Goal: Task Accomplishment & Management: Manage account settings

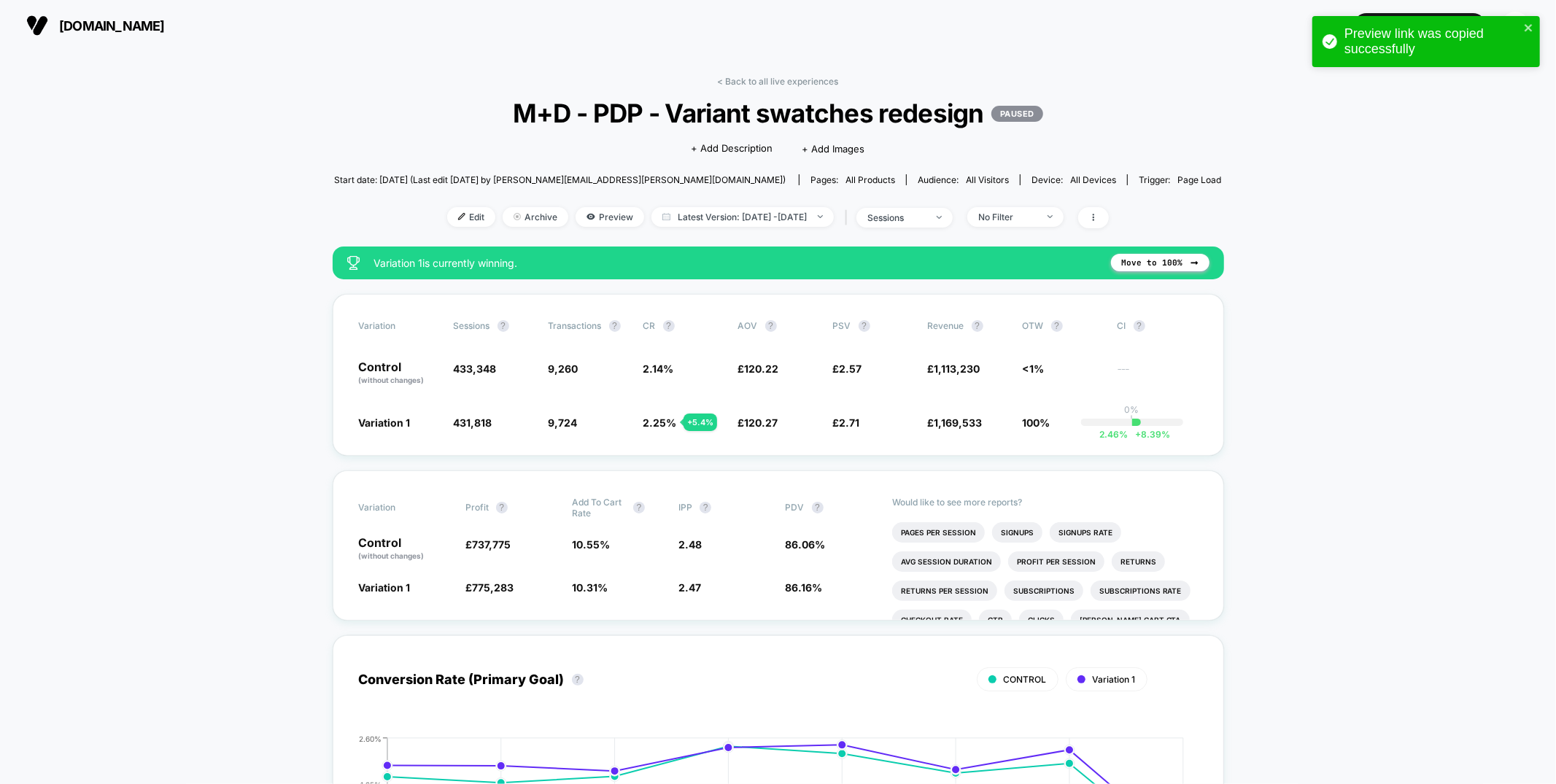
scroll to position [37, 0]
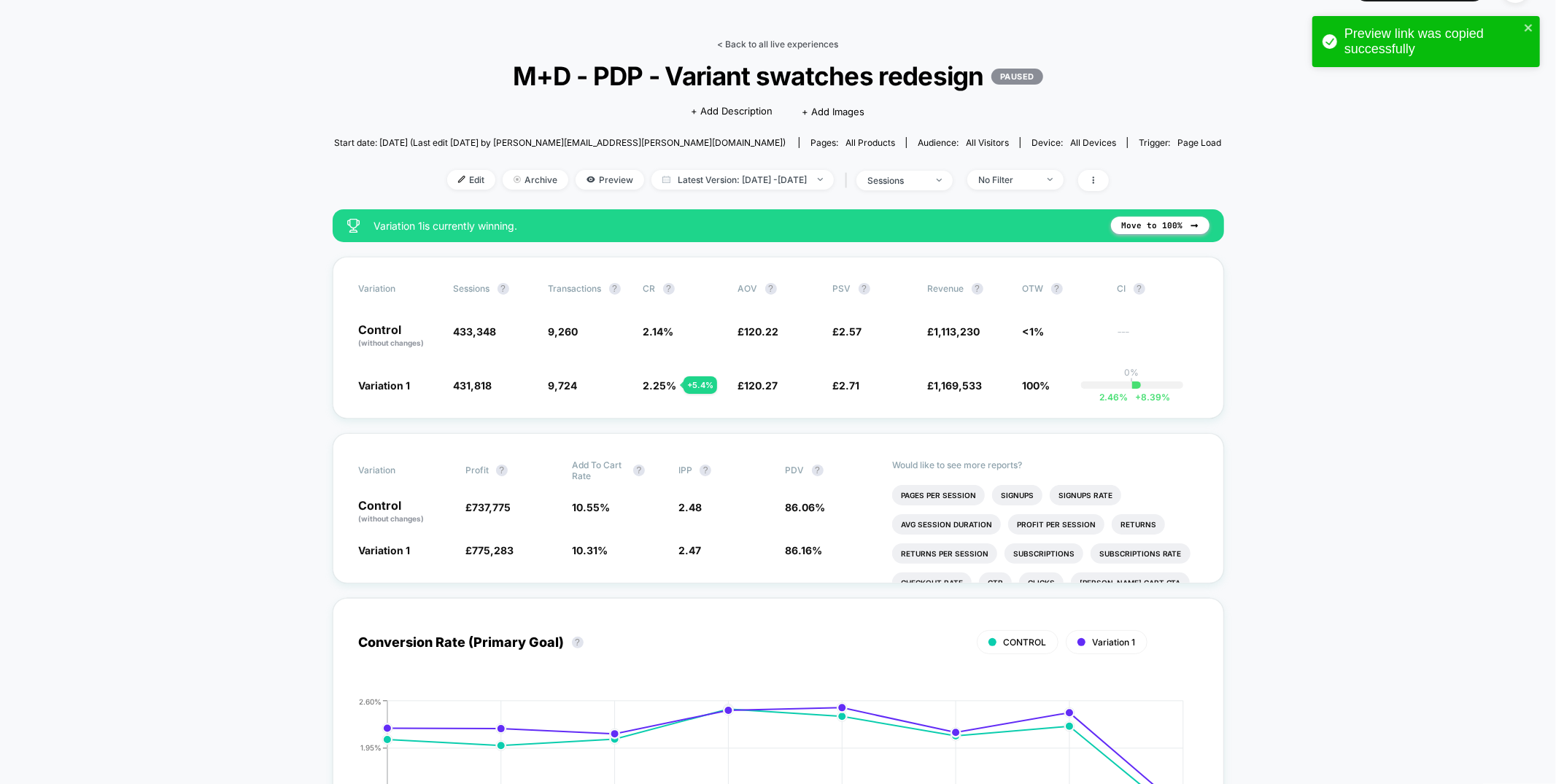
click at [797, 42] on link "< Back to all live experiences" at bounding box center [778, 44] width 121 height 11
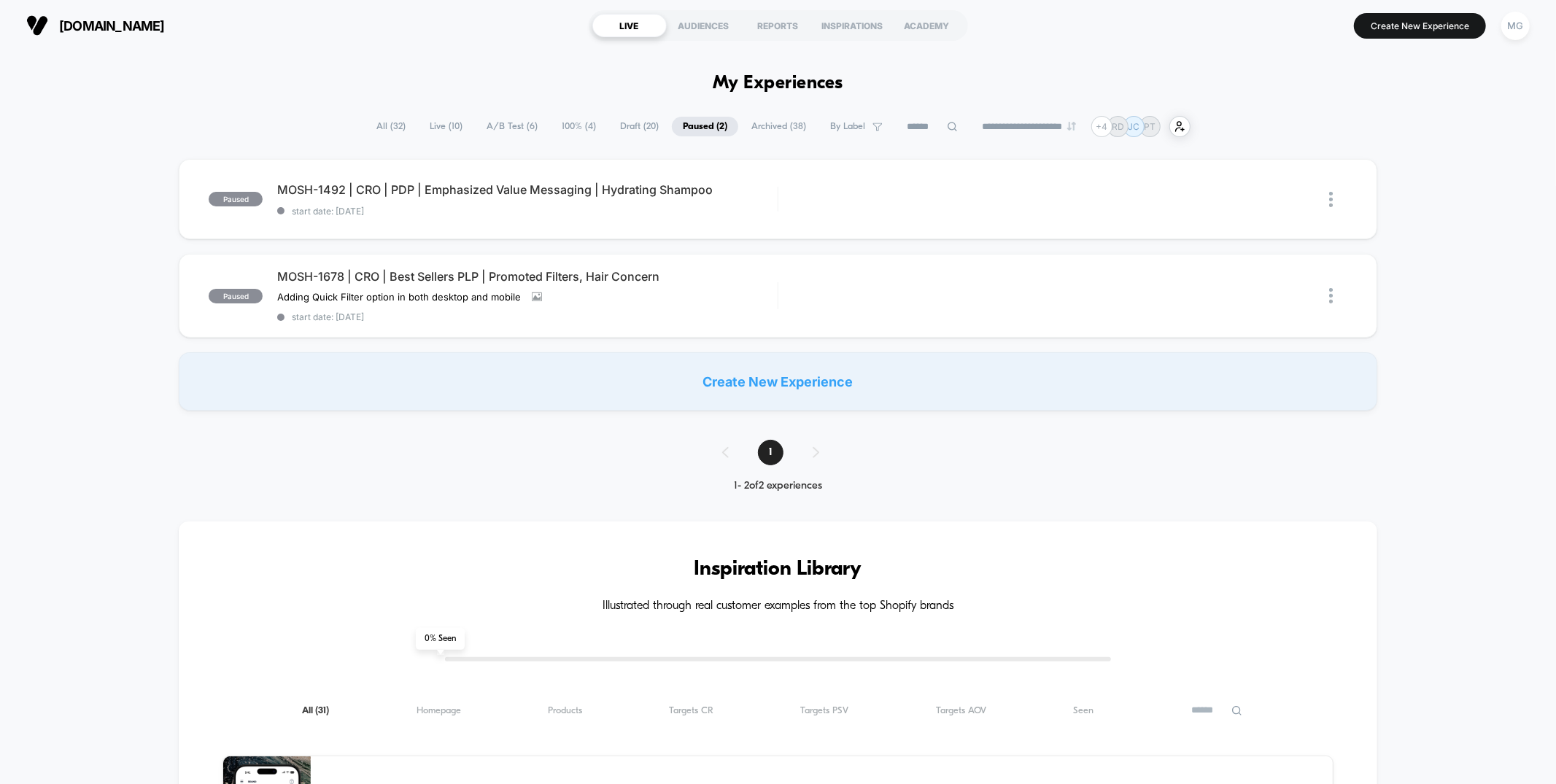
click at [529, 129] on span "A/B Test ( 6 )" at bounding box center [512, 126] width 73 height 19
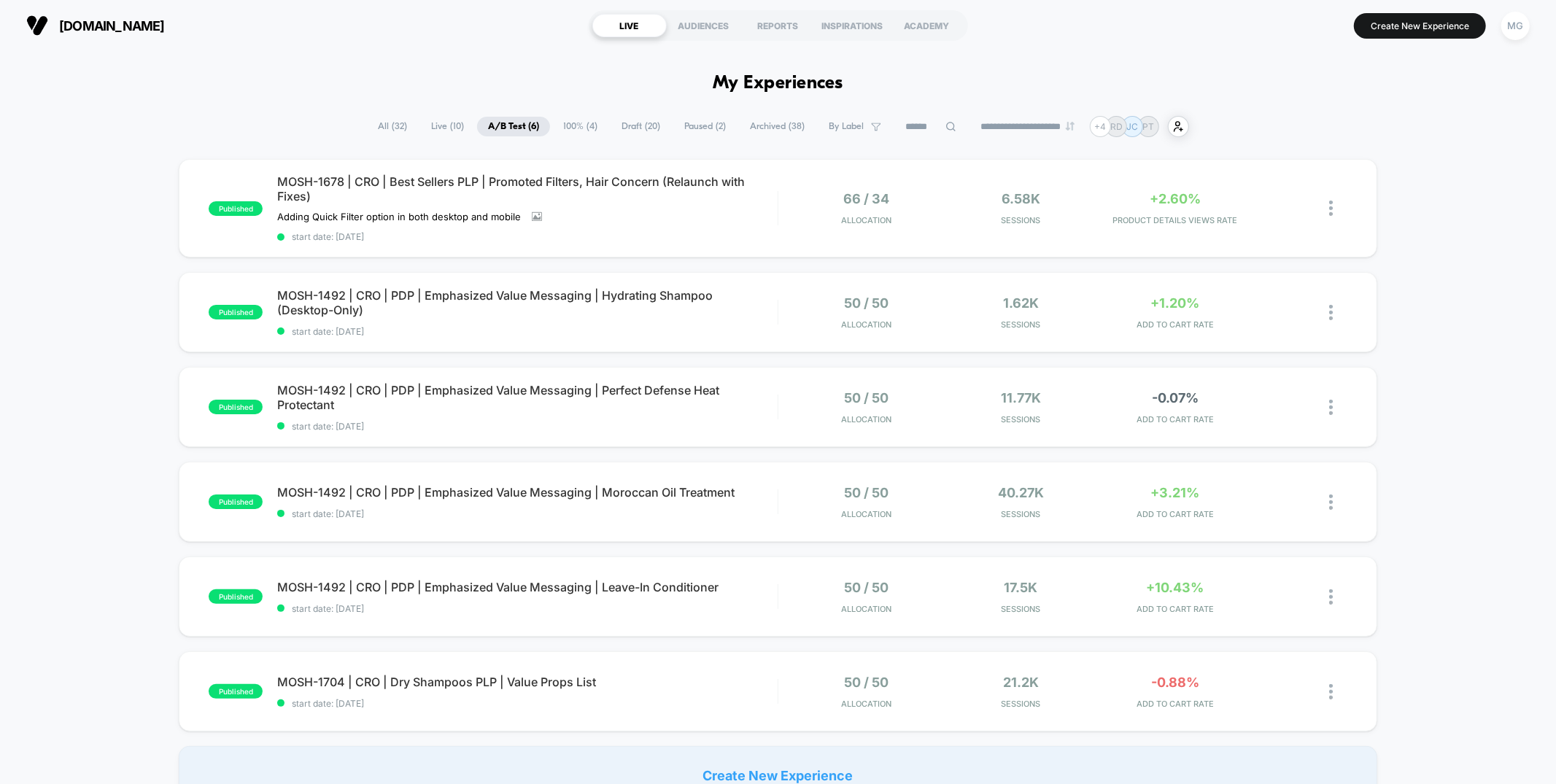
click at [694, 127] on span "Paused ( 2 )" at bounding box center [705, 126] width 64 height 19
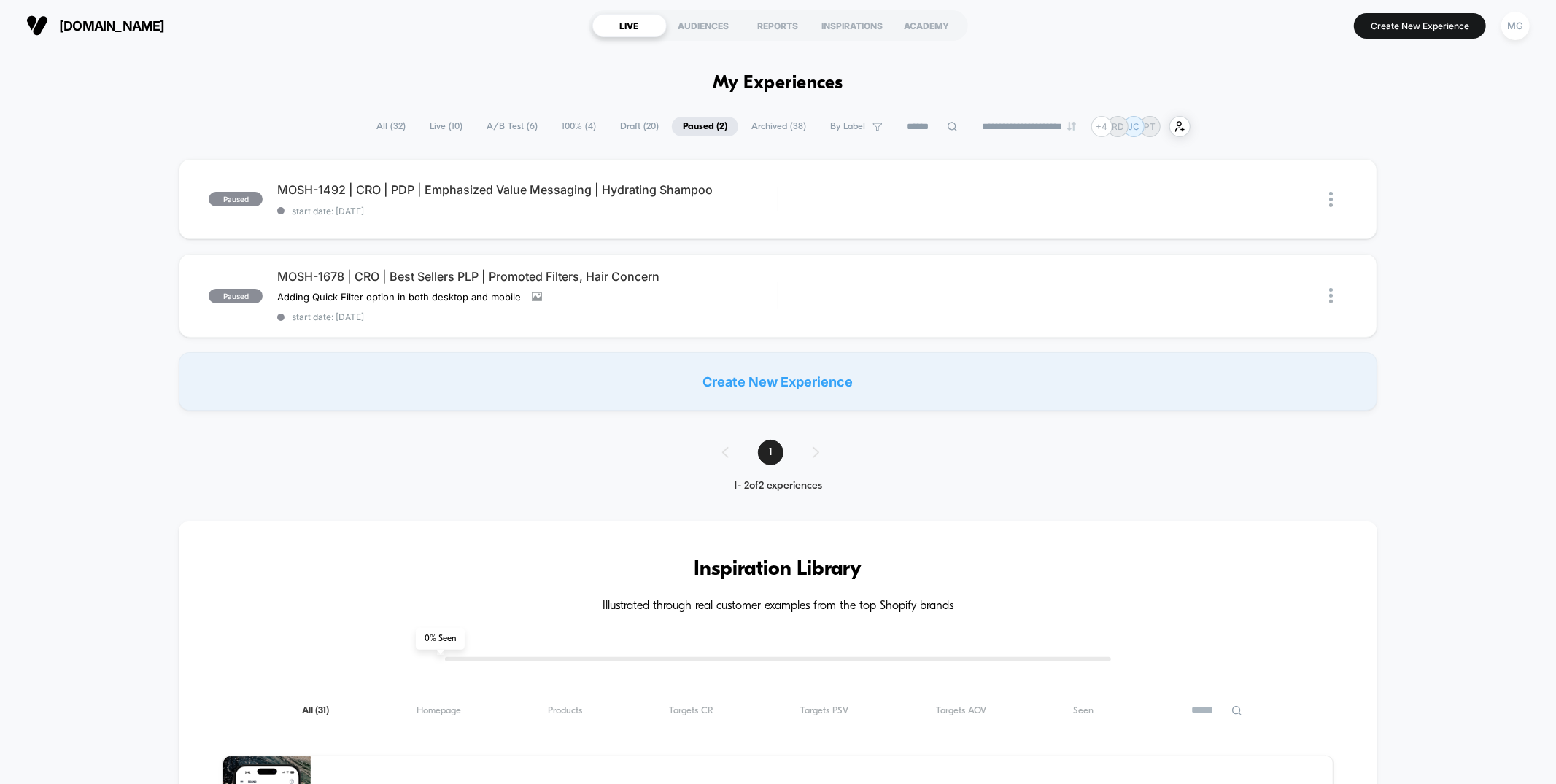
click at [753, 125] on span "Archived ( 38 )" at bounding box center [778, 126] width 77 height 19
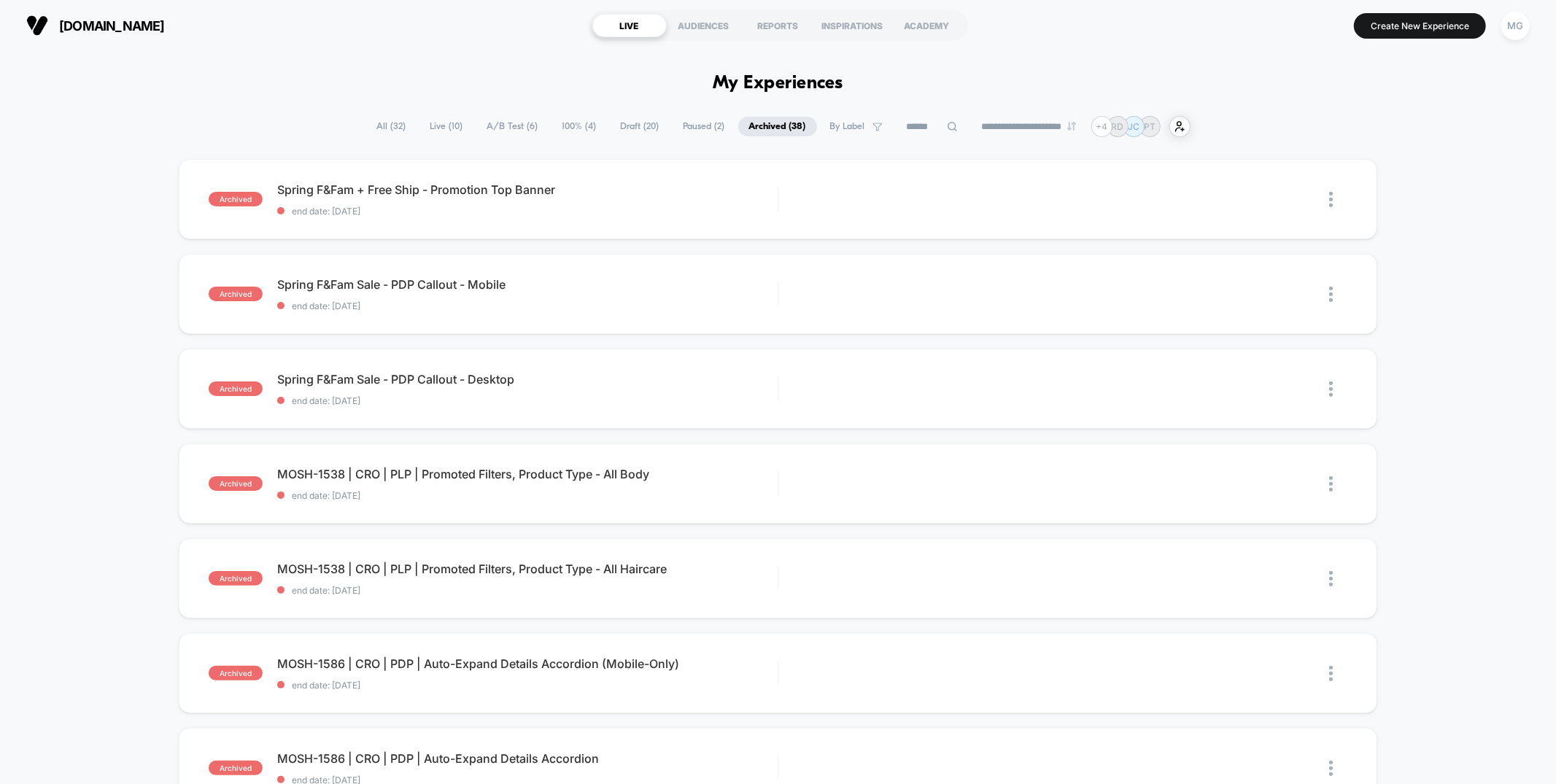
click at [630, 130] on span "Draft ( 20 )" at bounding box center [640, 126] width 61 height 19
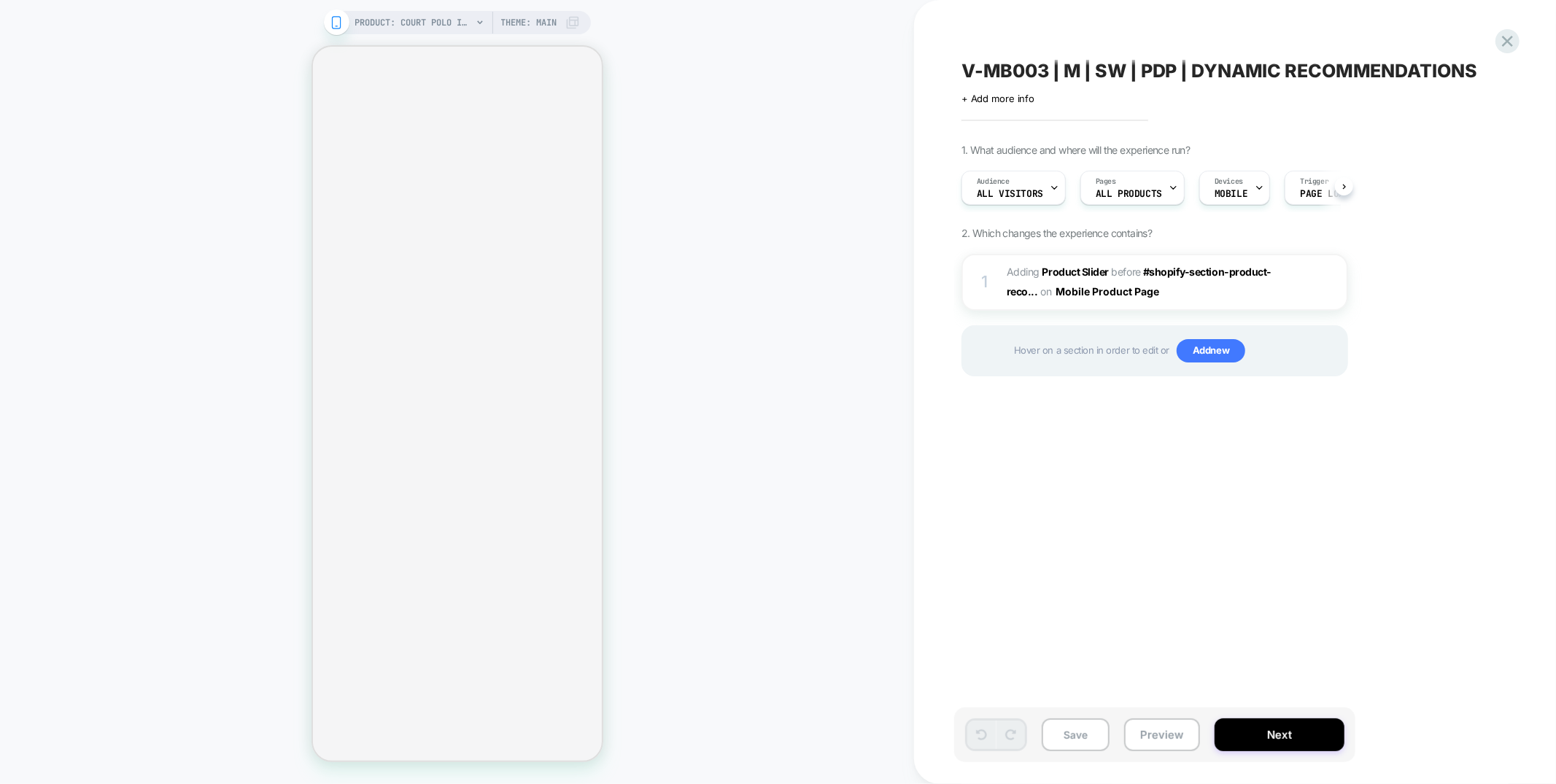
scroll to position [0, 1]
click at [1260, 294] on span "#_loomi_addon_1751999925582 Adding Product Slider BEFORE #shopify-section-produ…" at bounding box center [1145, 282] width 278 height 40
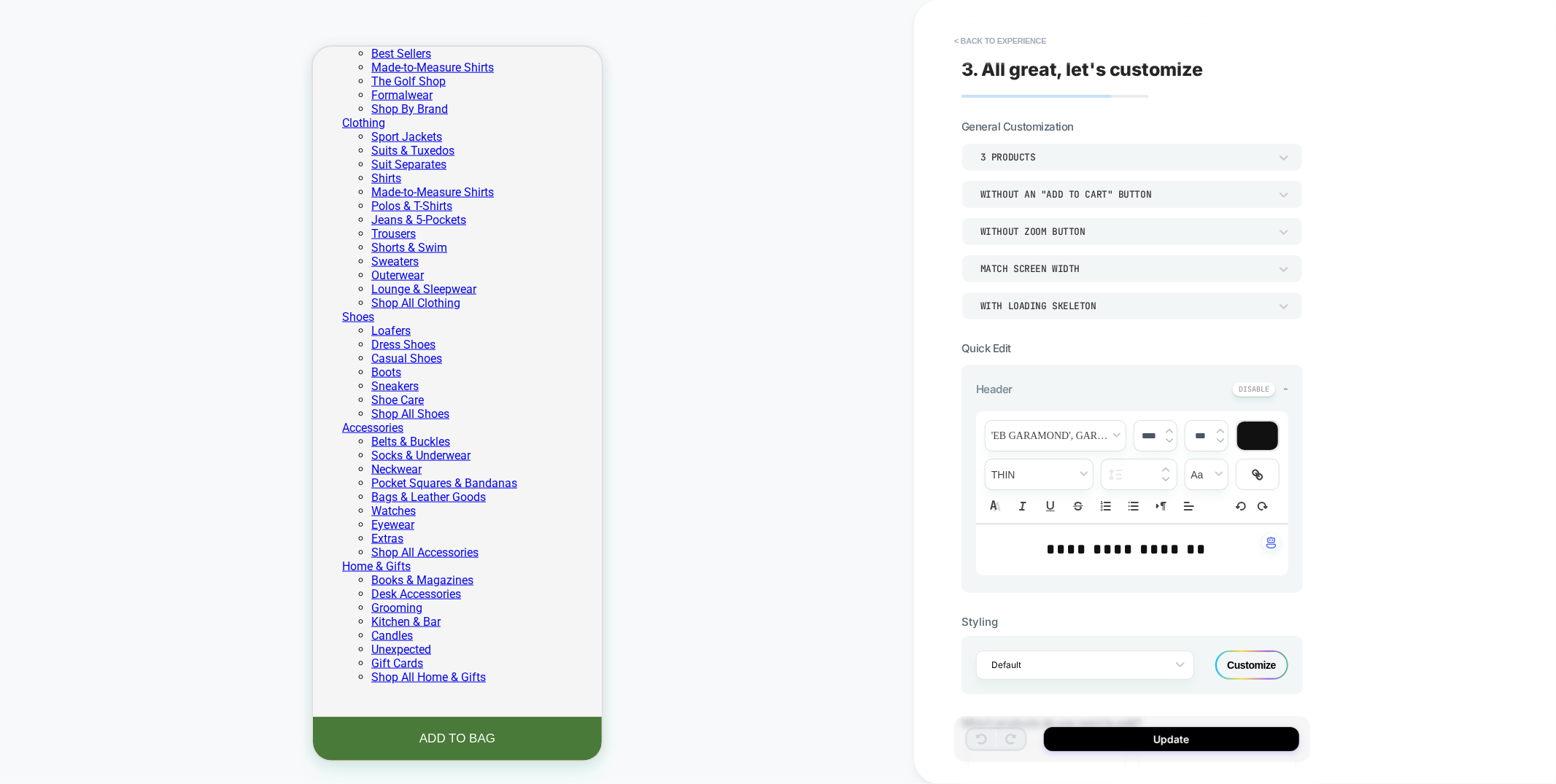
scroll to position [1412, 0]
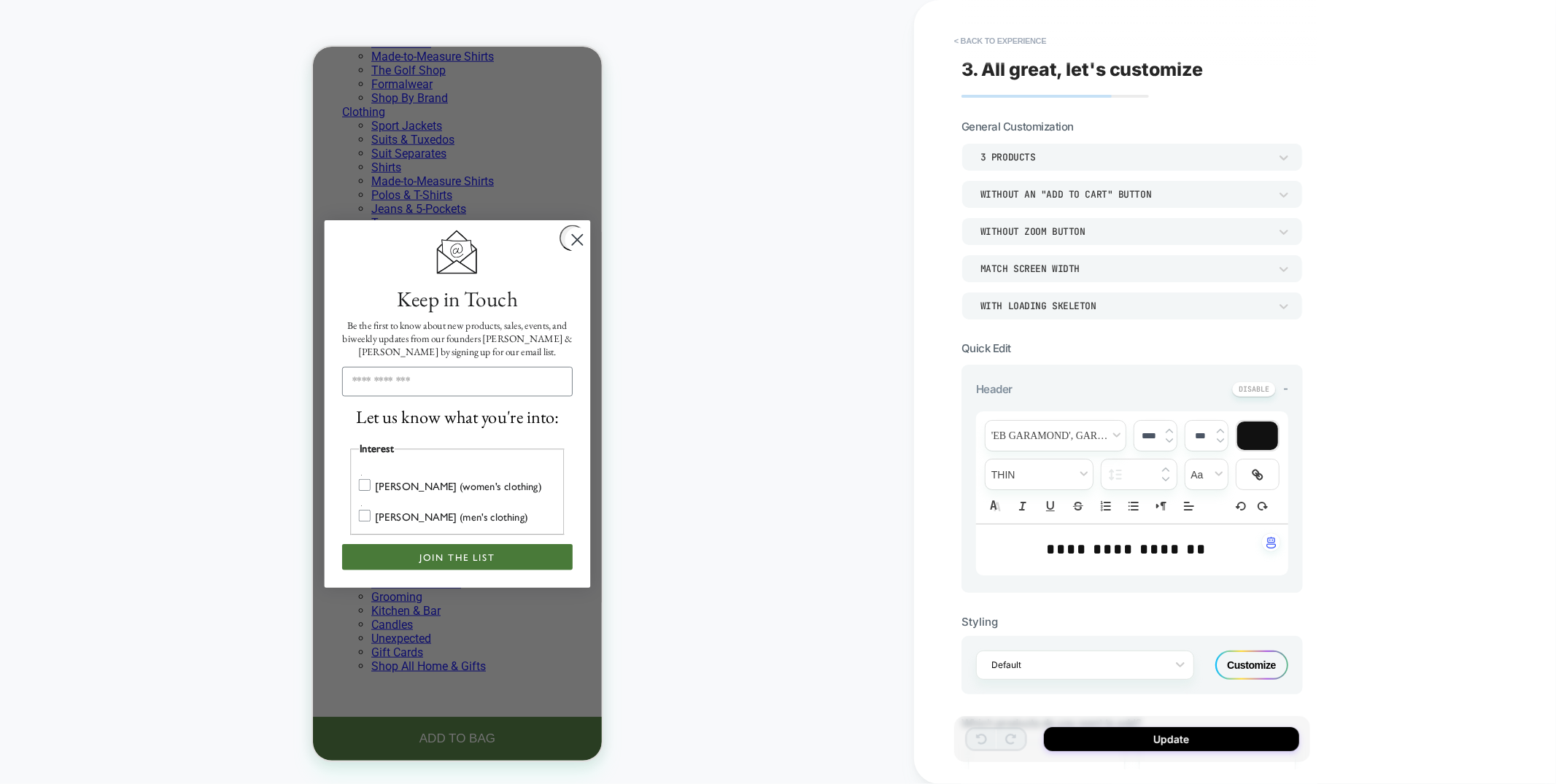
click at [573, 244] on icon "Close dialog" at bounding box center [576, 238] width 10 height 10
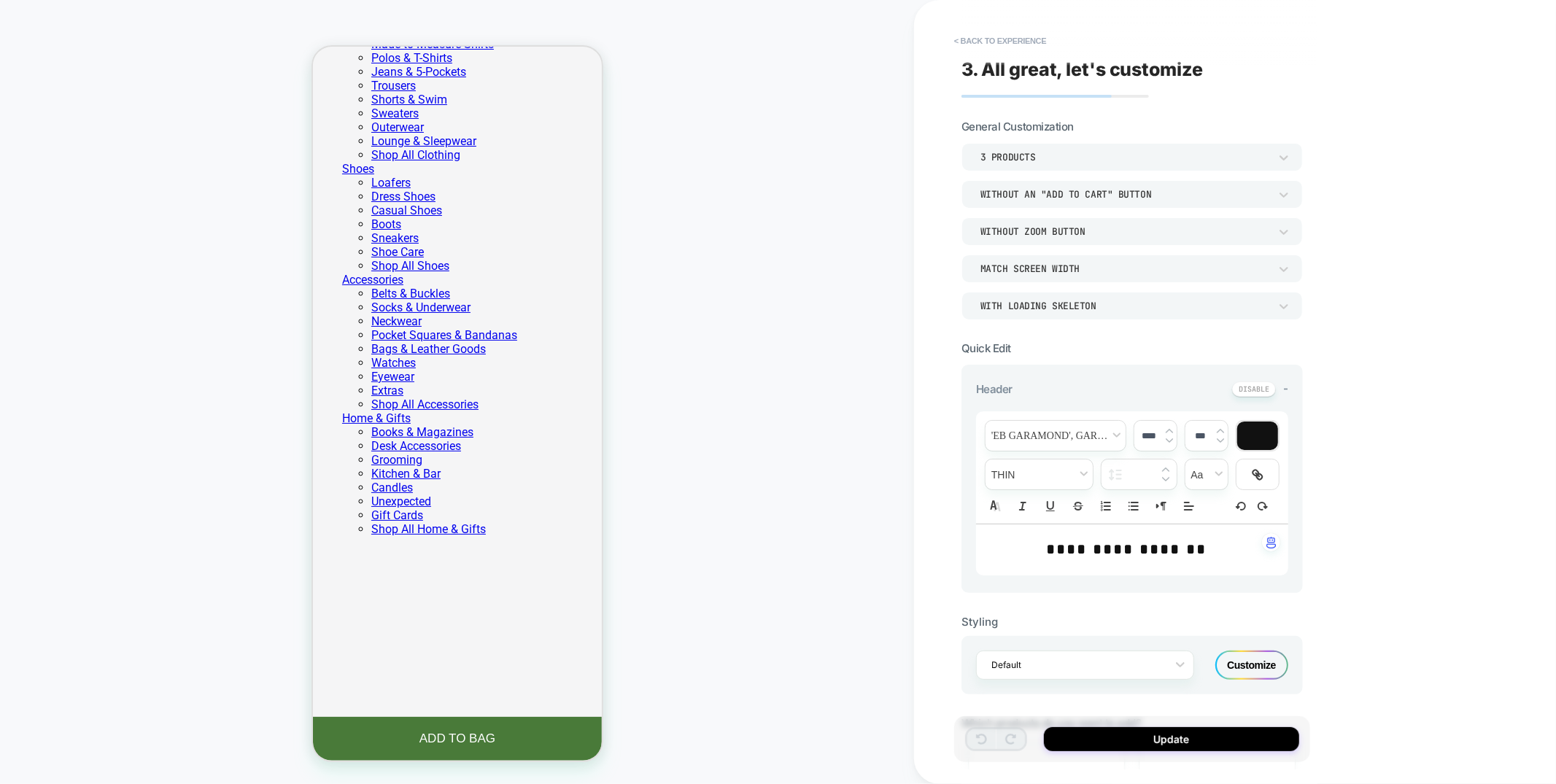
scroll to position [1547, 0]
click at [997, 37] on button "< Back to experience" at bounding box center [999, 41] width 106 height 23
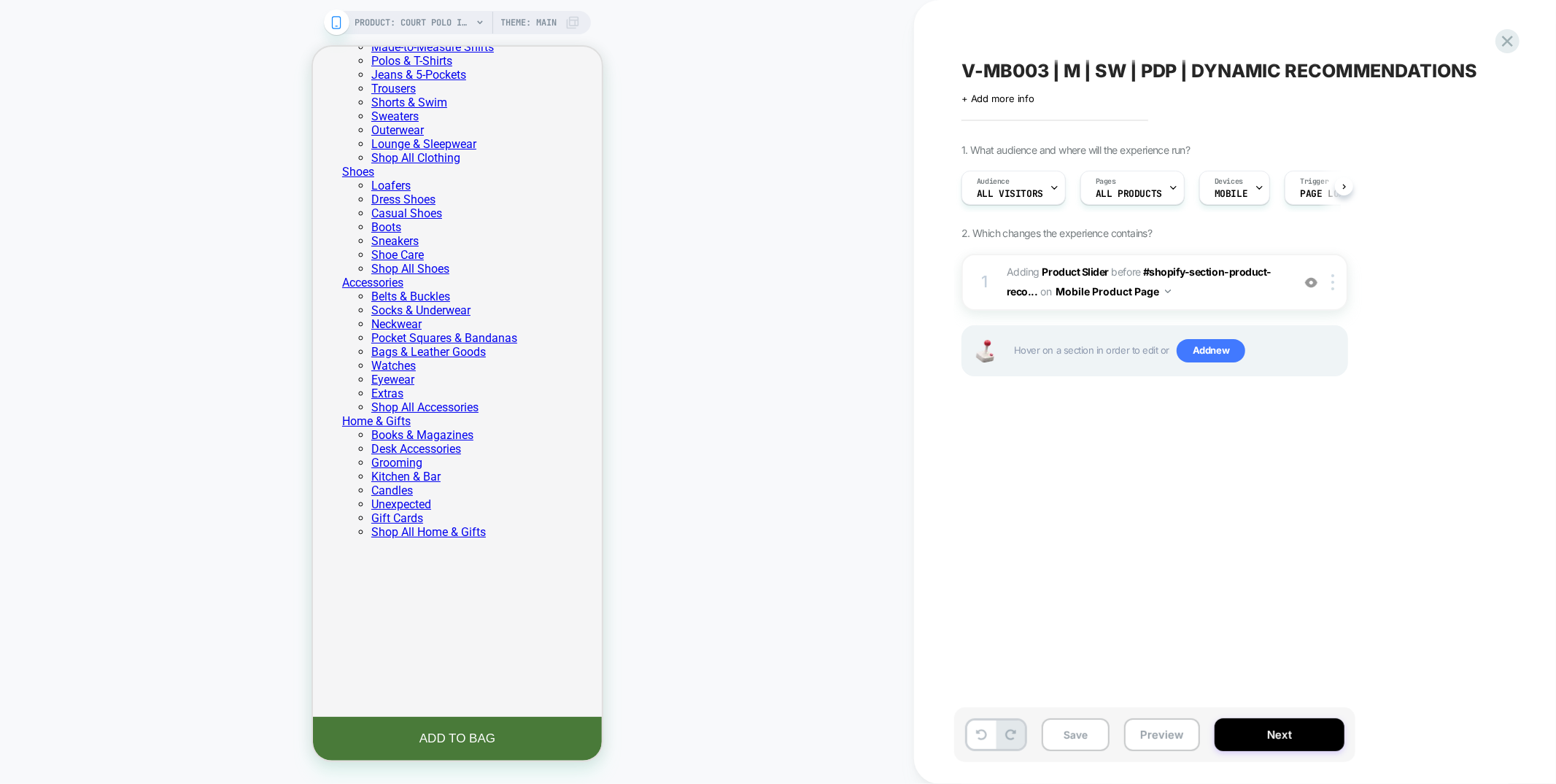
scroll to position [0, 1]
click at [1144, 735] on button "Preview" at bounding box center [1162, 735] width 76 height 33
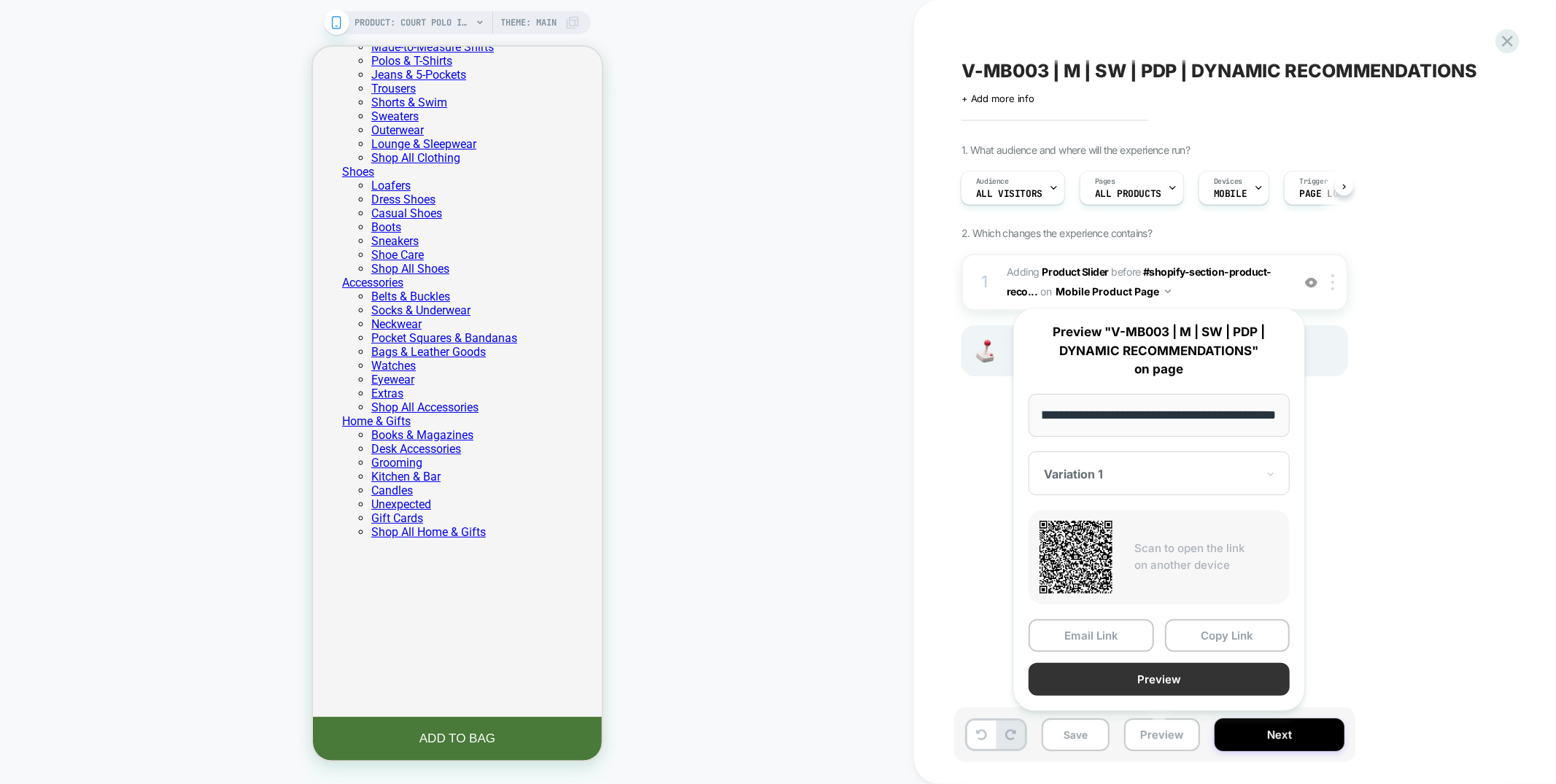
scroll to position [0, 0]
click at [1156, 675] on button "Preview" at bounding box center [1159, 680] width 261 height 33
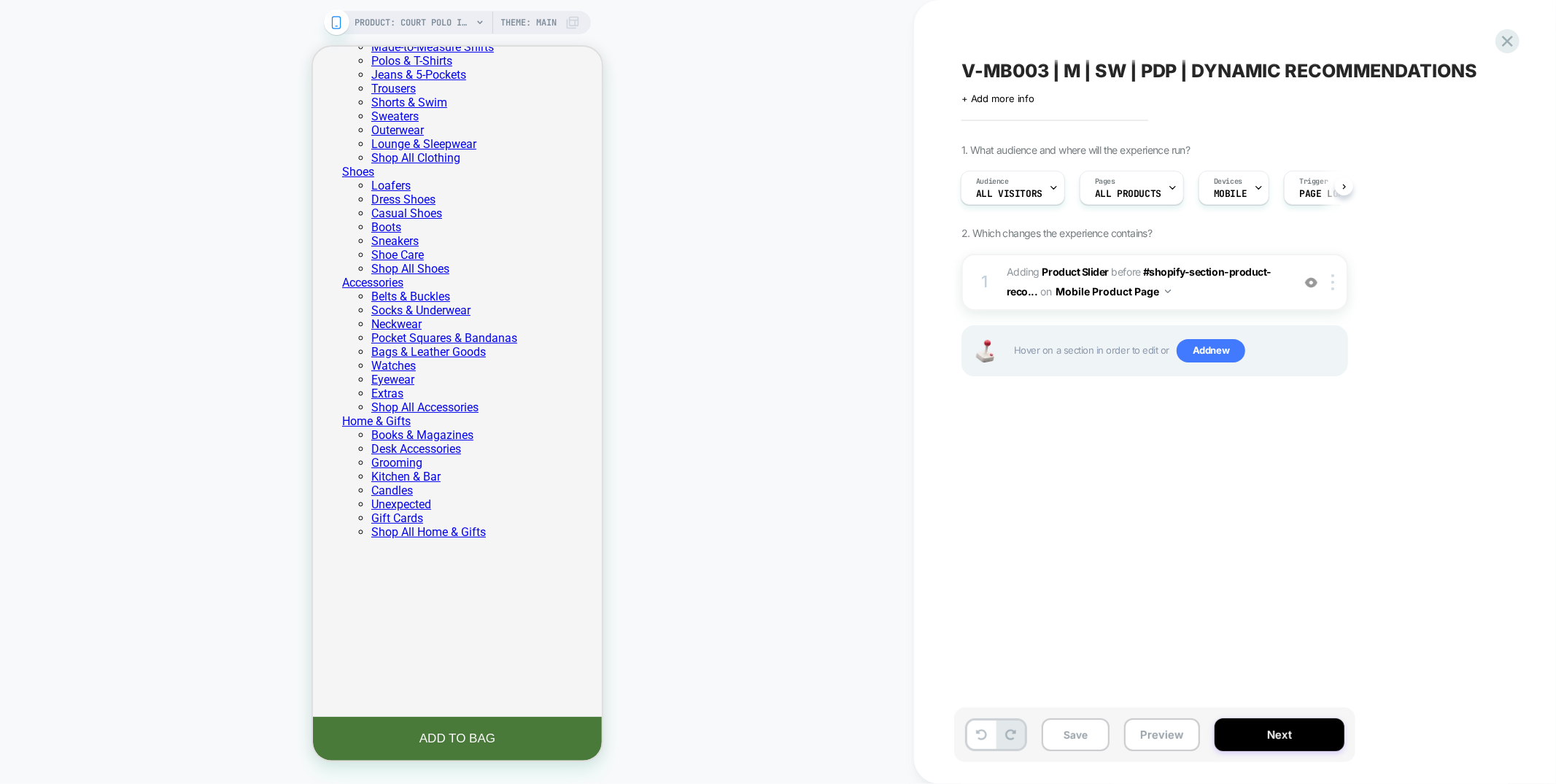
scroll to position [0, 1]
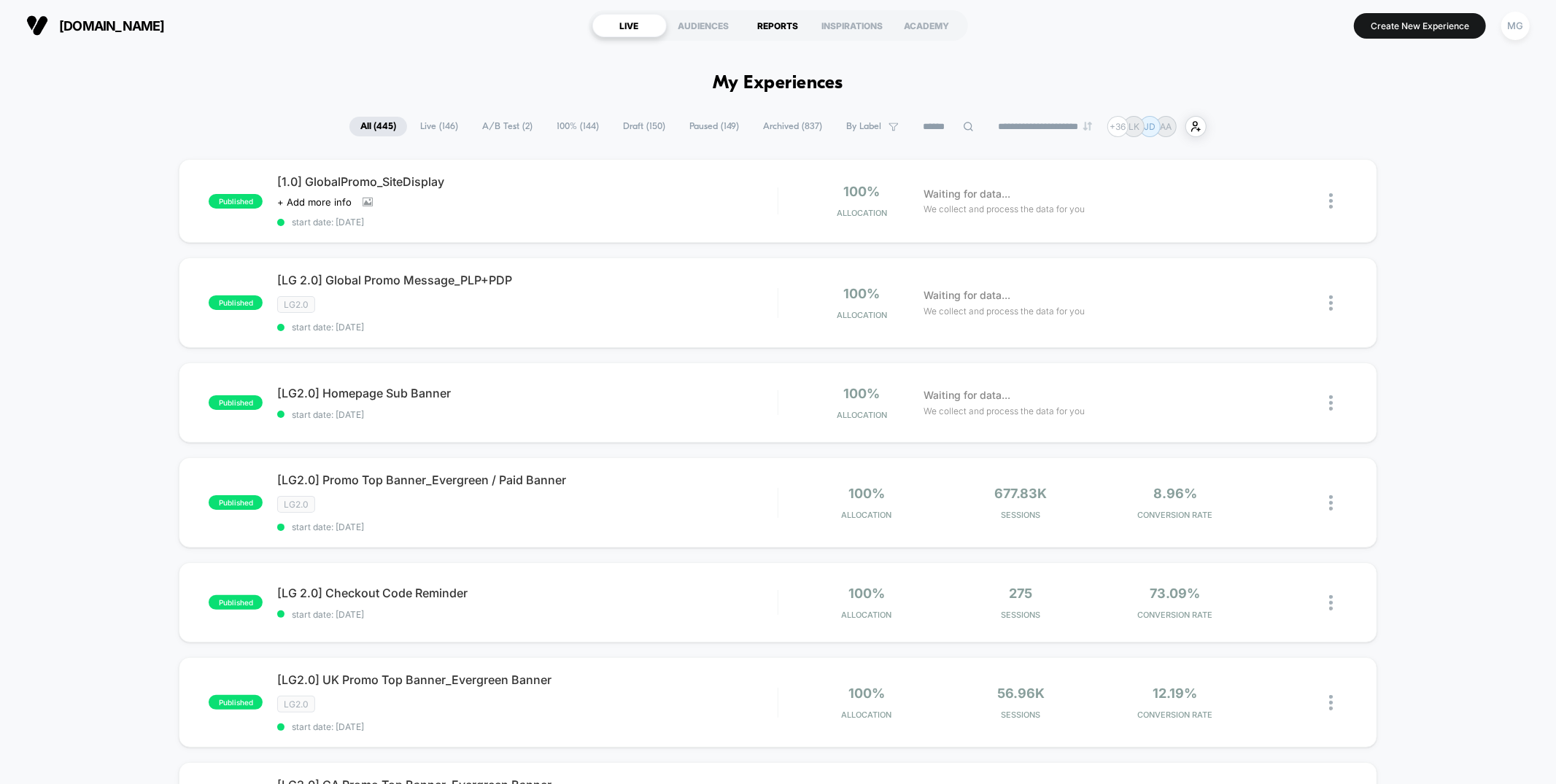
click at [765, 18] on div "REPORTS" at bounding box center [778, 25] width 75 height 23
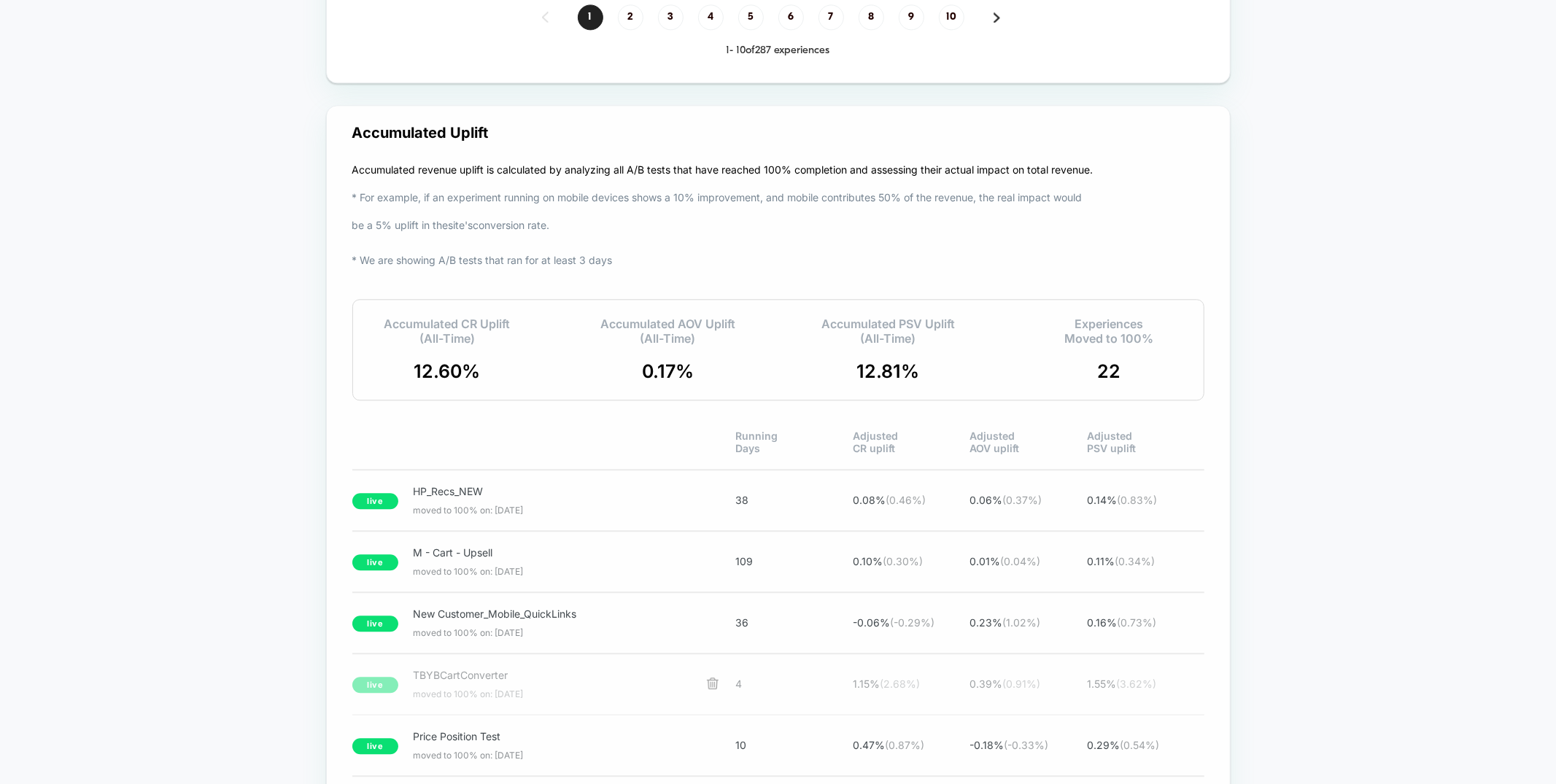
scroll to position [2889, 0]
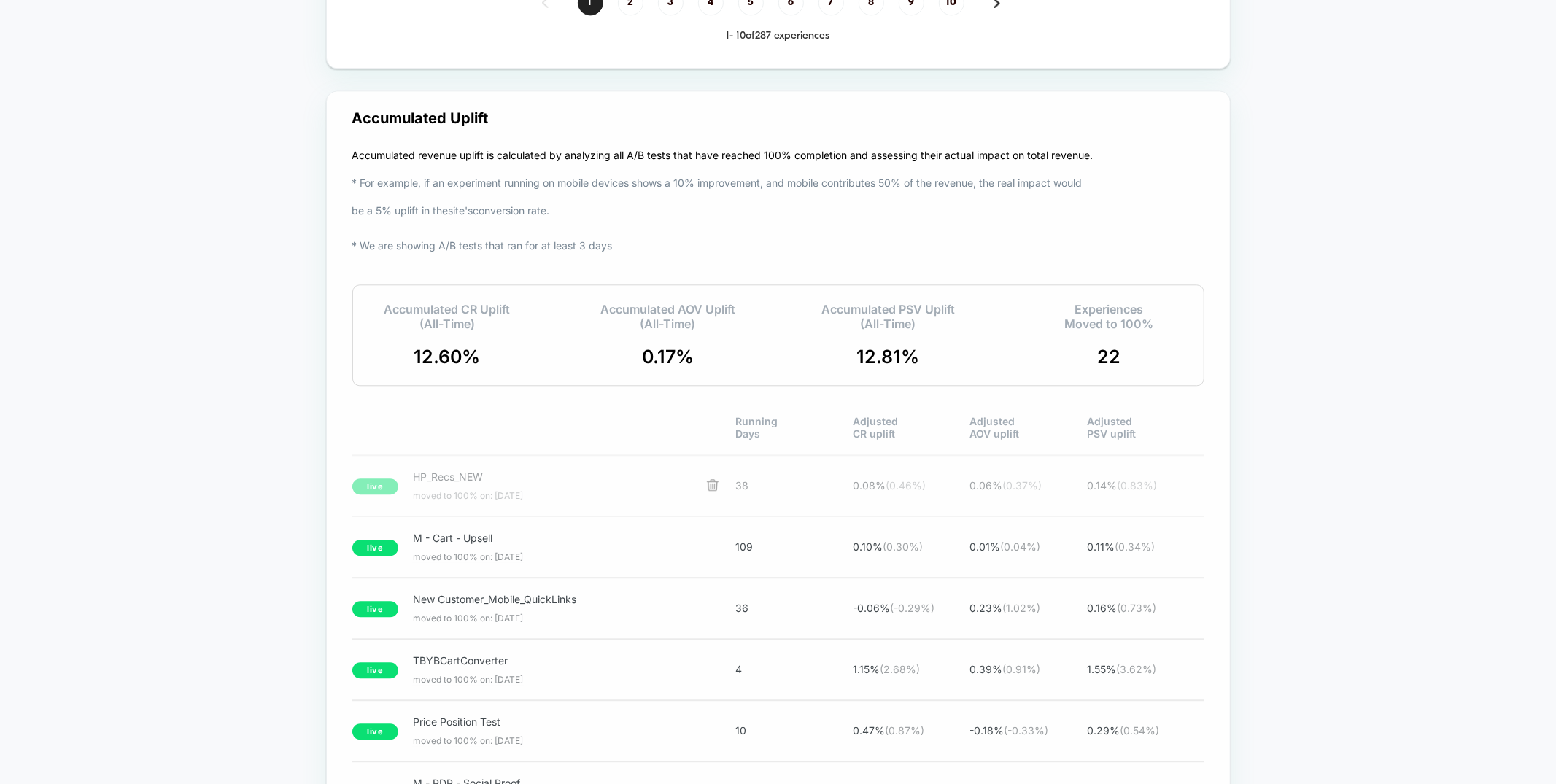
click at [537, 464] on div "live HP_Recs_NEW moved to 100% on: 8/1/2025 38 0.08 % ( 0.46 %) 0.06 % ( 0.37 %…" at bounding box center [778, 486] width 852 height 63
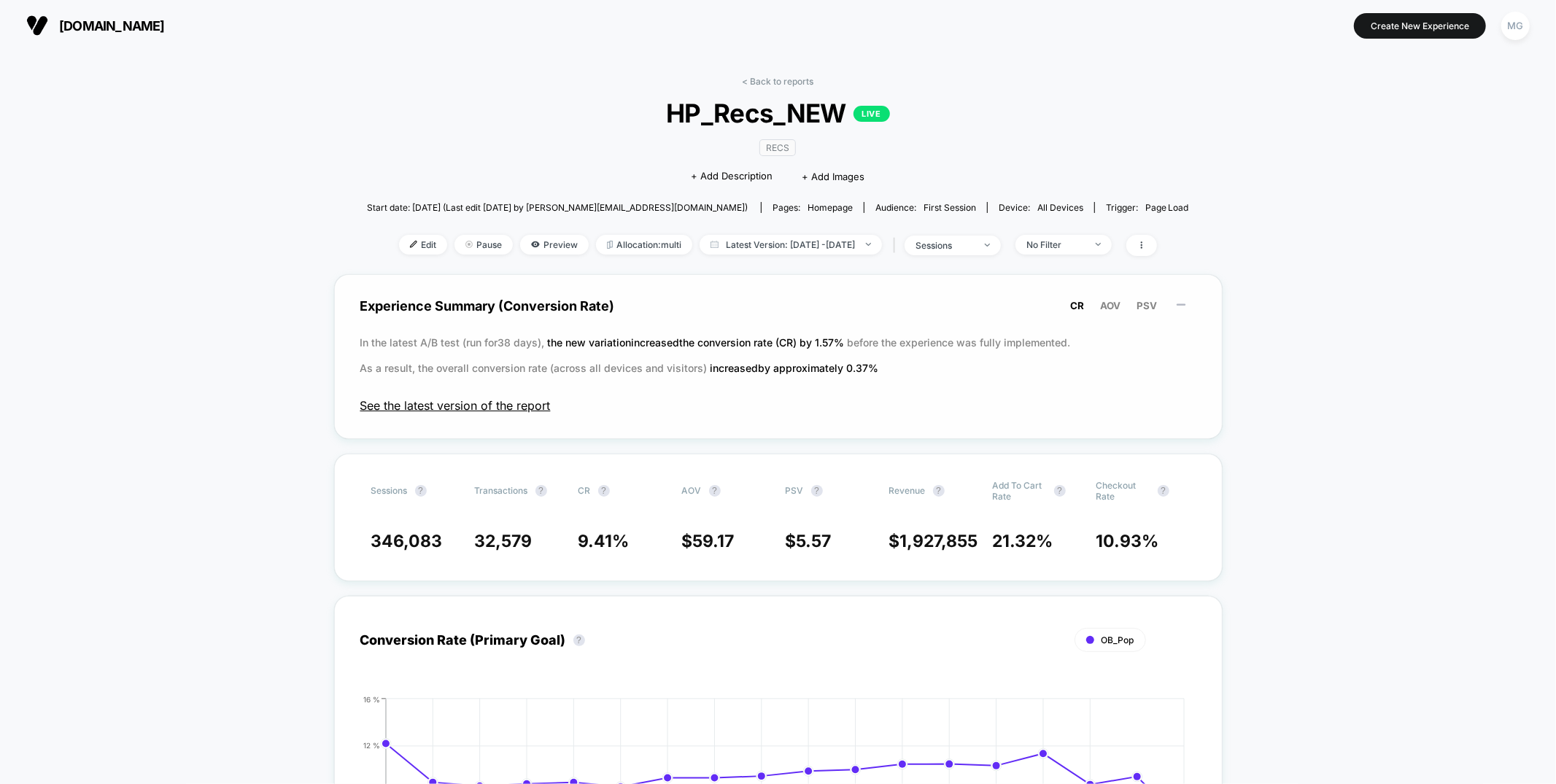
click at [491, 406] on span "See the latest version of the report" at bounding box center [778, 405] width 836 height 15
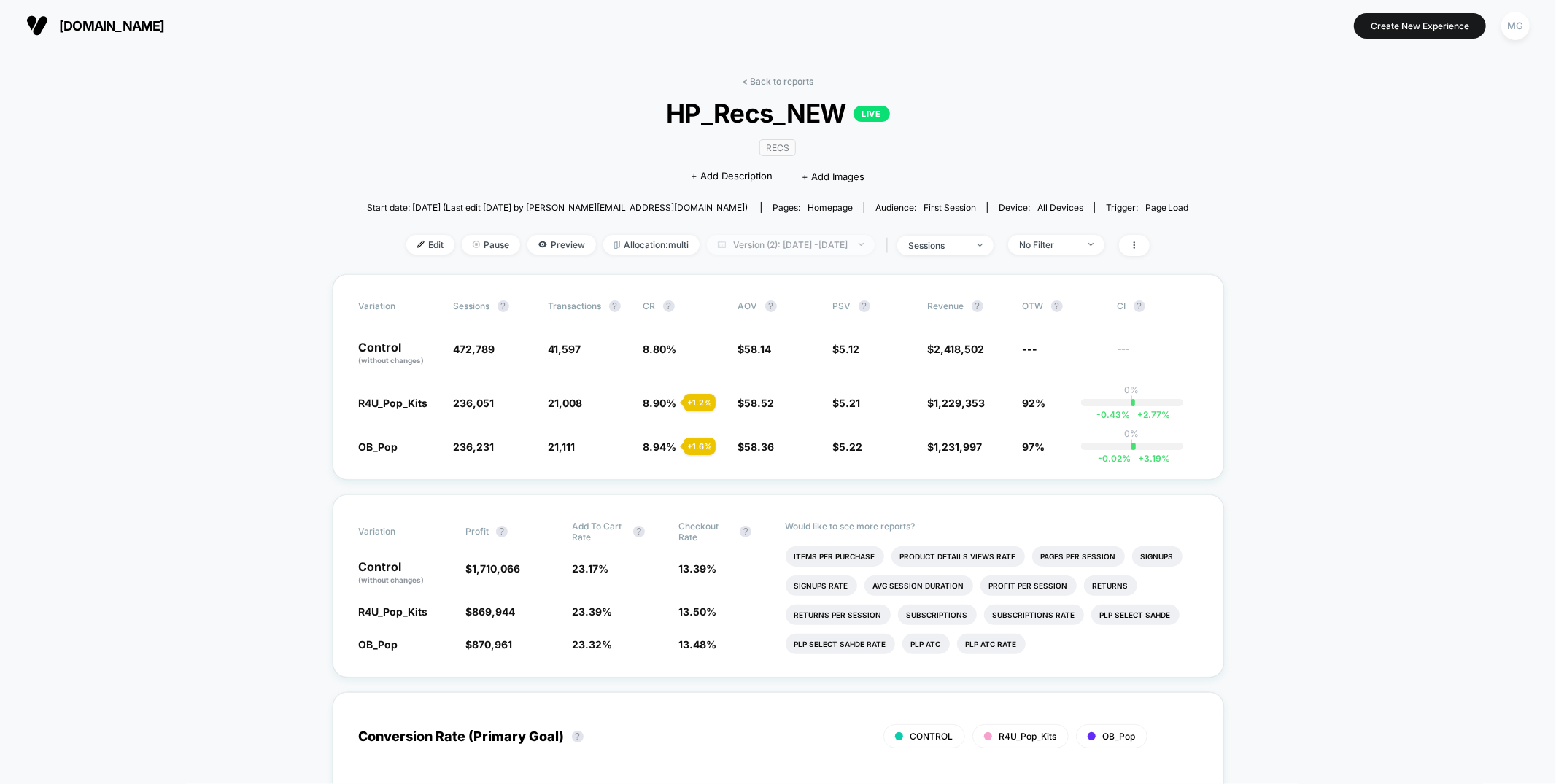
click at [723, 238] on span "Version (2): Jun 24, 2025 - Aug 1, 2025" at bounding box center [791, 244] width 168 height 19
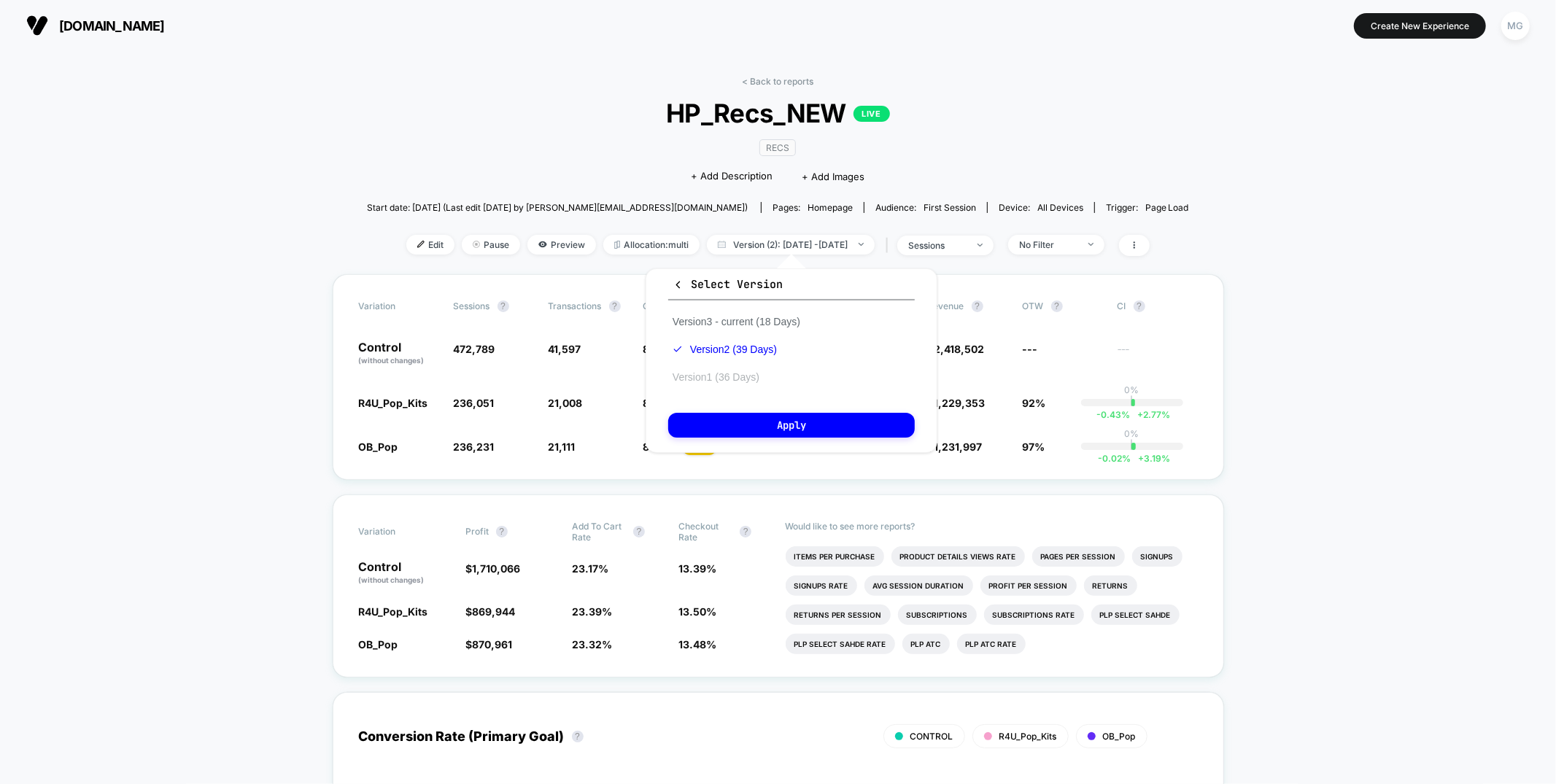
click at [706, 375] on button "Version 1 (36 Days)" at bounding box center [716, 377] width 95 height 13
click at [703, 424] on button "Apply" at bounding box center [791, 425] width 247 height 25
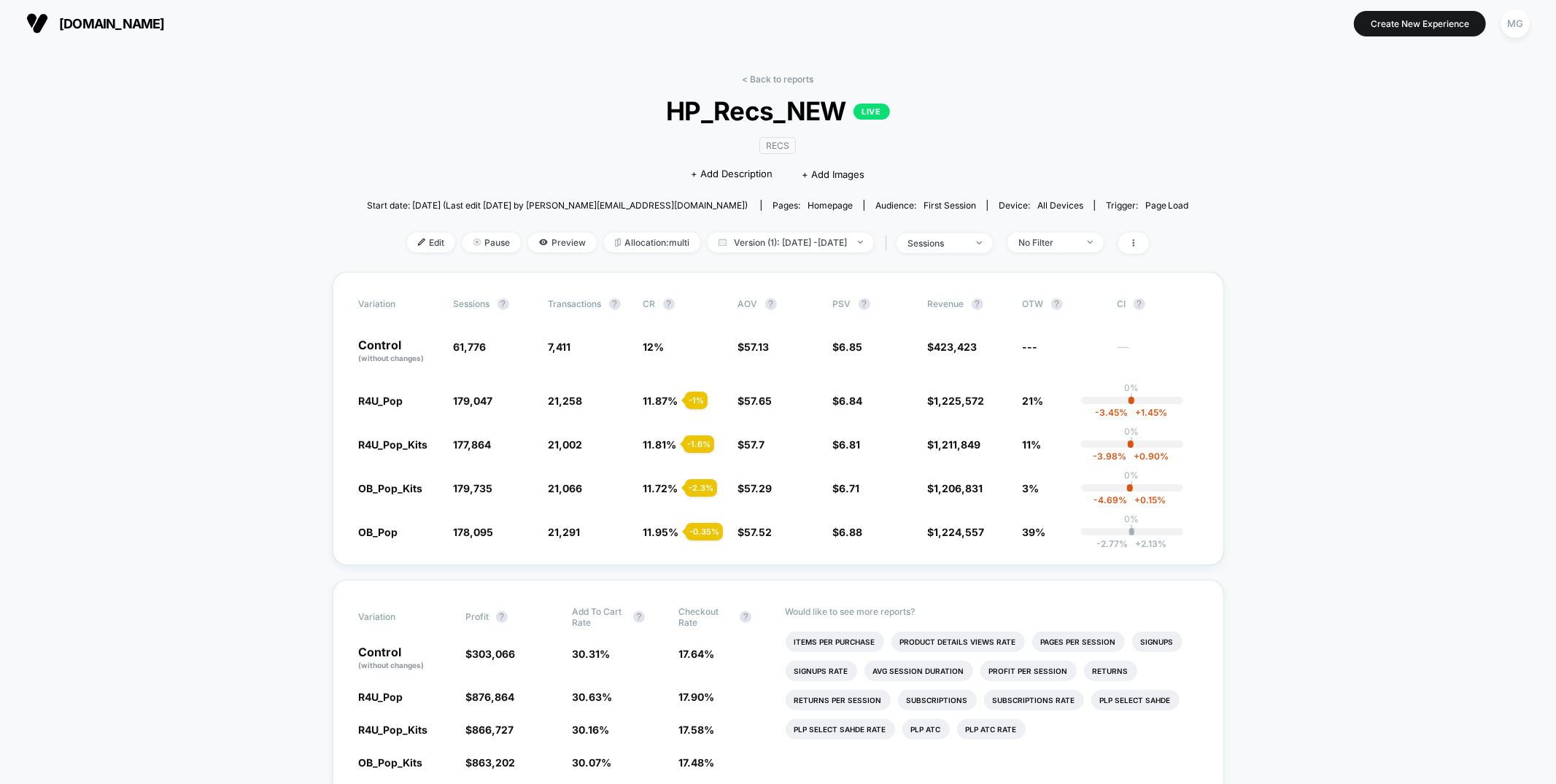
scroll to position [4, 0]
click at [787, 76] on link "< Back to reports" at bounding box center [778, 78] width 71 height 11
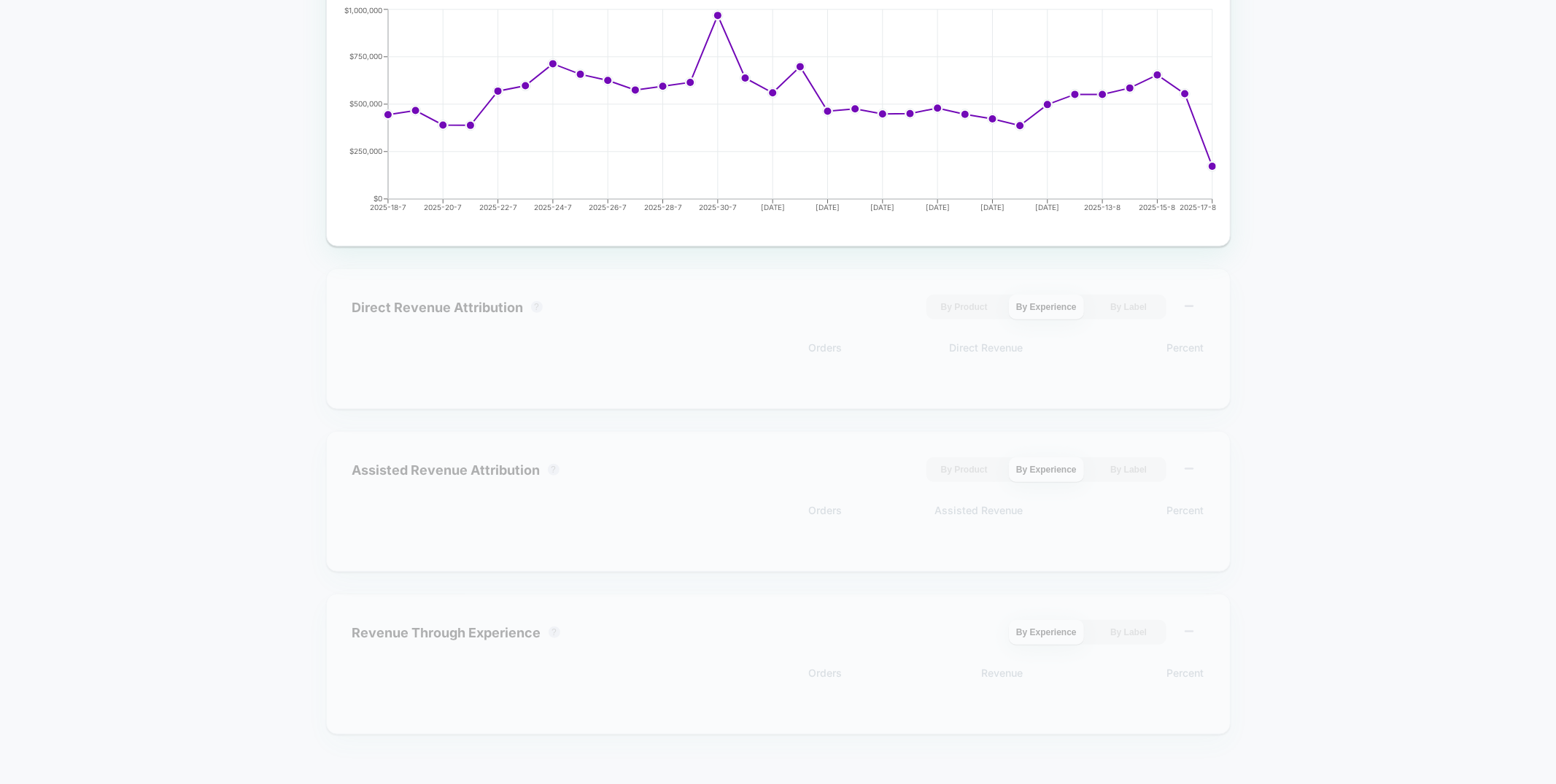
scroll to position [777, 0]
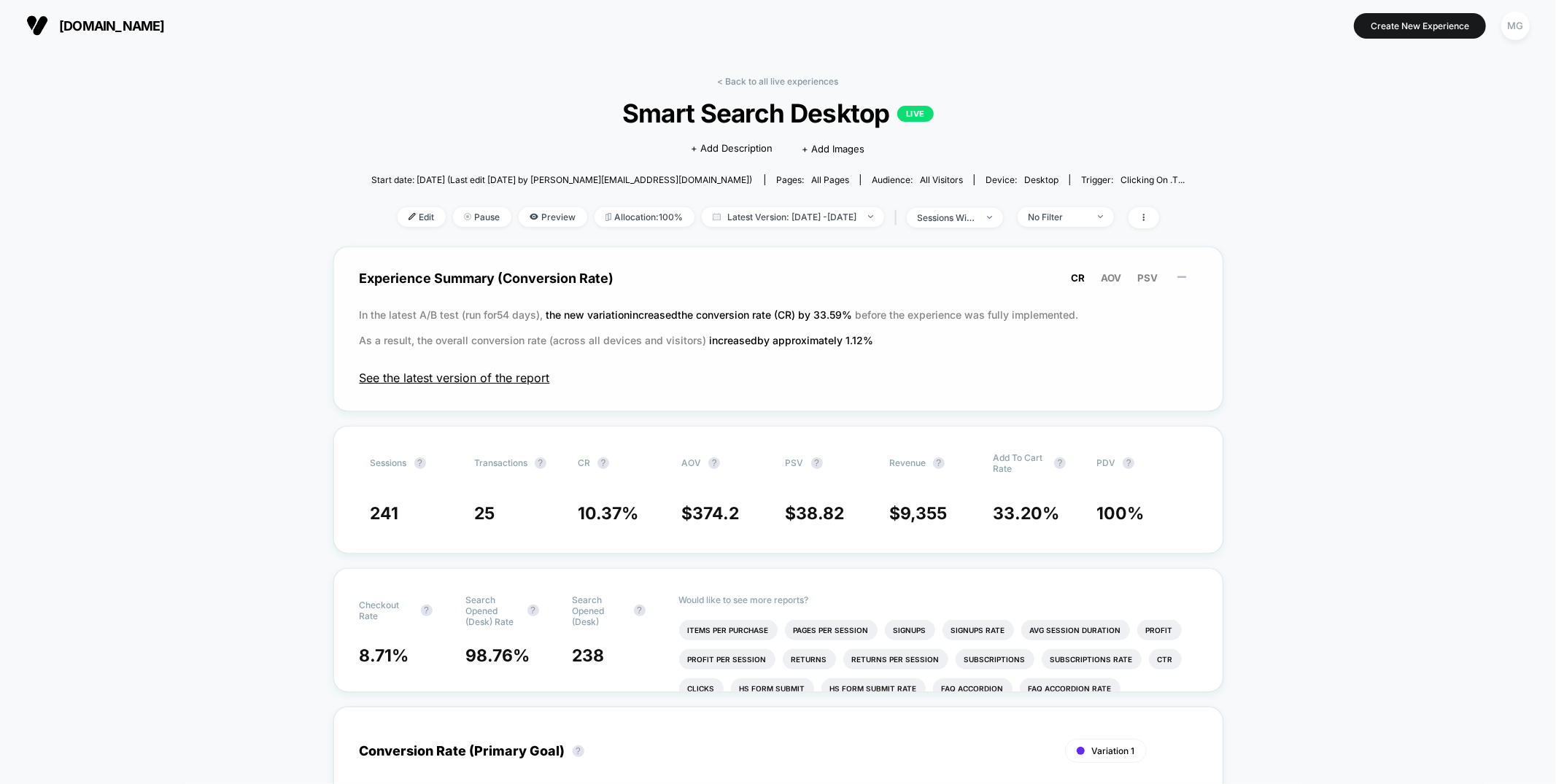
click at [499, 380] on span "See the latest version of the report" at bounding box center [778, 378] width 838 height 15
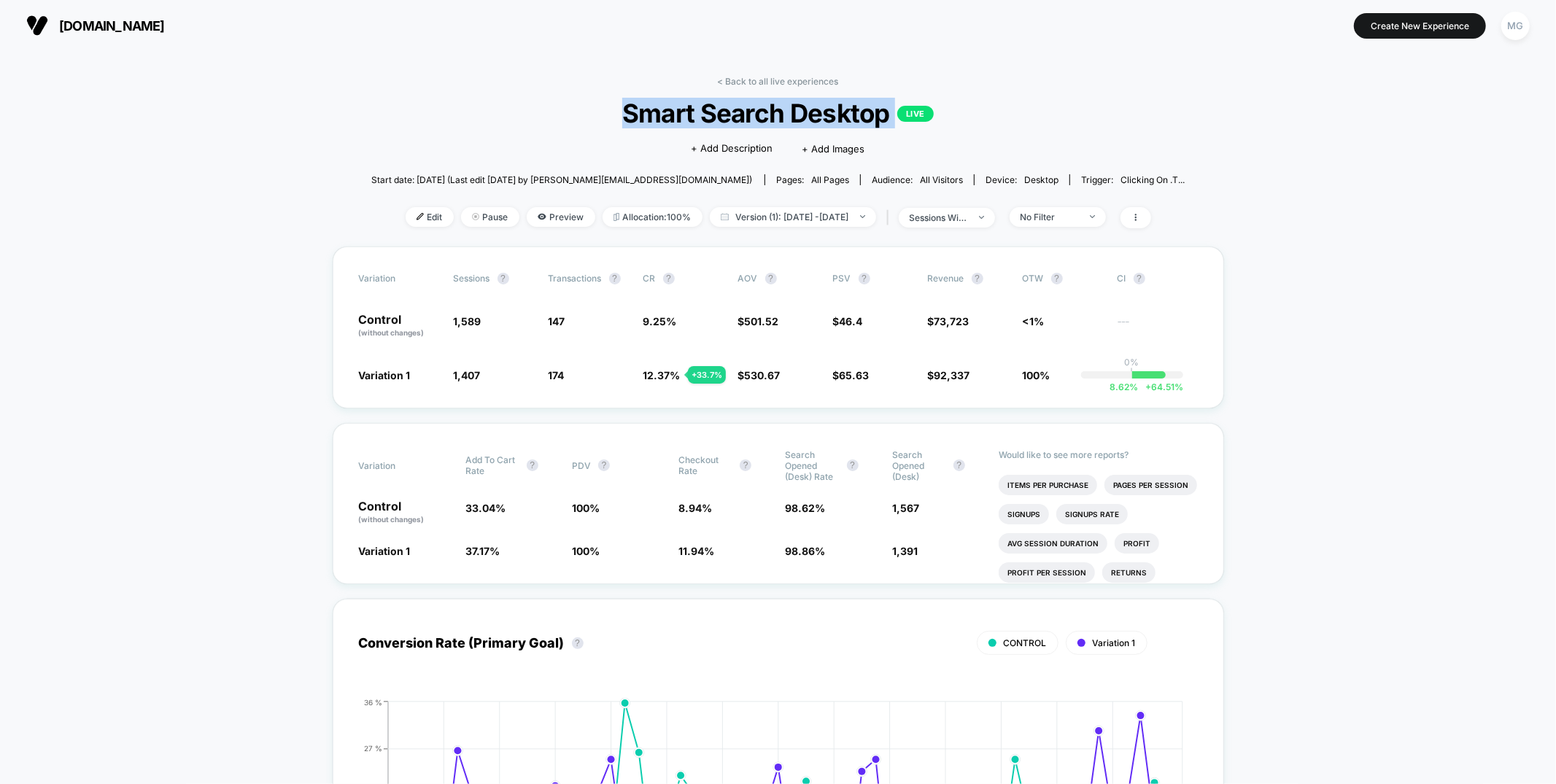
drag, startPoint x: 603, startPoint y: 112, endPoint x: 895, endPoint y: 116, distance: 292.0
click at [895, 116] on span "Smart Search Desktop LIVE" at bounding box center [778, 113] width 732 height 30
copy span "Smart Search Desktop LIVE"
click at [836, 211] on span "Version (1): Jun 16, 2025 - Aug 13, 2025" at bounding box center [793, 216] width 166 height 19
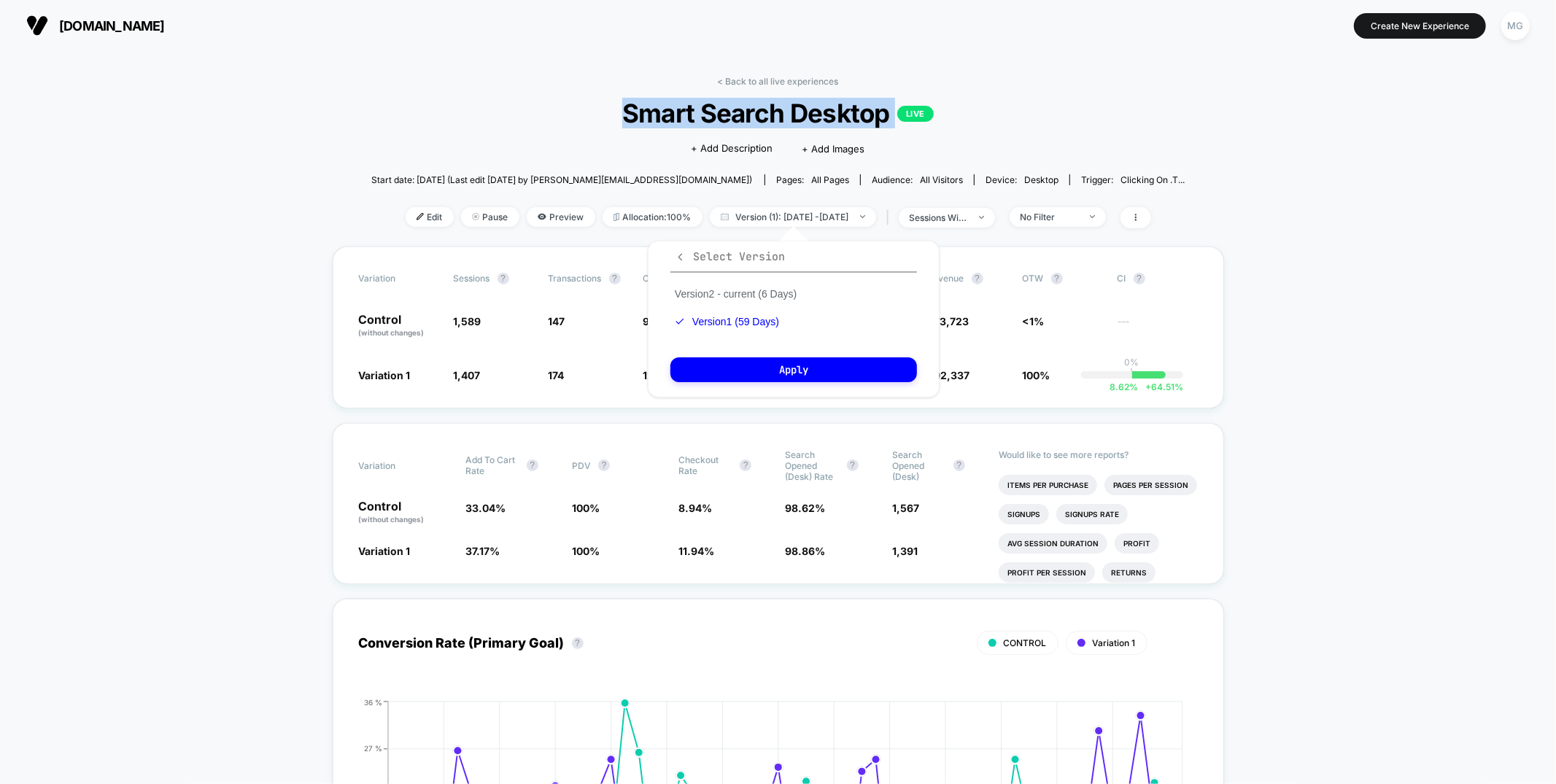
click at [679, 257] on icon "button" at bounding box center [681, 257] width 5 height 7
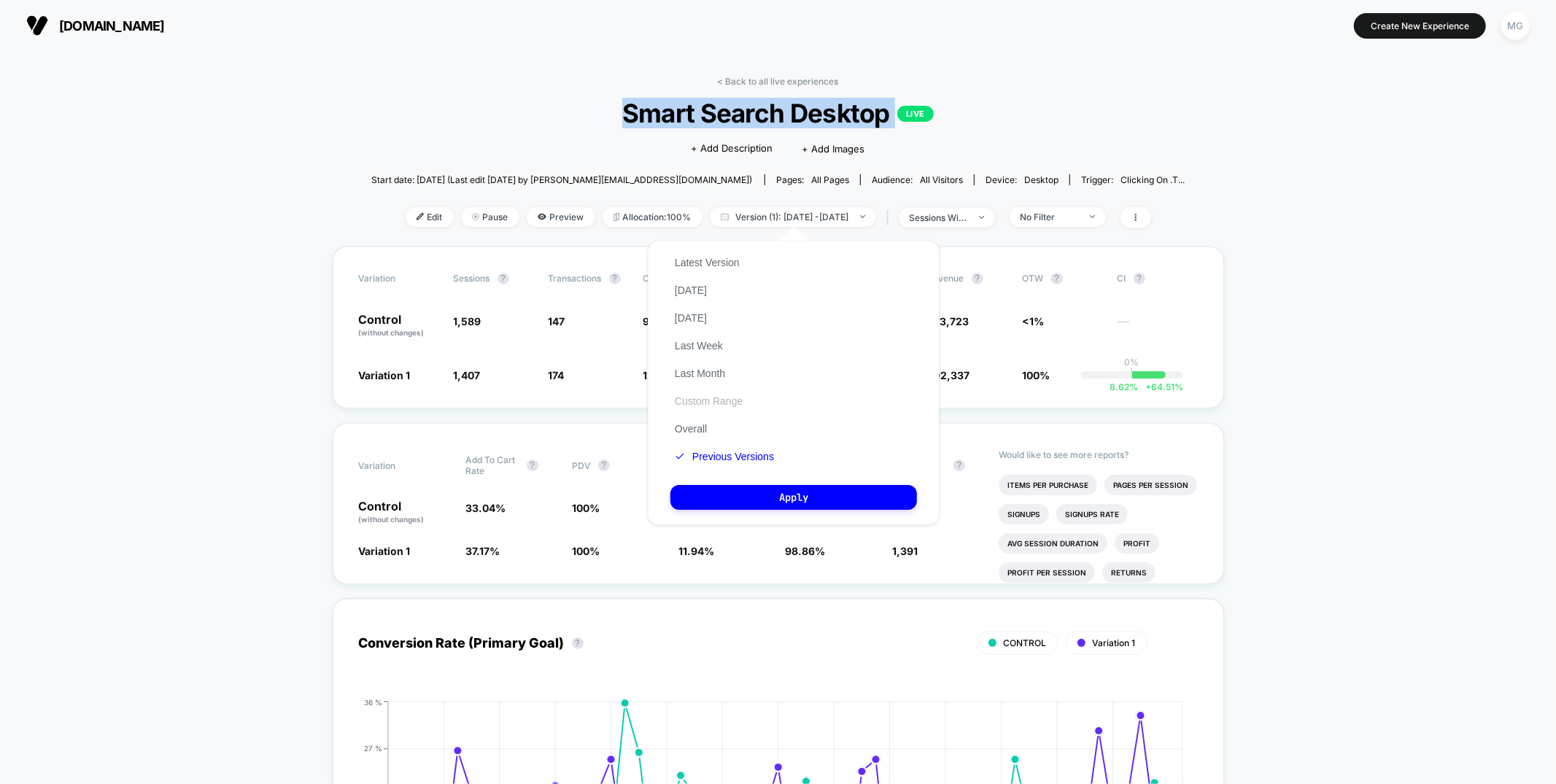
click at [707, 397] on button "Custom Range" at bounding box center [708, 401] width 77 height 13
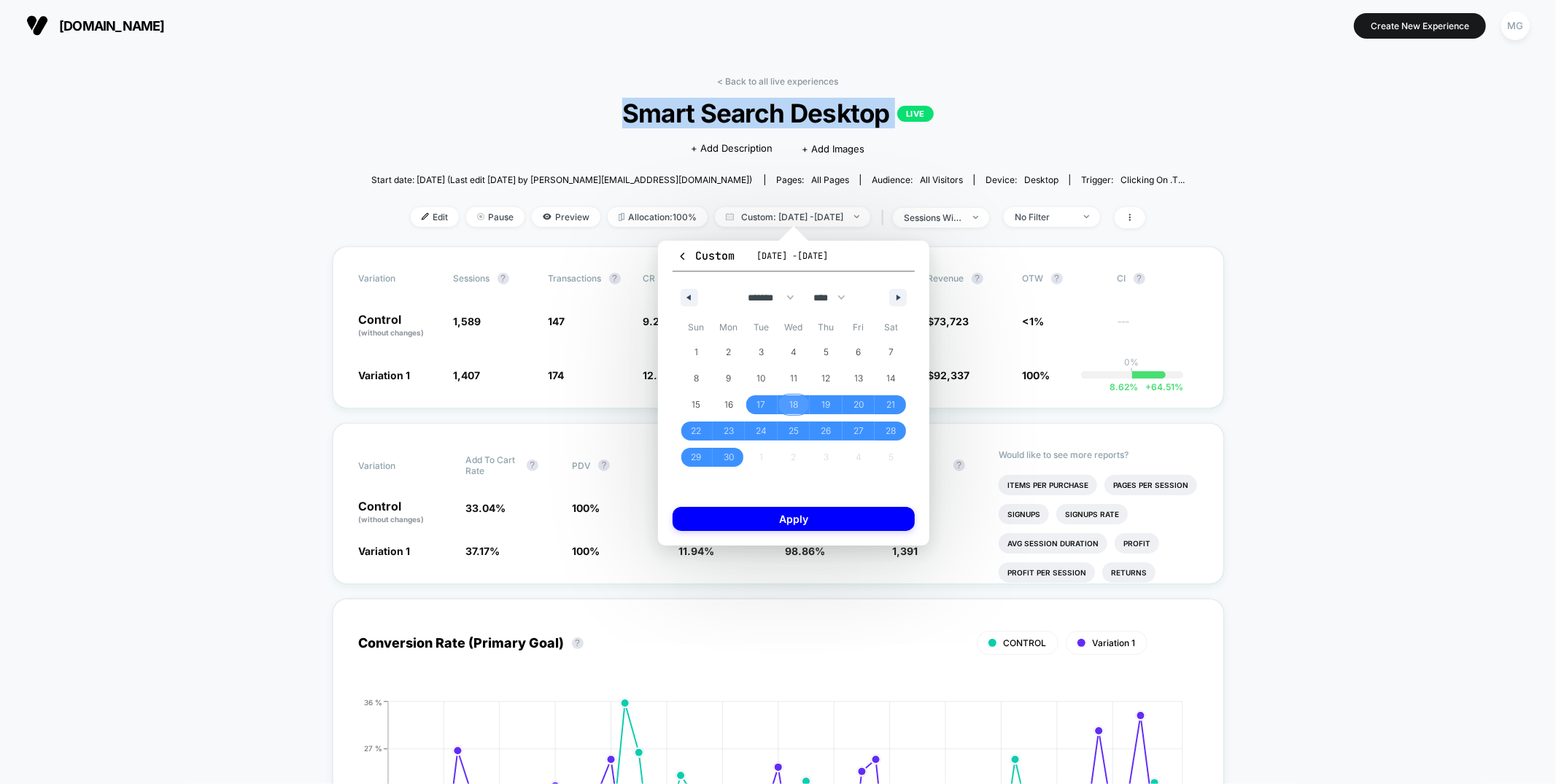
click at [793, 403] on span "18" at bounding box center [793, 404] width 8 height 26
click at [898, 297] on icon "button" at bounding box center [900, 297] width 7 height 6
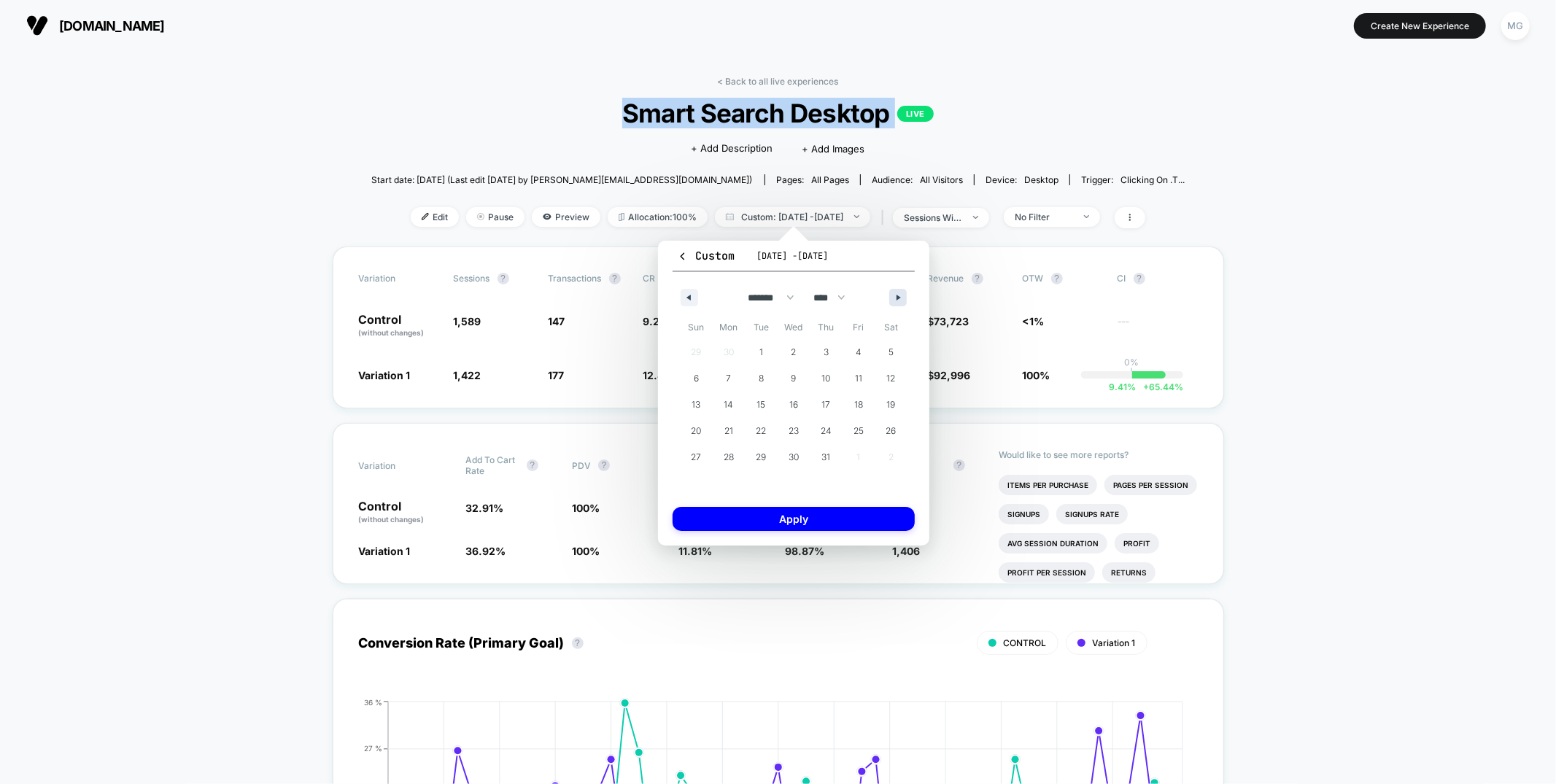
click at [898, 297] on icon "button" at bounding box center [900, 297] width 7 height 6
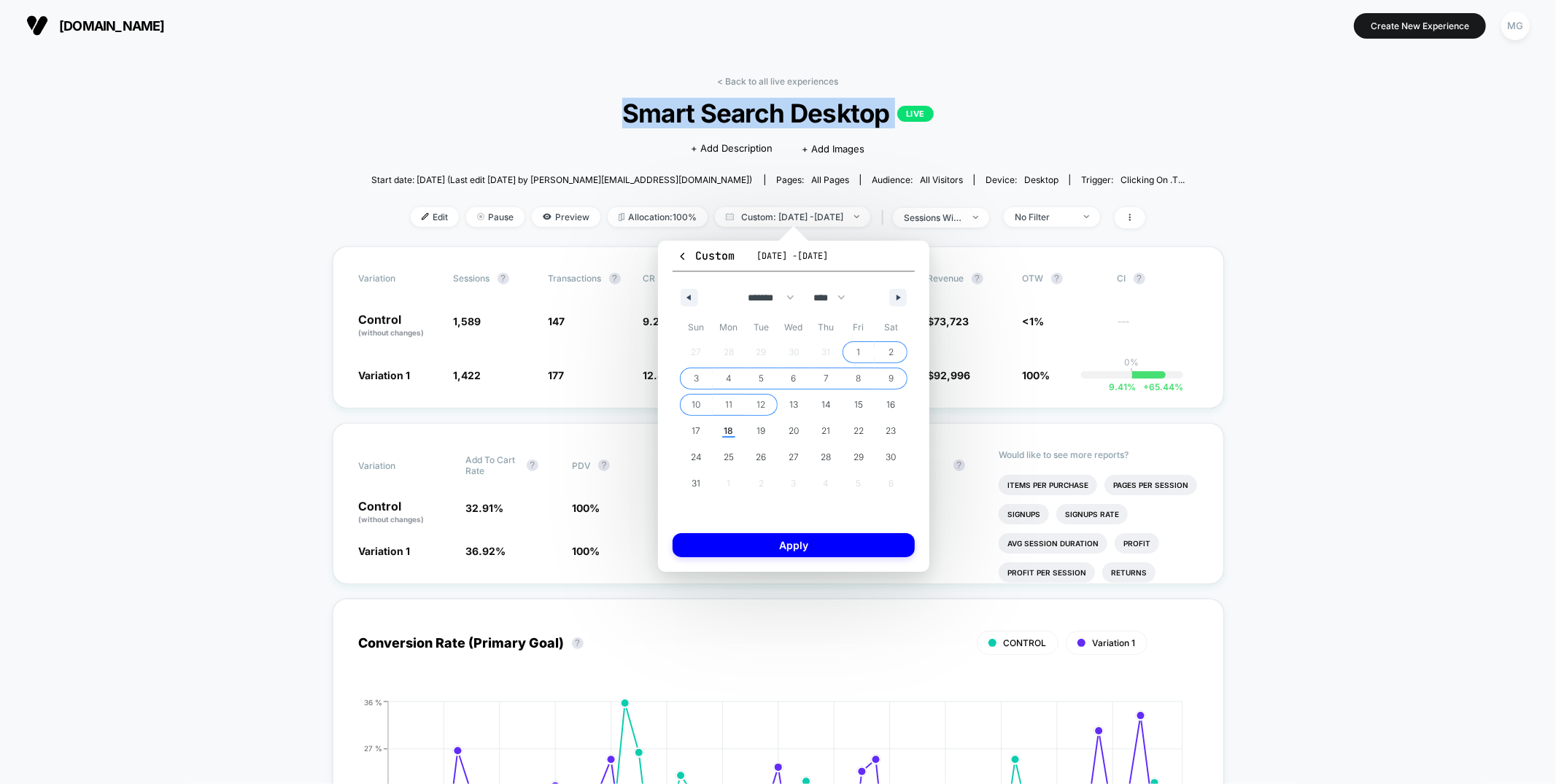
click at [766, 403] on span "12" at bounding box center [762, 404] width 33 height 19
select select "*"
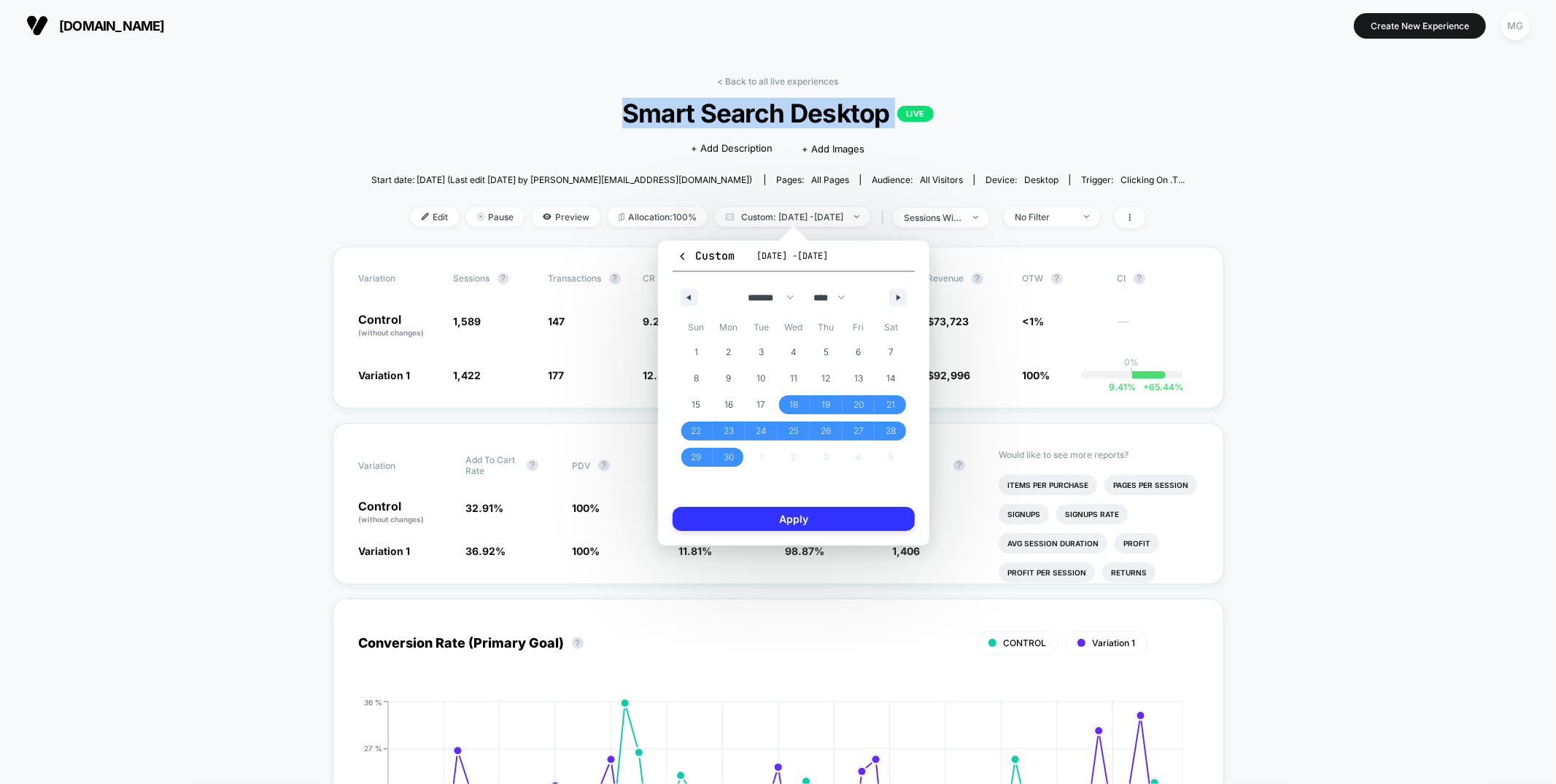
click at [784, 518] on button "Apply" at bounding box center [793, 519] width 242 height 24
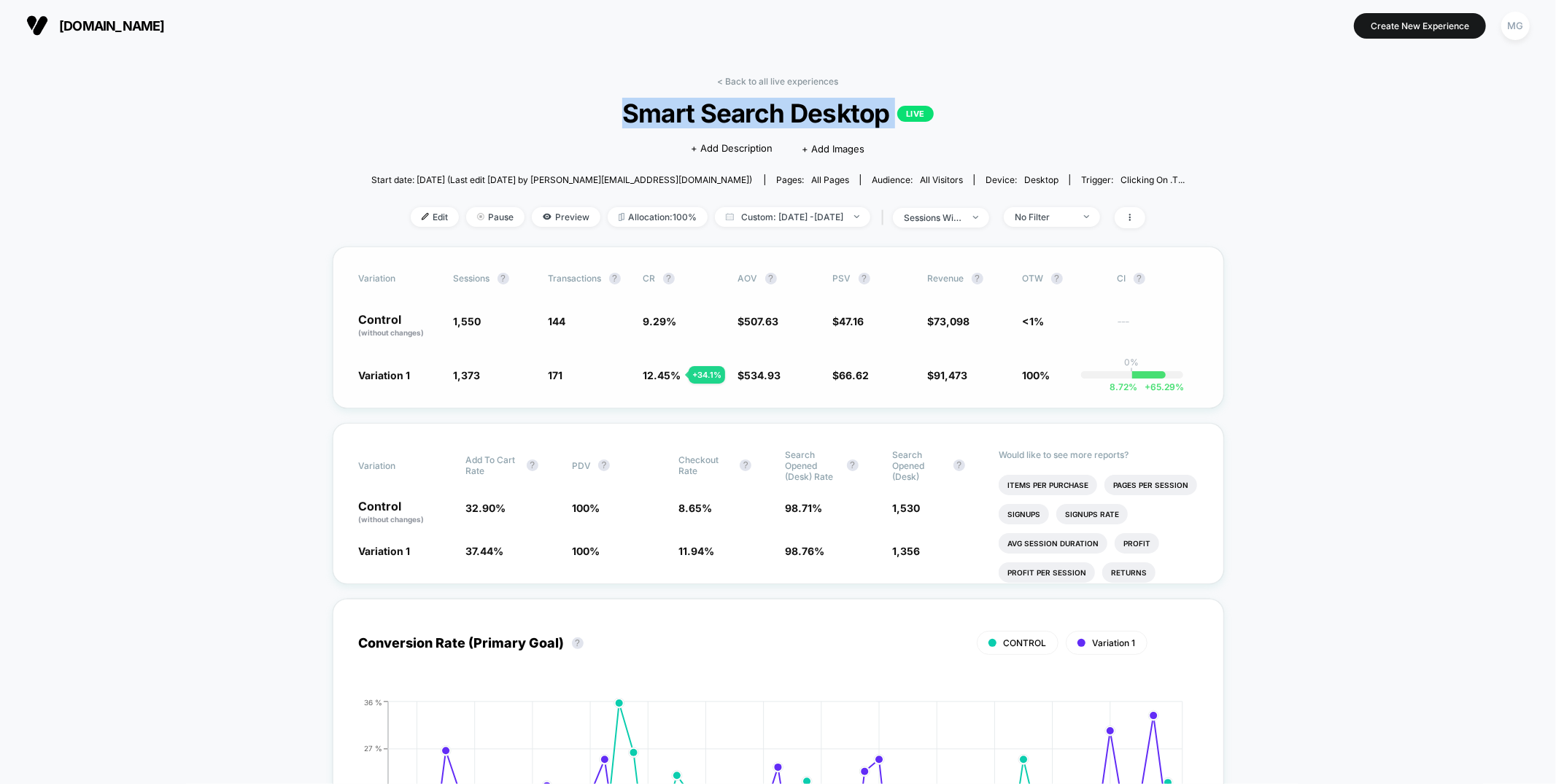
drag, startPoint x: 443, startPoint y: 325, endPoint x: 465, endPoint y: 321, distance: 22.4
click at [501, 320] on div "Control (without changes) 1,550 144 9.29 % $ 507.63 $ 47.16 $ 73,098 <1% ---" at bounding box center [778, 326] width 839 height 25
click at [456, 322] on span "1,550" at bounding box center [467, 320] width 28 height 12
click at [471, 319] on span "1,550" at bounding box center [467, 320] width 28 height 12
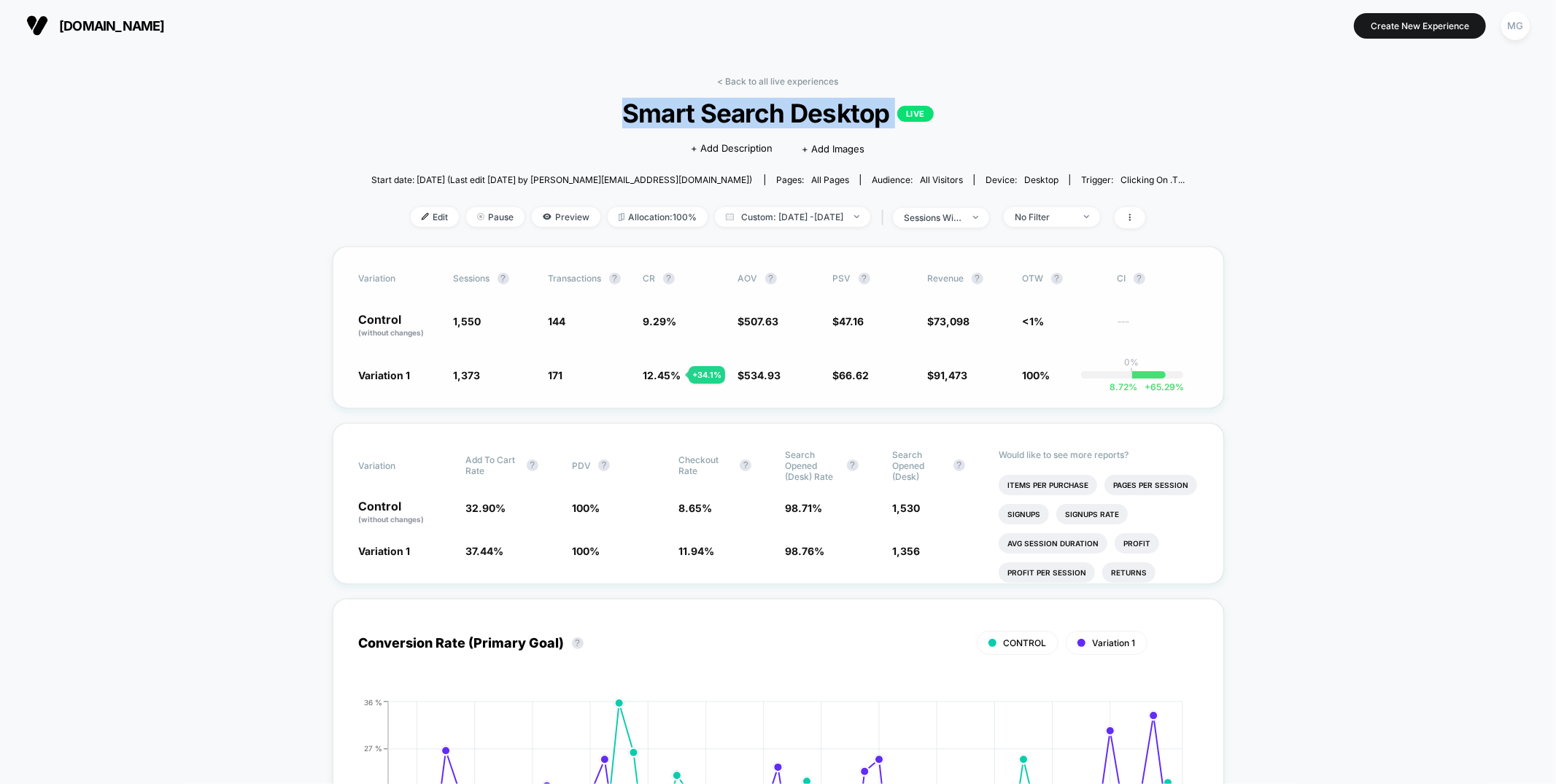
drag, startPoint x: 471, startPoint y: 319, endPoint x: 453, endPoint y: 319, distance: 18.0
click at [463, 319] on span "1,550" at bounding box center [467, 320] width 28 height 12
drag, startPoint x: 453, startPoint y: 319, endPoint x: 464, endPoint y: 315, distance: 11.7
click at [454, 315] on span "1,550" at bounding box center [467, 320] width 28 height 12
click at [756, 82] on link "< Back to all live experiences" at bounding box center [778, 81] width 121 height 11
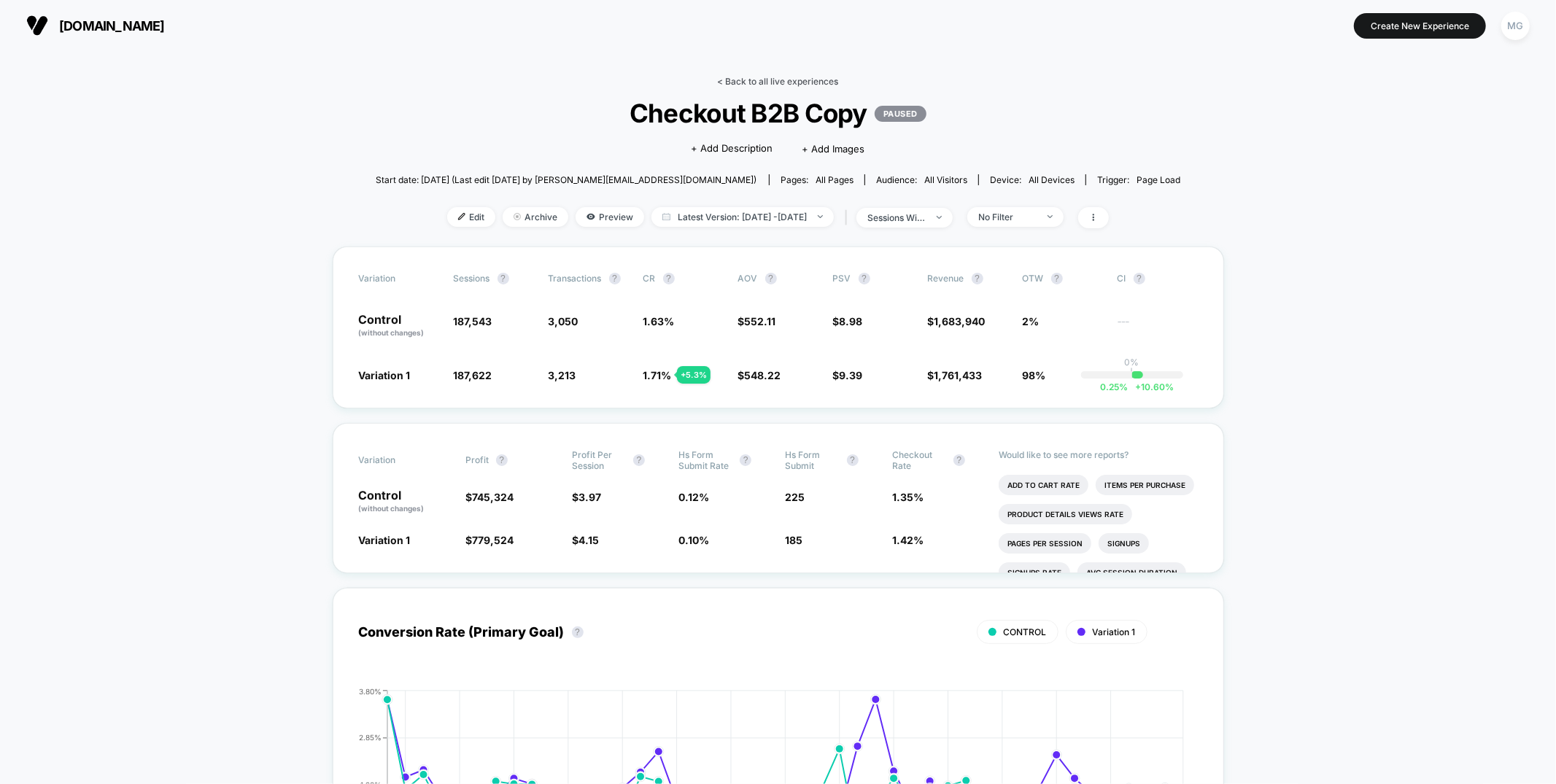
click at [754, 78] on link "< Back to all live experiences" at bounding box center [778, 81] width 121 height 11
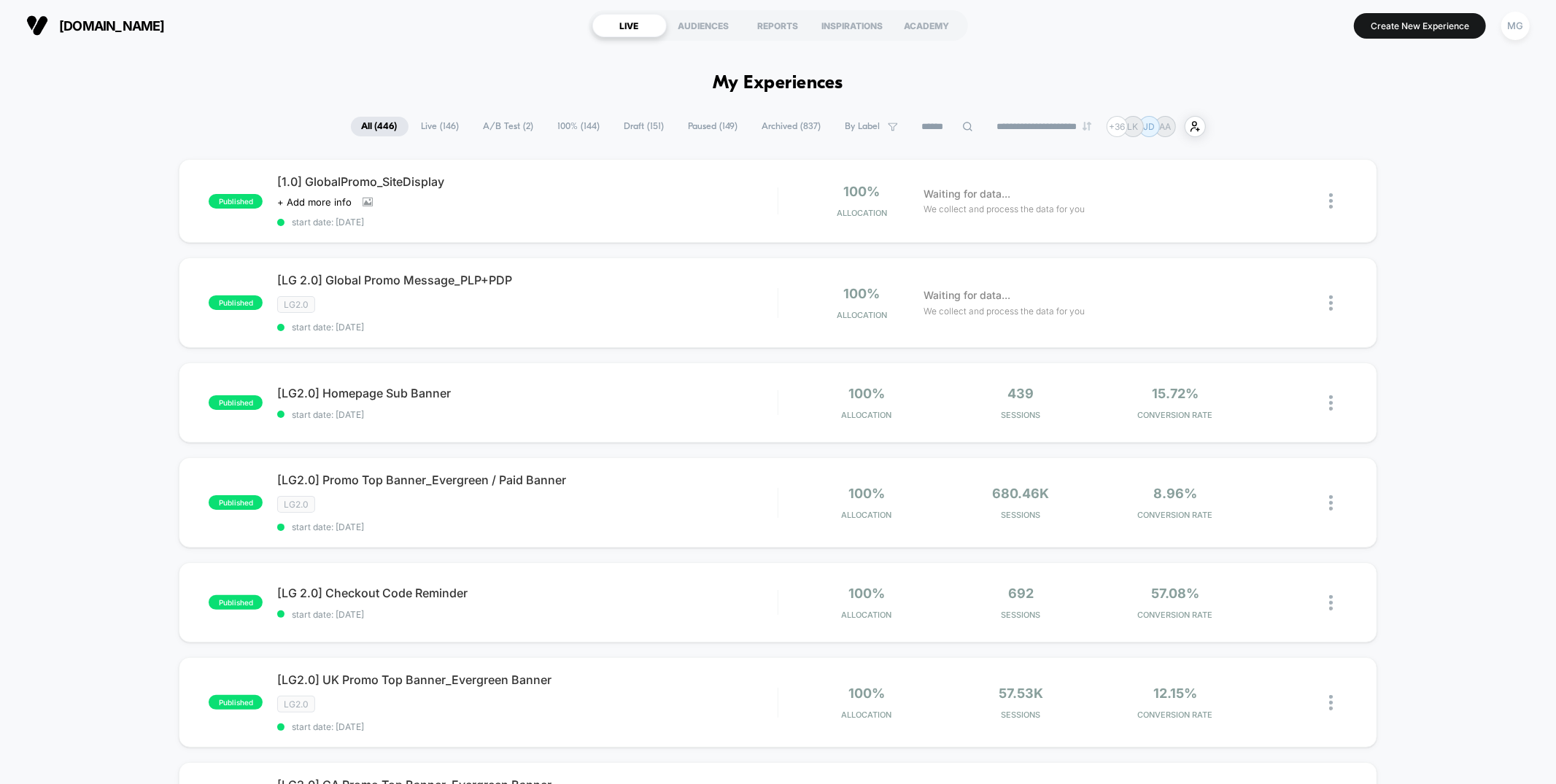
click at [576, 128] on span "100% ( 144 )" at bounding box center [580, 126] width 65 height 19
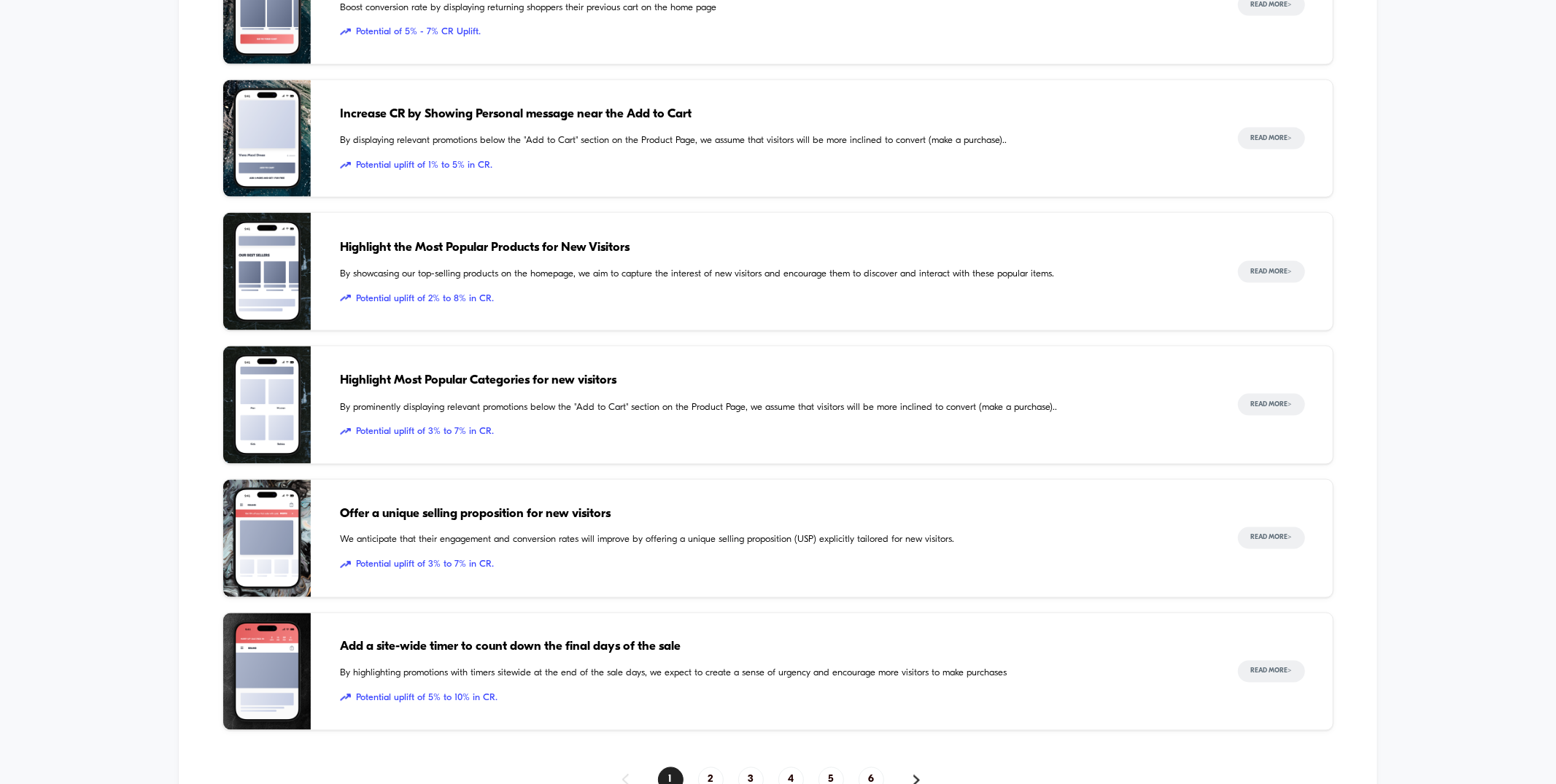
scroll to position [1943, 0]
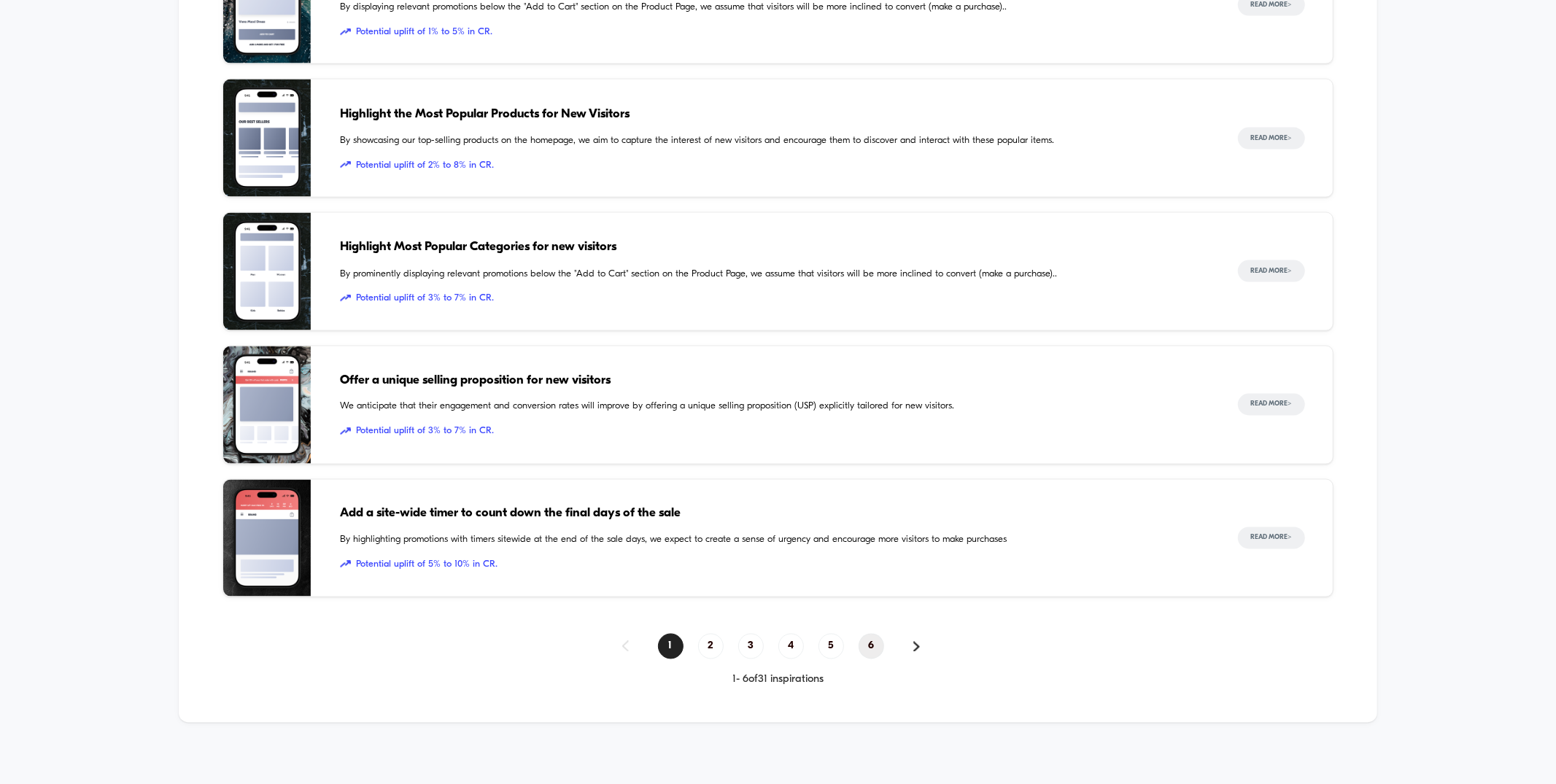
click at [867, 642] on span "6" at bounding box center [872, 647] width 26 height 26
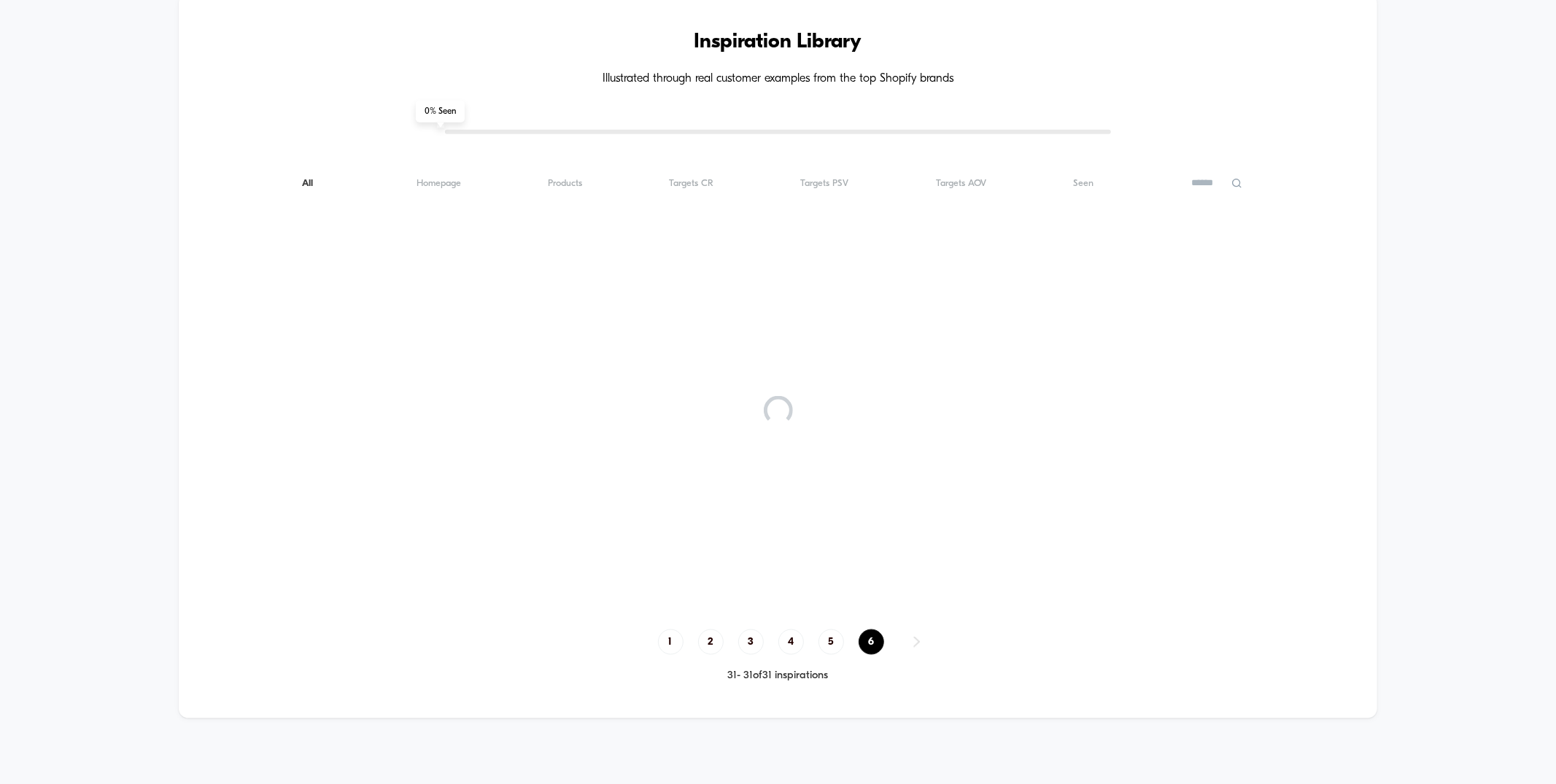
scroll to position [1521, 0]
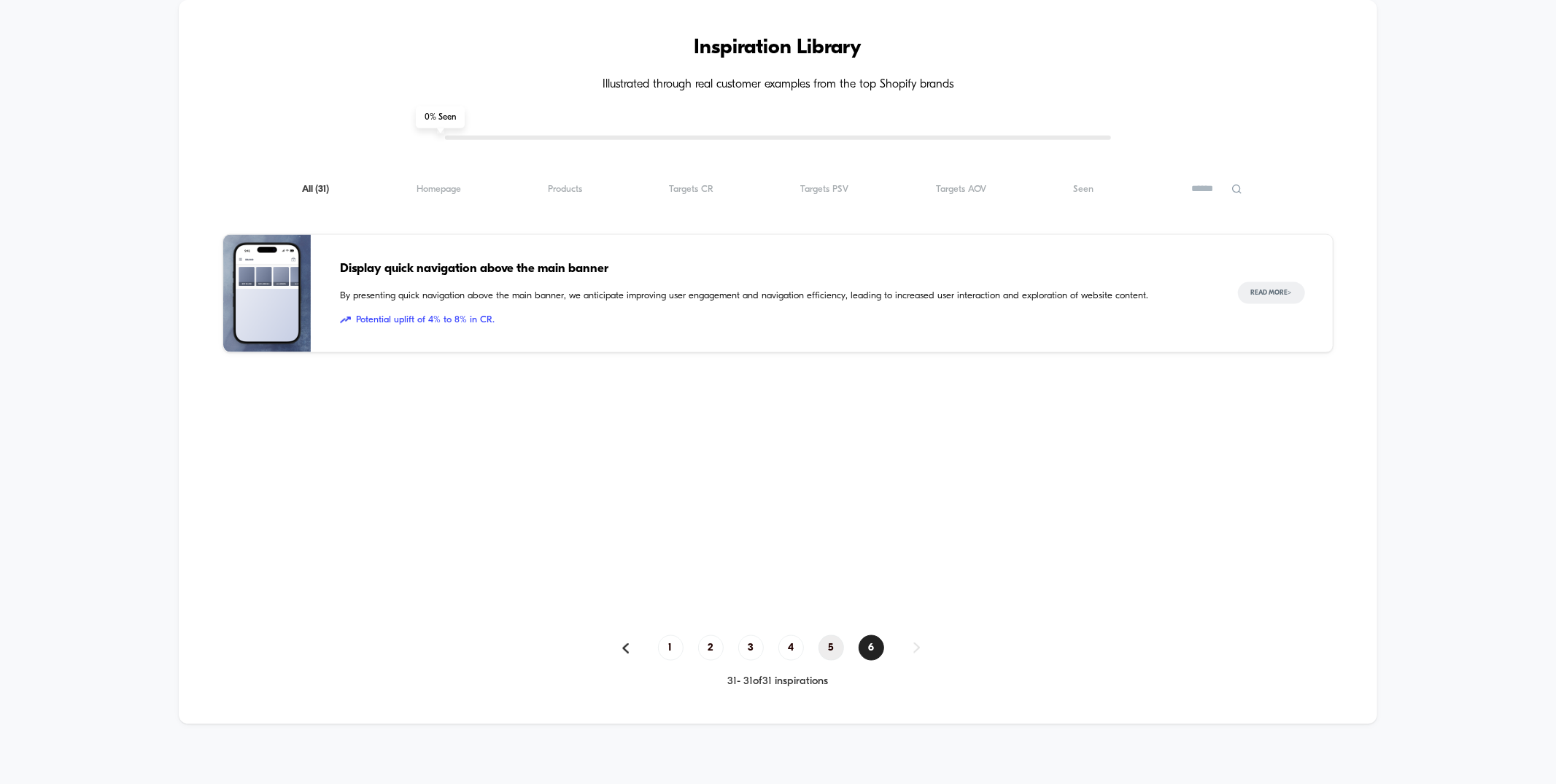
click at [828, 646] on span "5" at bounding box center [831, 648] width 26 height 26
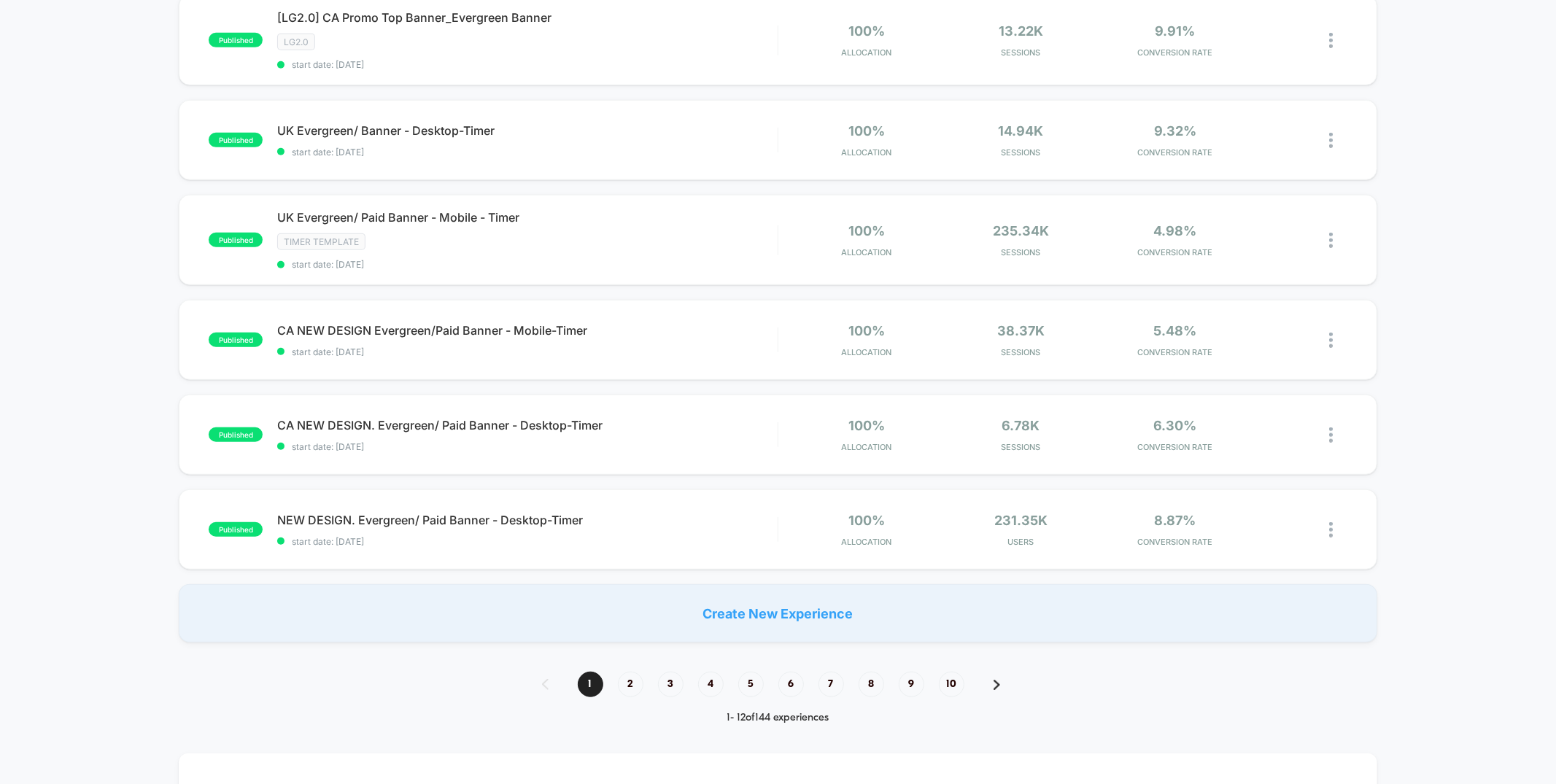
scroll to position [780, 0]
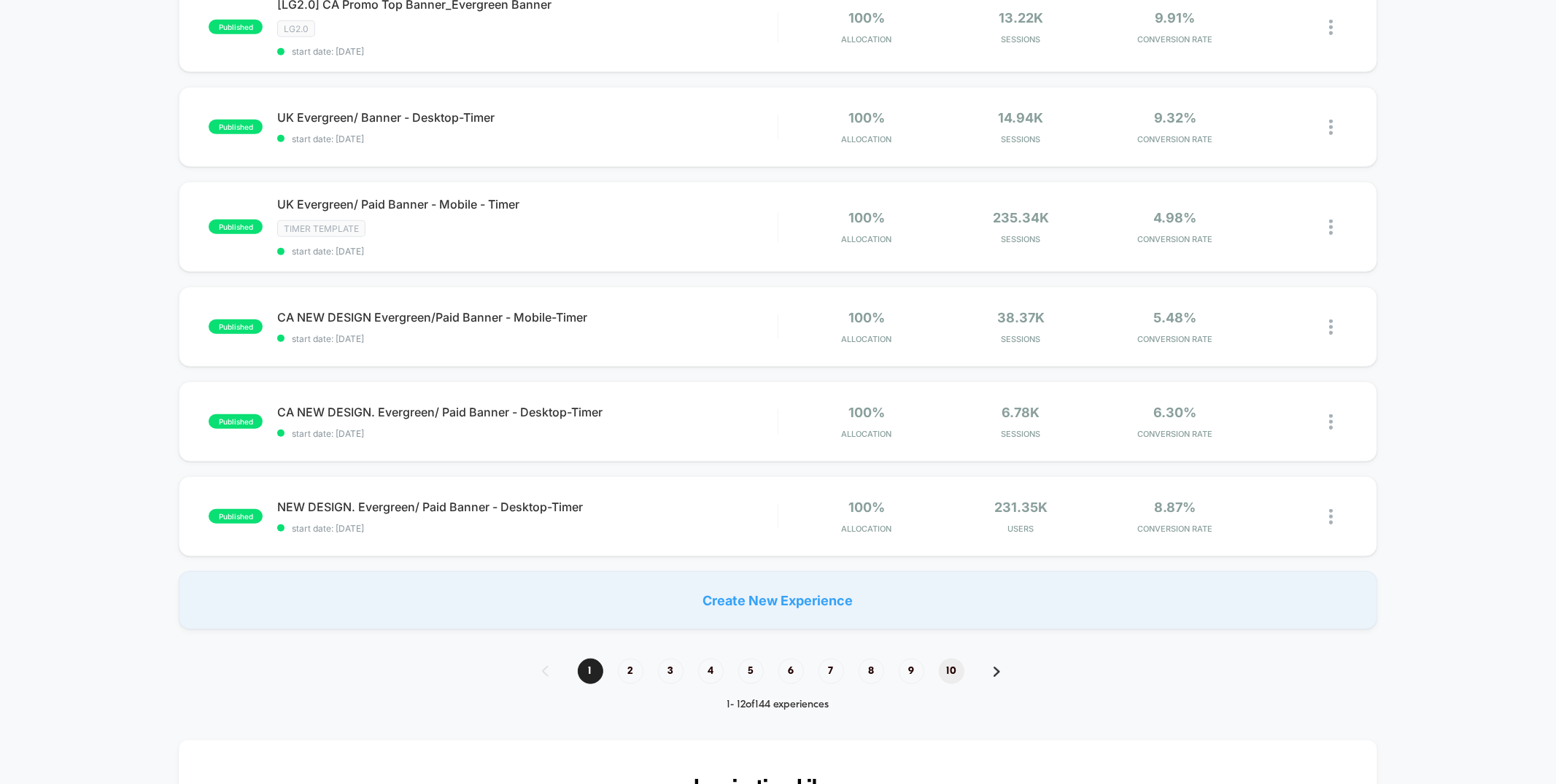
click at [940, 659] on span "10" at bounding box center [952, 671] width 26 height 26
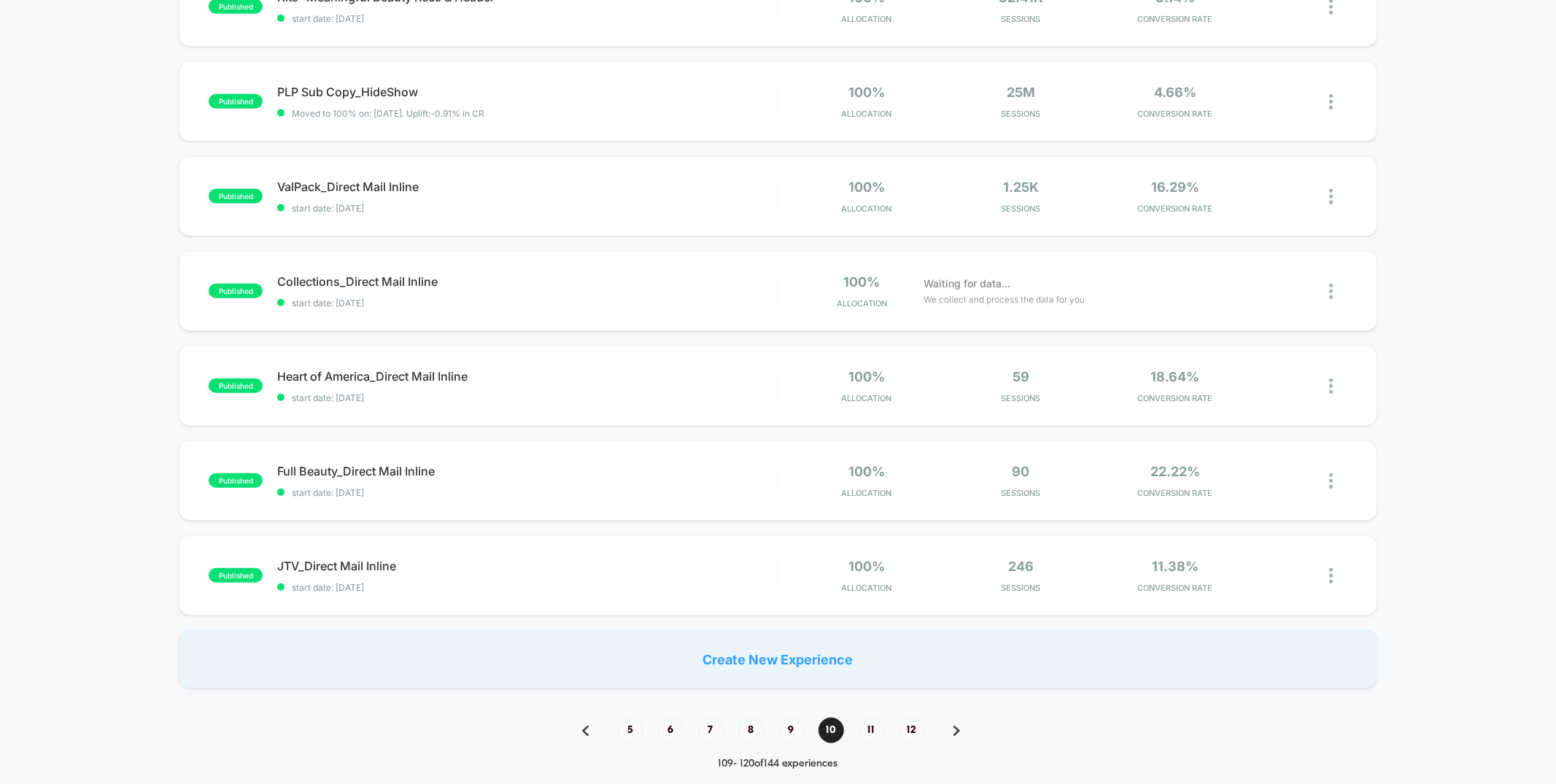
scroll to position [755, 0]
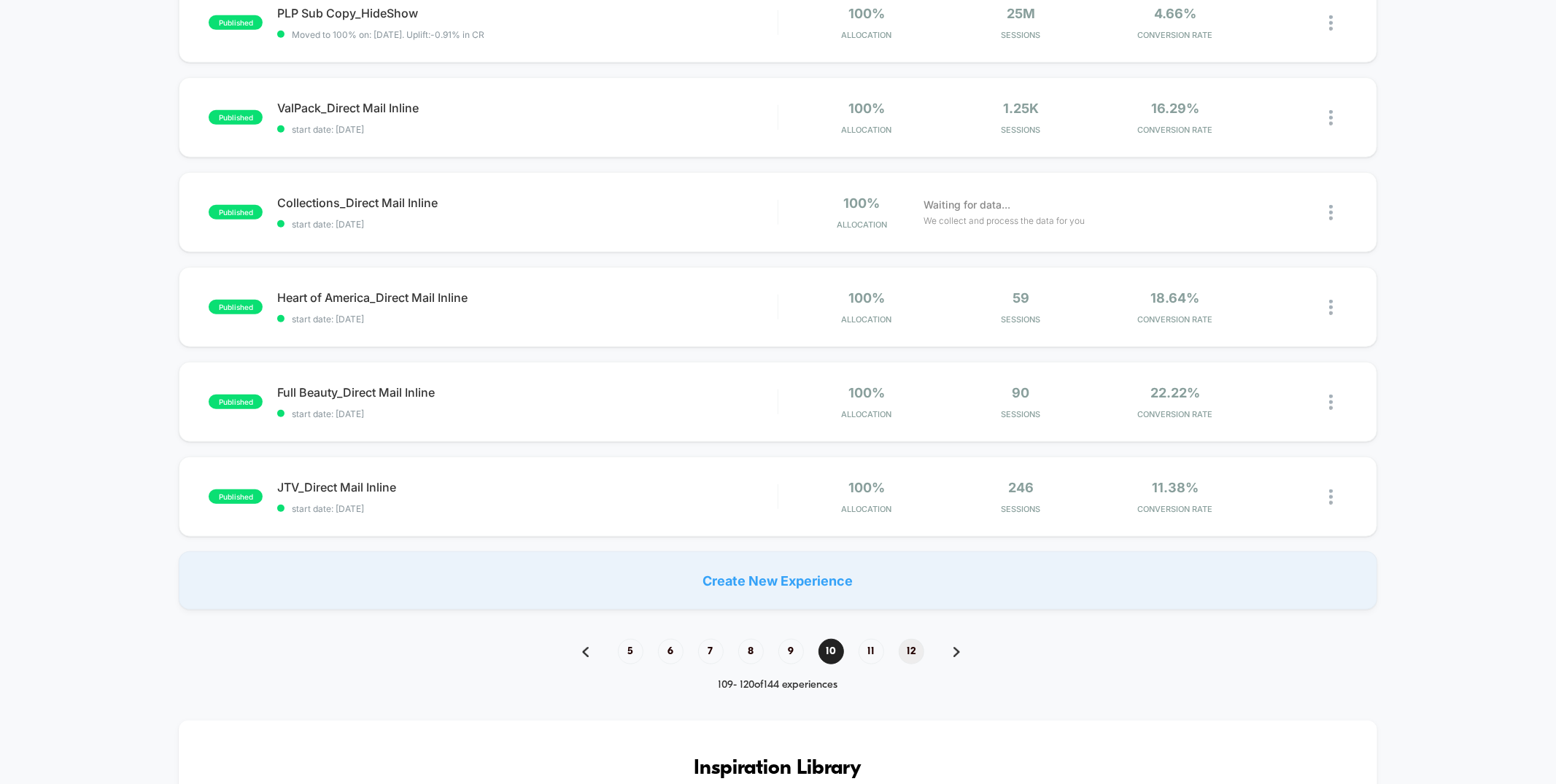
click at [914, 655] on span "12" at bounding box center [911, 652] width 26 height 26
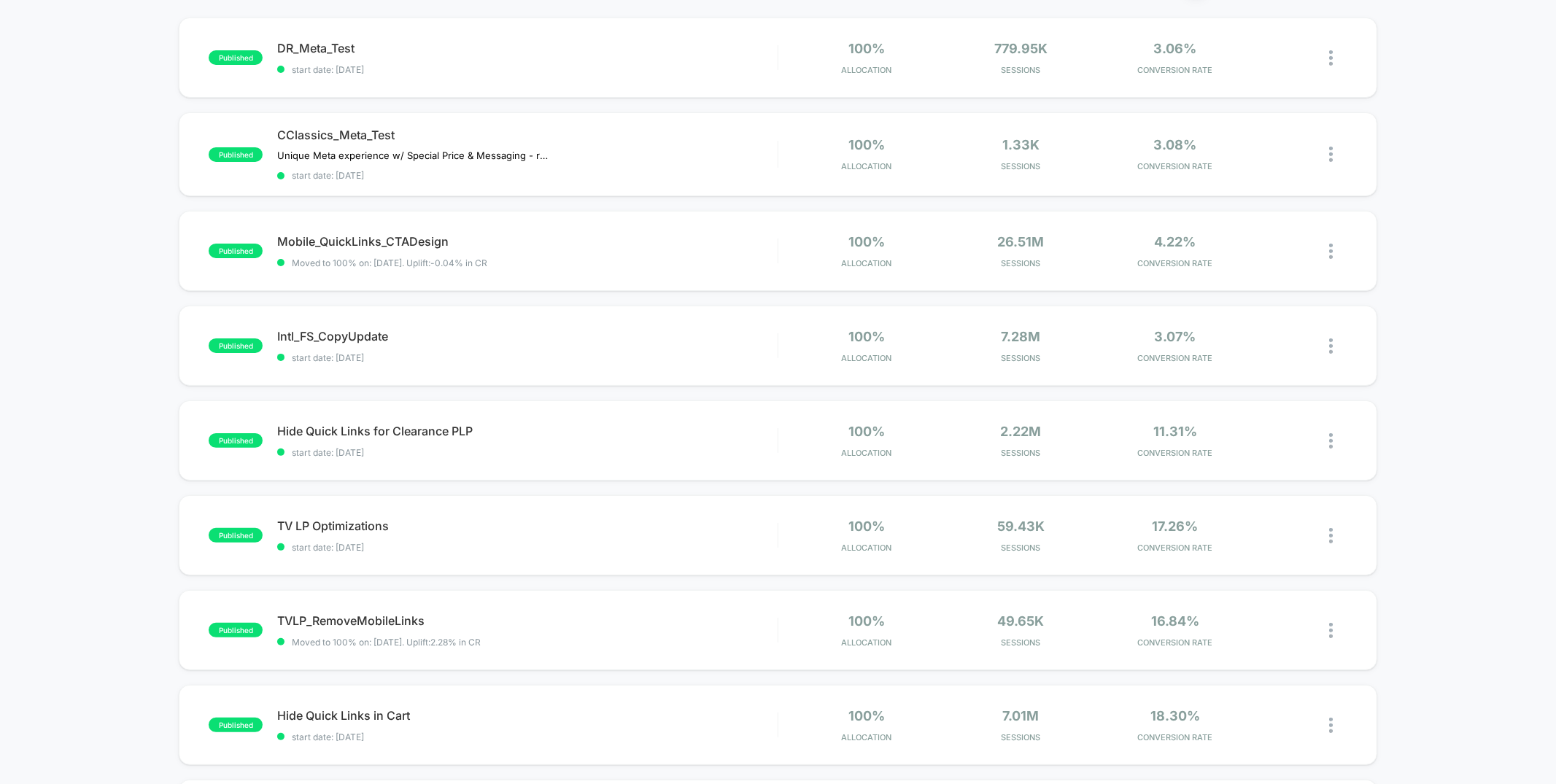
scroll to position [81, 0]
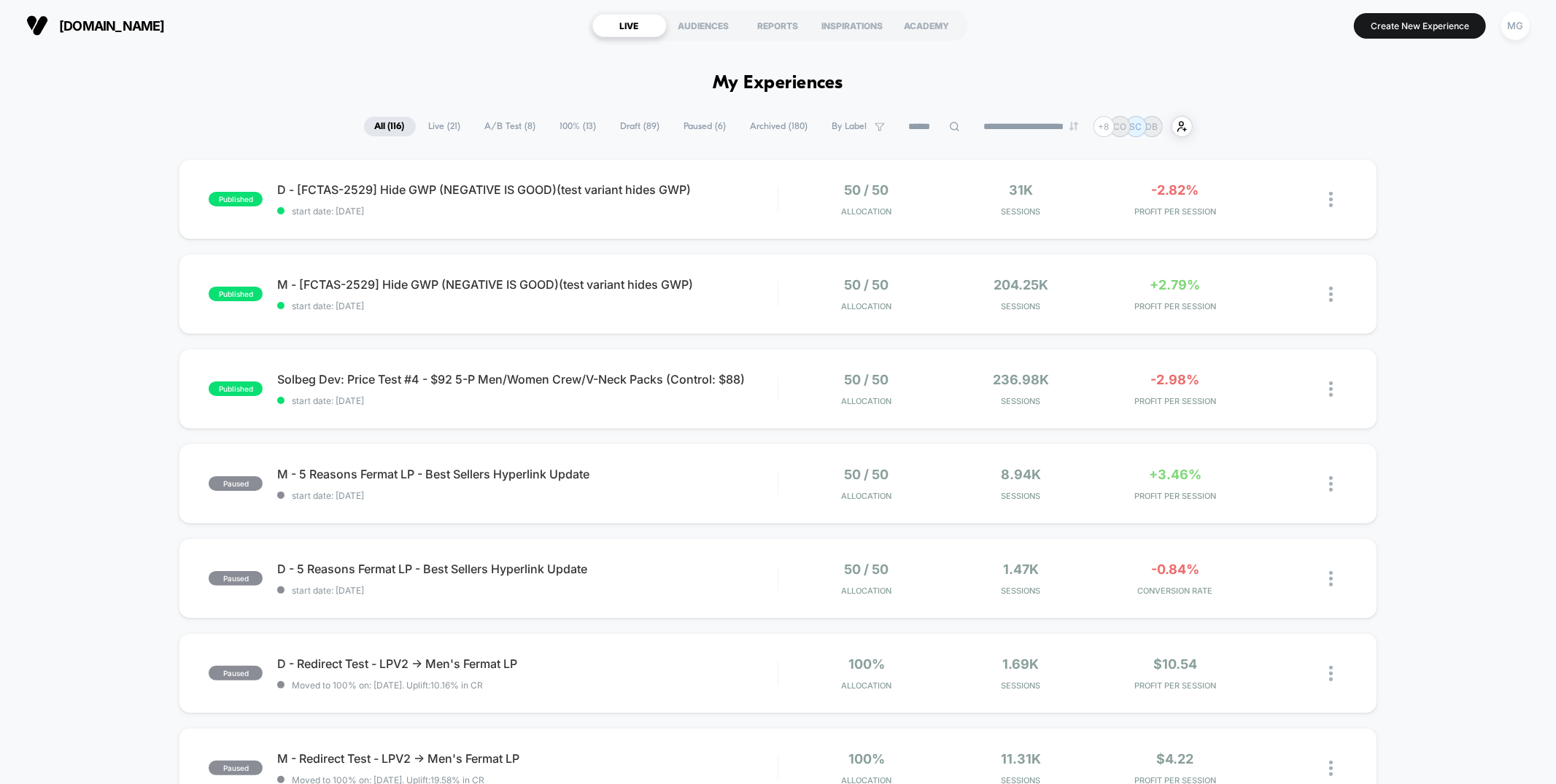
click at [518, 129] on span "A/B Test ( 8 )" at bounding box center [511, 126] width 73 height 19
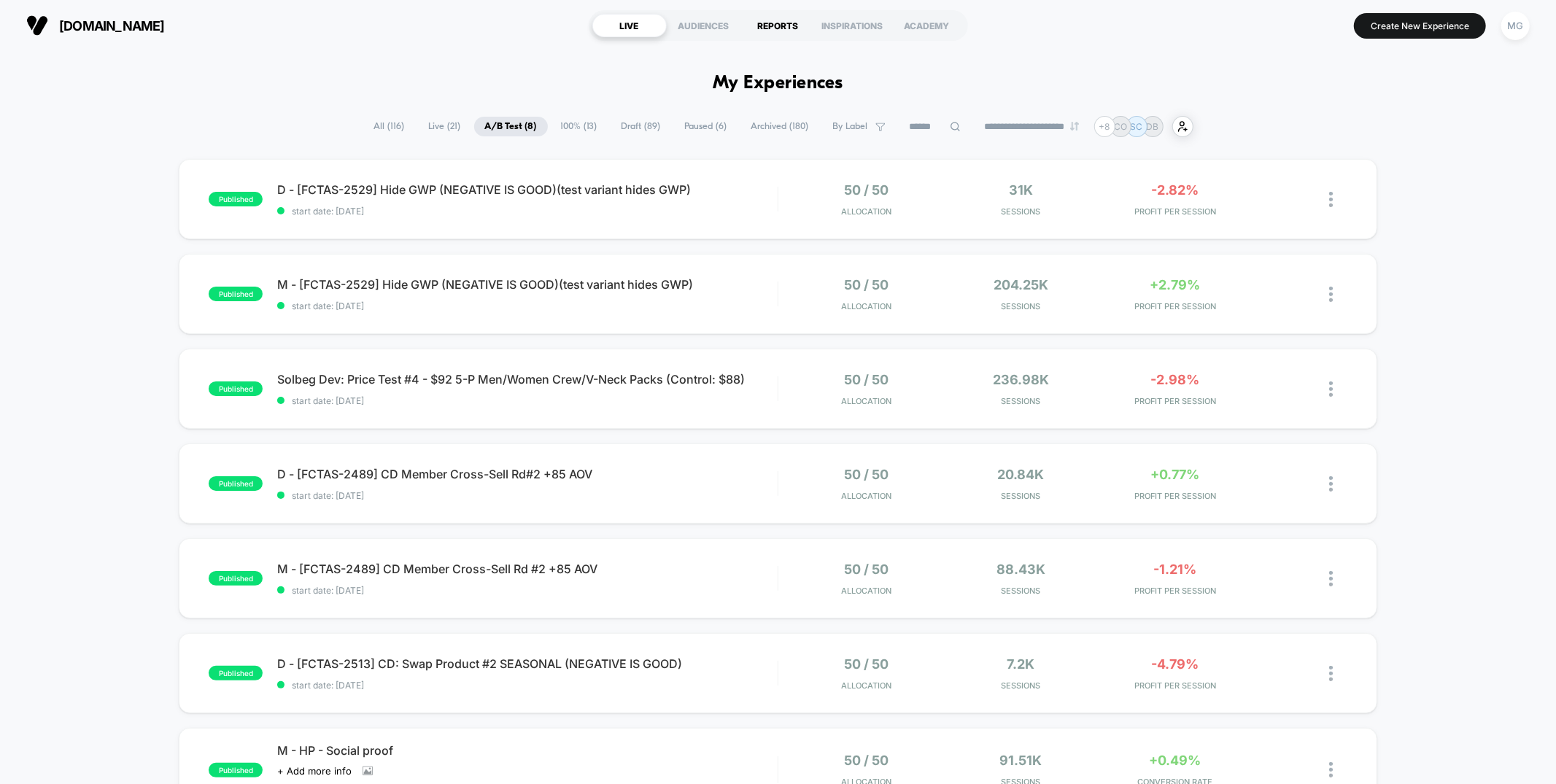
click at [786, 30] on div "REPORTS" at bounding box center [778, 25] width 75 height 23
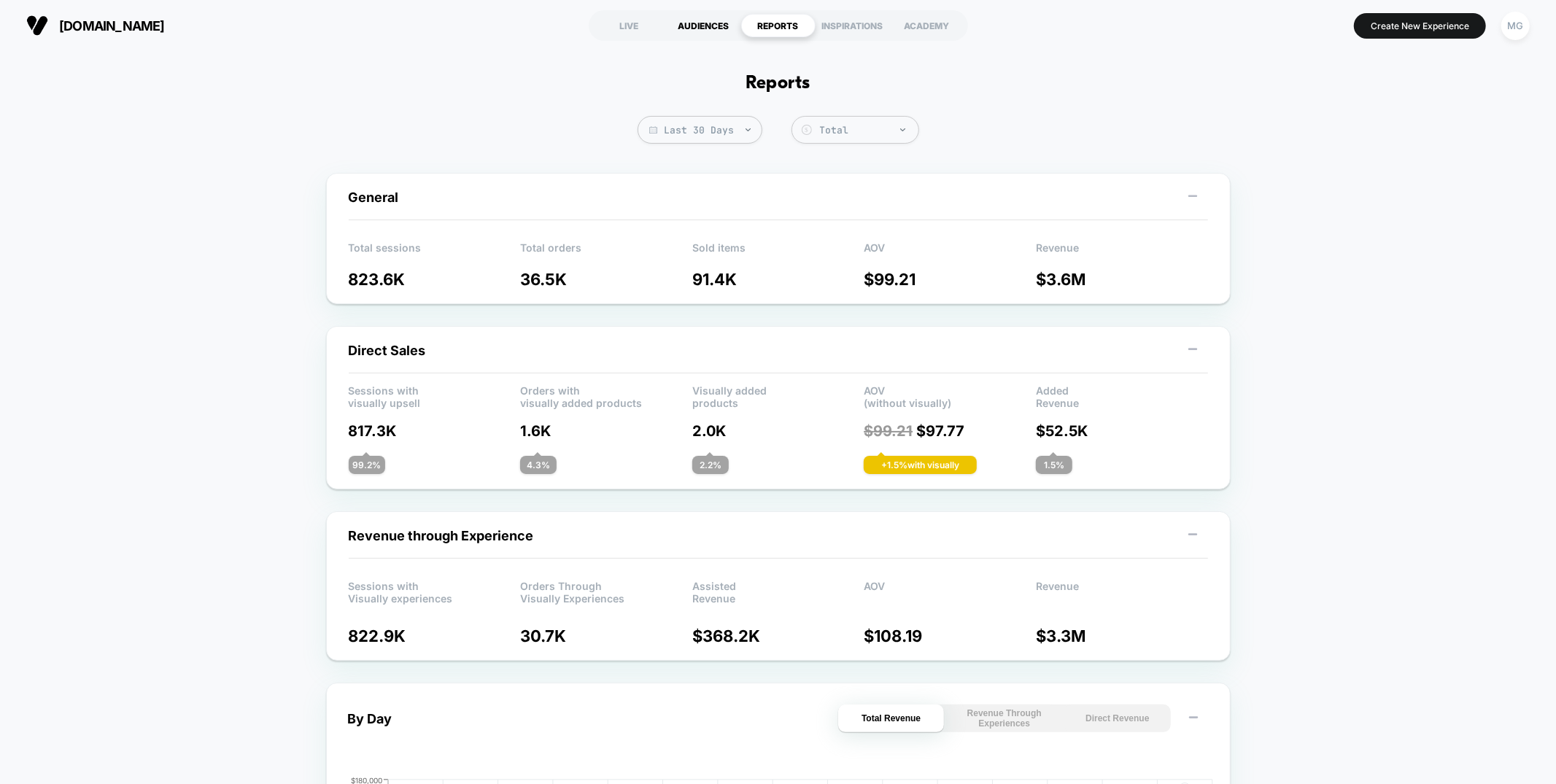
click at [696, 27] on div "AUDIENCES" at bounding box center [704, 25] width 75 height 23
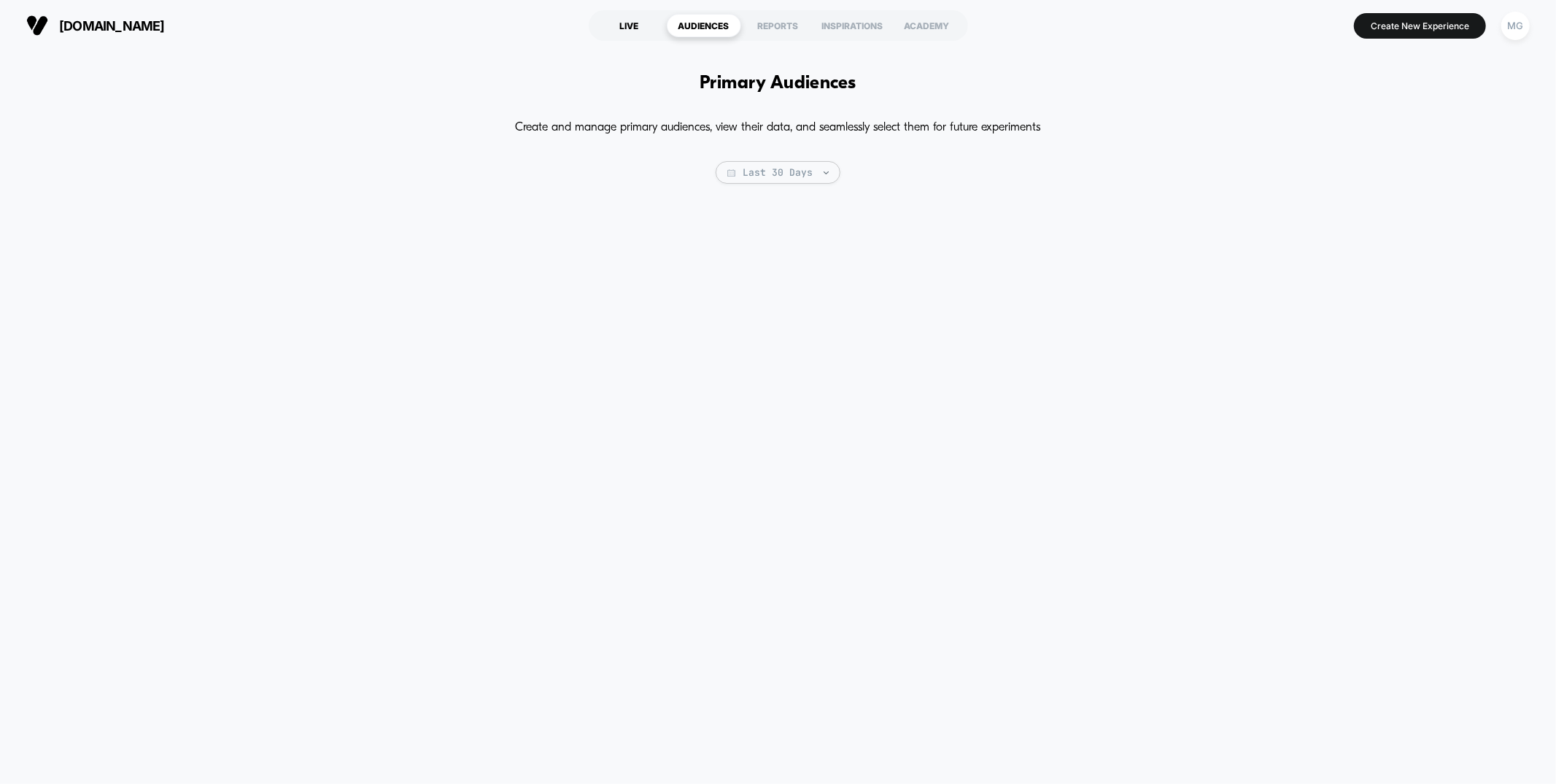
click at [645, 29] on div "LIVE" at bounding box center [630, 25] width 75 height 23
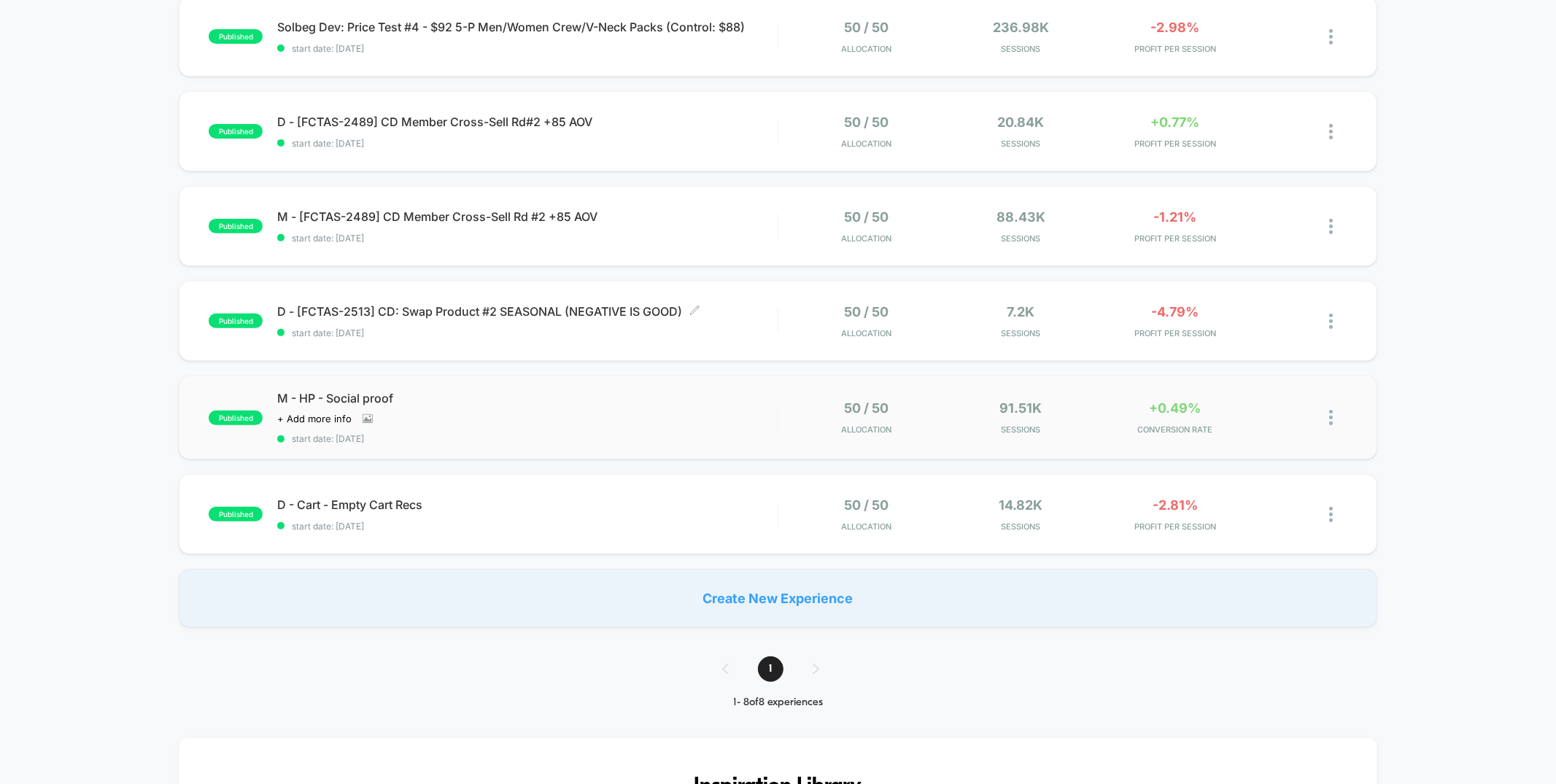
scroll to position [355, 0]
click at [666, 422] on div "M - HP - Social proof Click to view images Click to edit experience details + A…" at bounding box center [526, 416] width 500 height 54
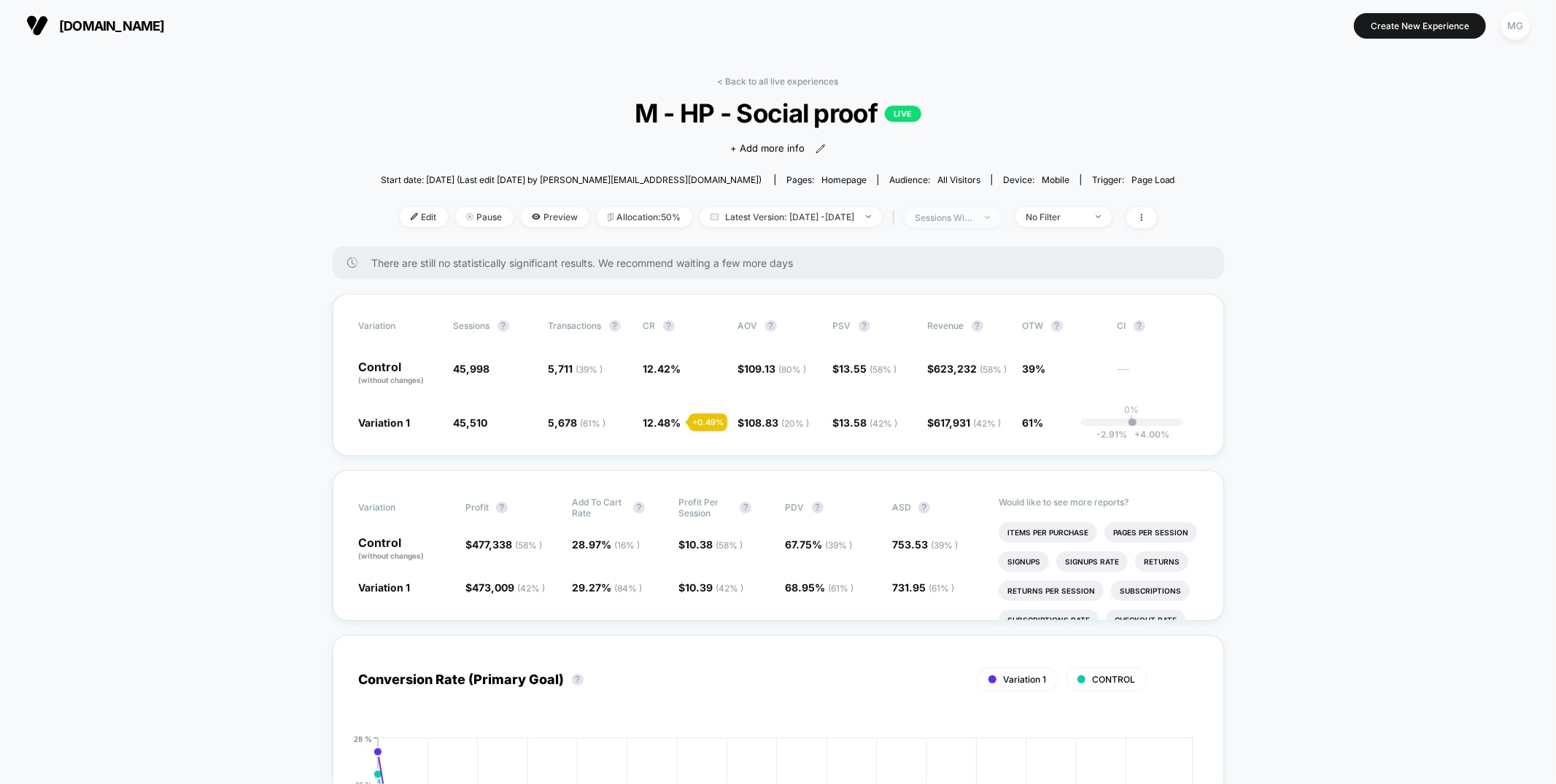
click at [974, 216] on div "sessions with impression" at bounding box center [944, 218] width 58 height 11
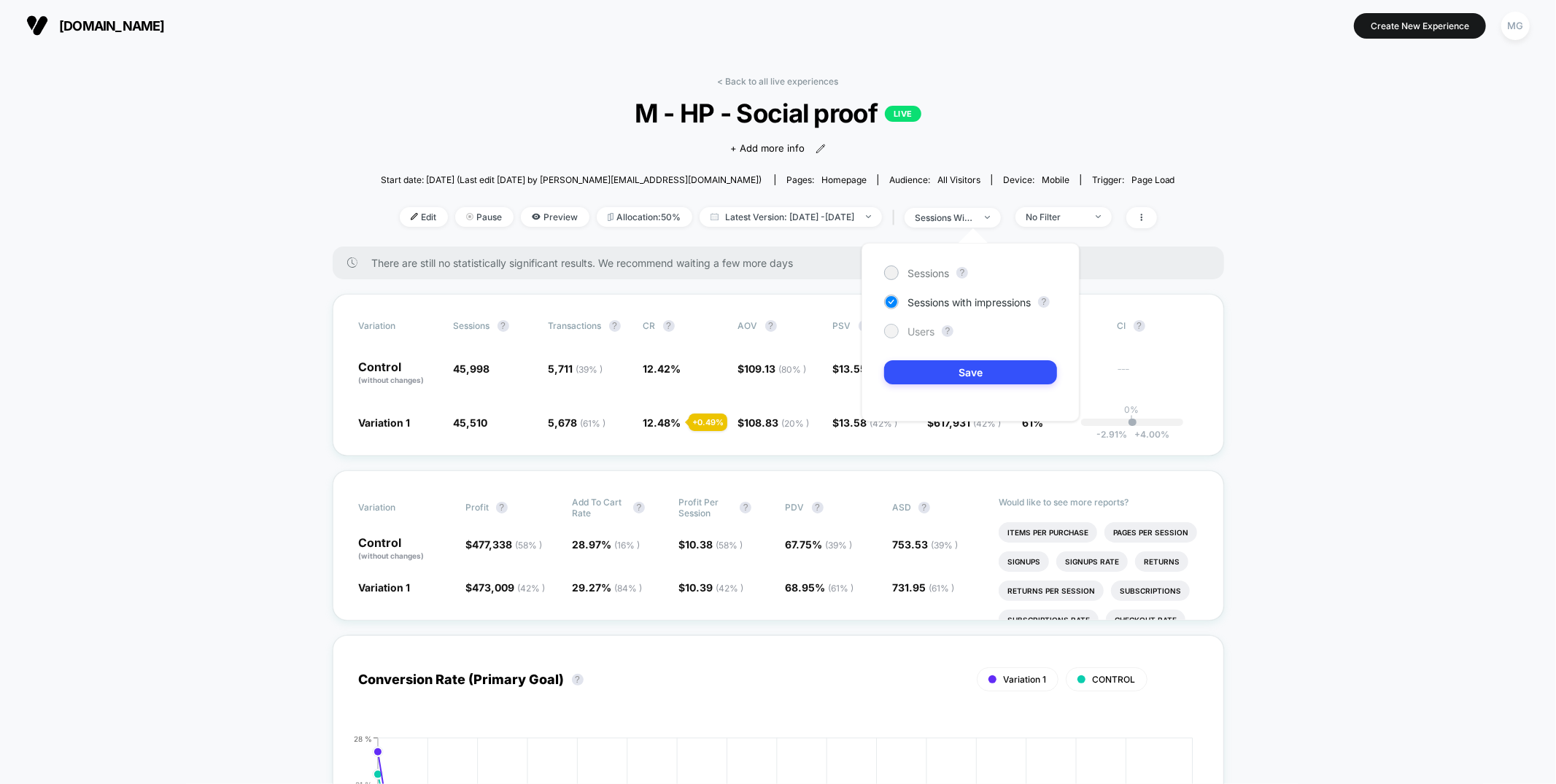
click at [901, 322] on div "Sessions ? Sessions with impressions ? Users ? Save" at bounding box center [971, 332] width 218 height 179
click at [904, 332] on div "Users" at bounding box center [910, 332] width 51 height 15
click at [935, 373] on button "Save" at bounding box center [971, 372] width 173 height 24
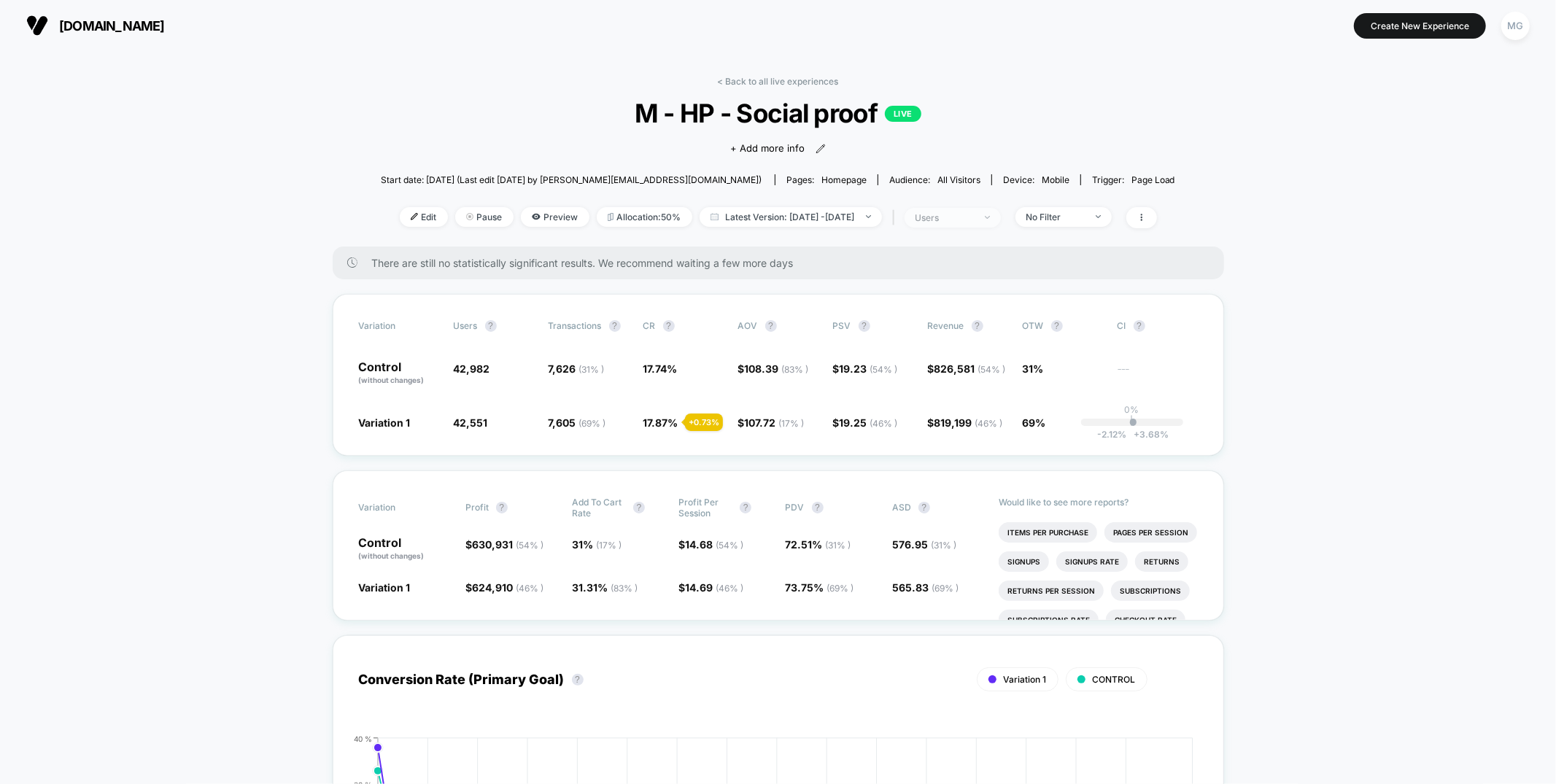
click at [974, 214] on div "users" at bounding box center [944, 218] width 58 height 11
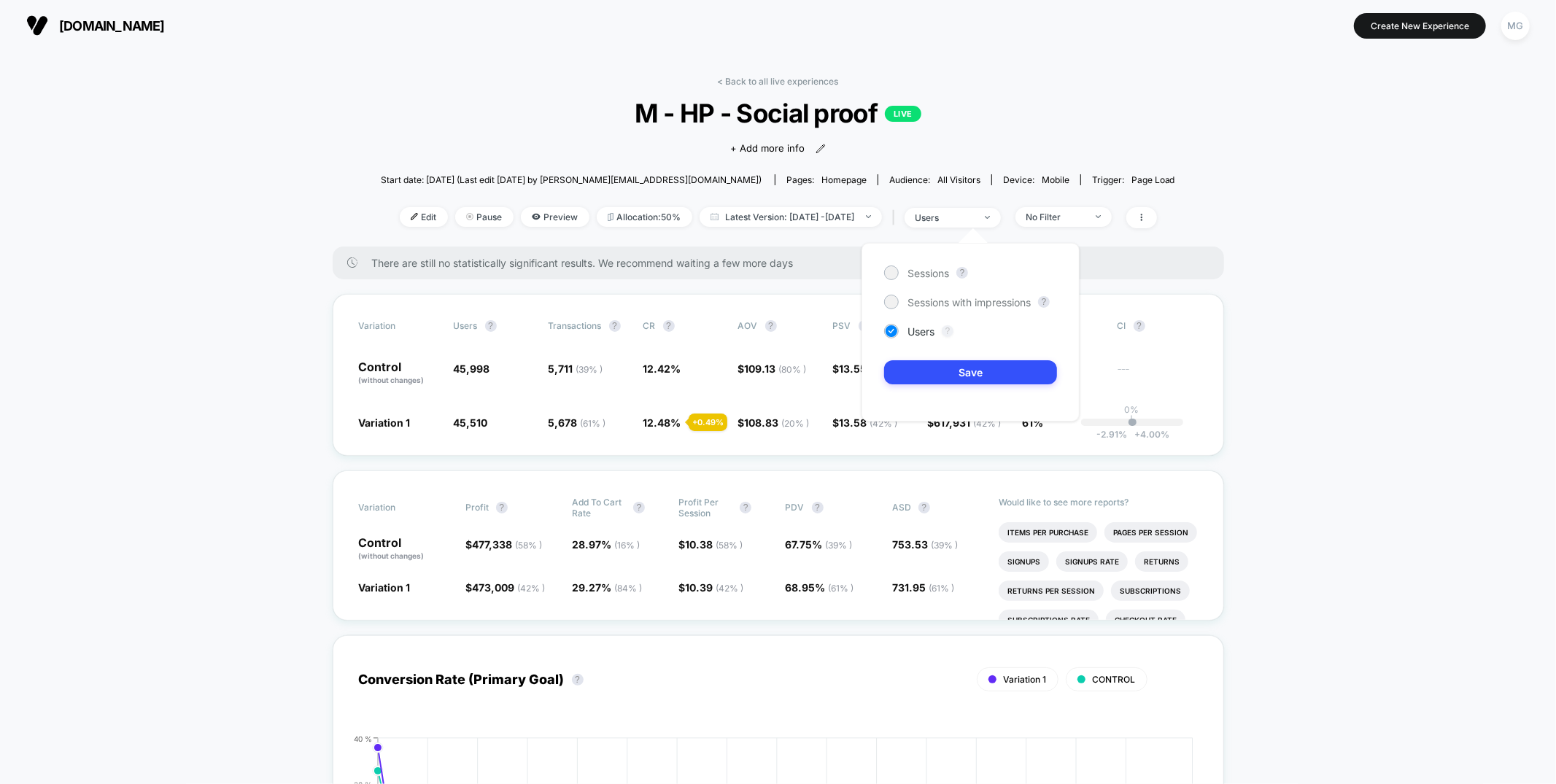
drag, startPoint x: 935, startPoint y: 271, endPoint x: 951, endPoint y: 335, distance: 66.0
click at [936, 271] on span "Sessions" at bounding box center [928, 272] width 42 height 12
click at [954, 367] on button "Save" at bounding box center [971, 372] width 173 height 24
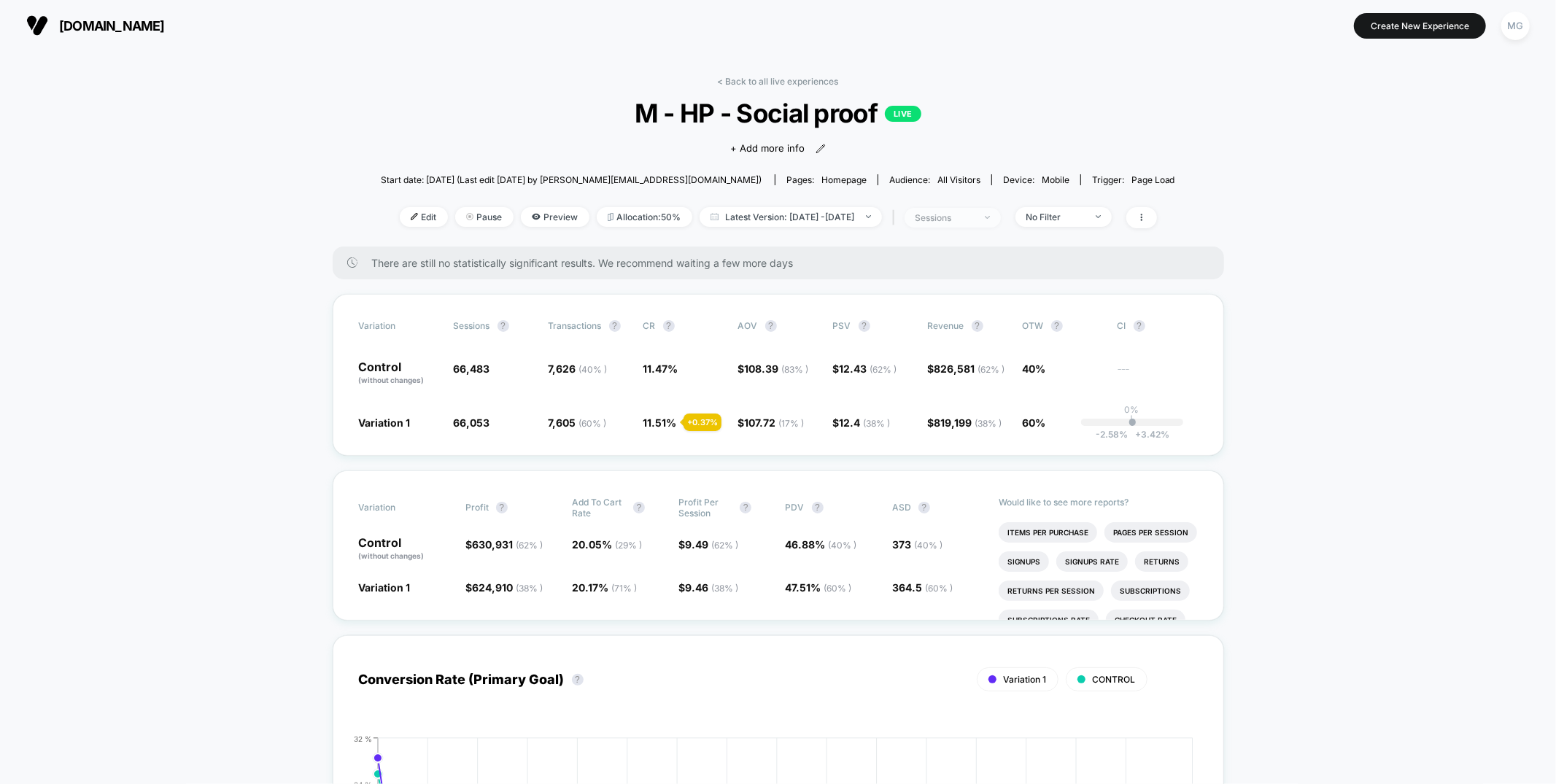
click at [964, 218] on div "sessions" at bounding box center [944, 218] width 58 height 11
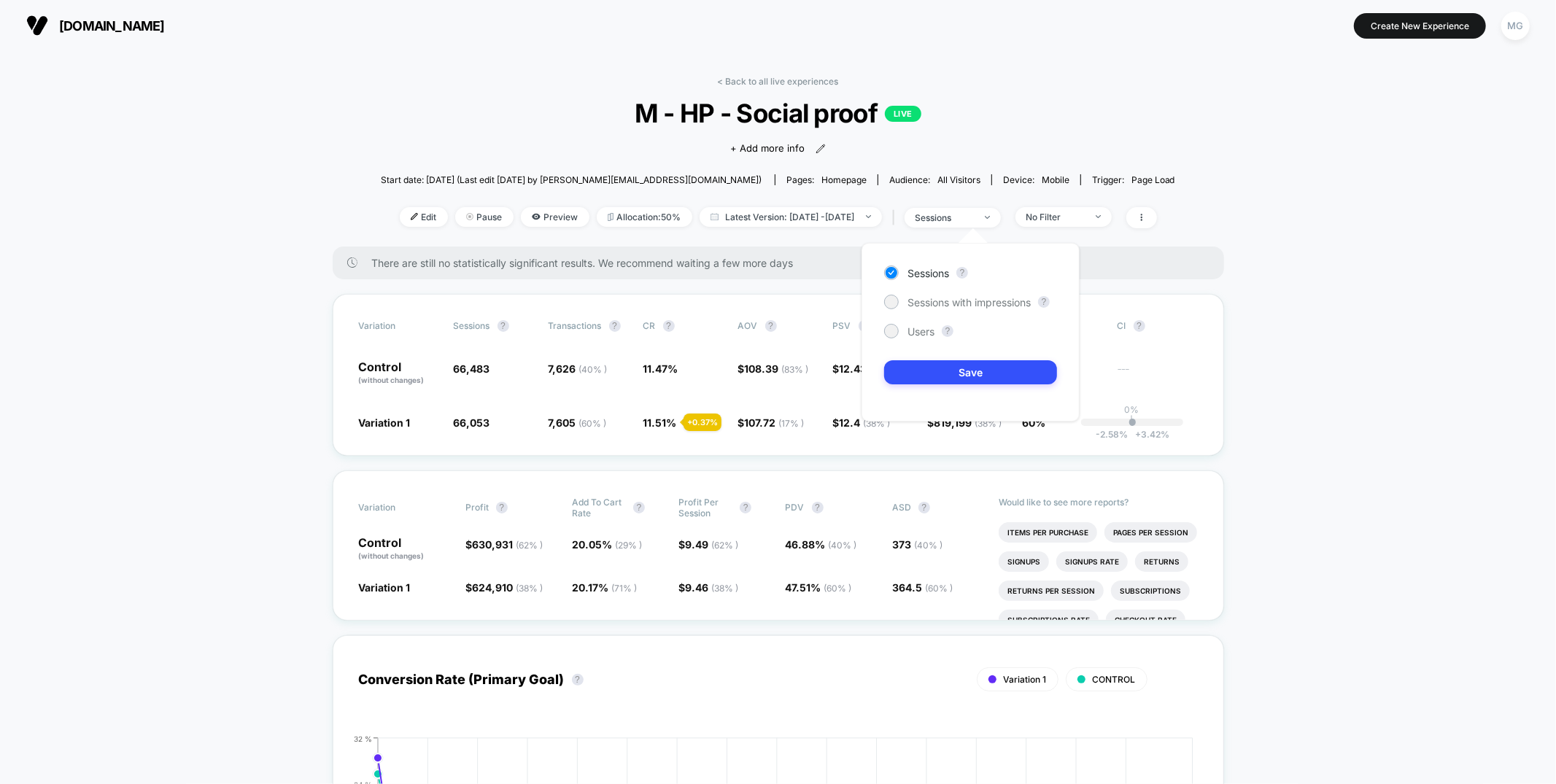
drag, startPoint x: 895, startPoint y: 335, endPoint x: 901, endPoint y: 343, distance: 10.0
click at [896, 337] on div "Users" at bounding box center [910, 332] width 51 height 15
click at [932, 380] on button "Save" at bounding box center [971, 372] width 173 height 24
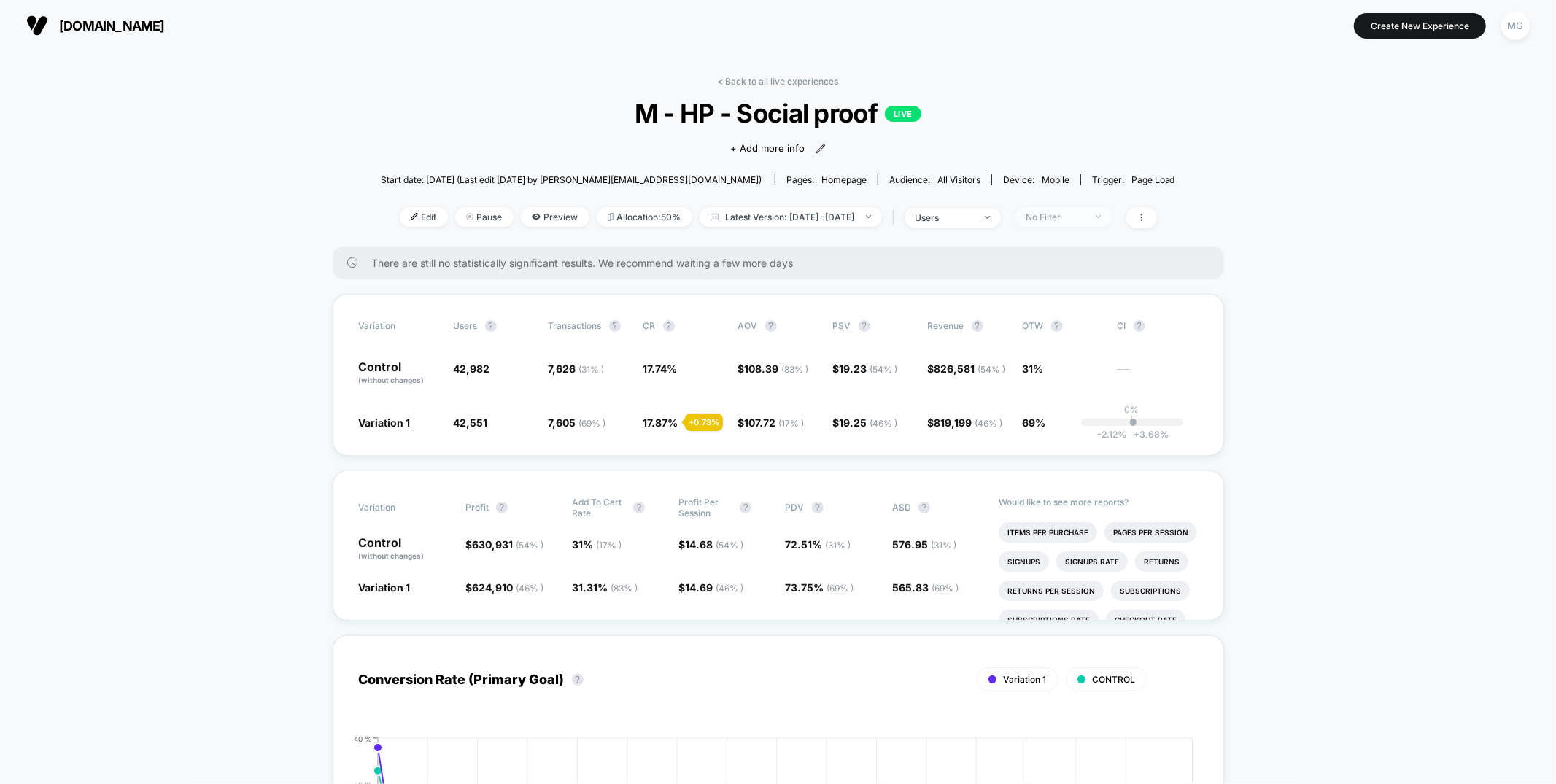
click at [1112, 215] on span "No Filter" at bounding box center [1064, 216] width 96 height 19
click at [1075, 358] on span "New Visitors" at bounding box center [1074, 358] width 60 height 12
click at [1109, 421] on button "Save" at bounding box center [1087, 428] width 134 height 24
click at [1082, 218] on div "New Visitors" at bounding box center [1055, 217] width 58 height 11
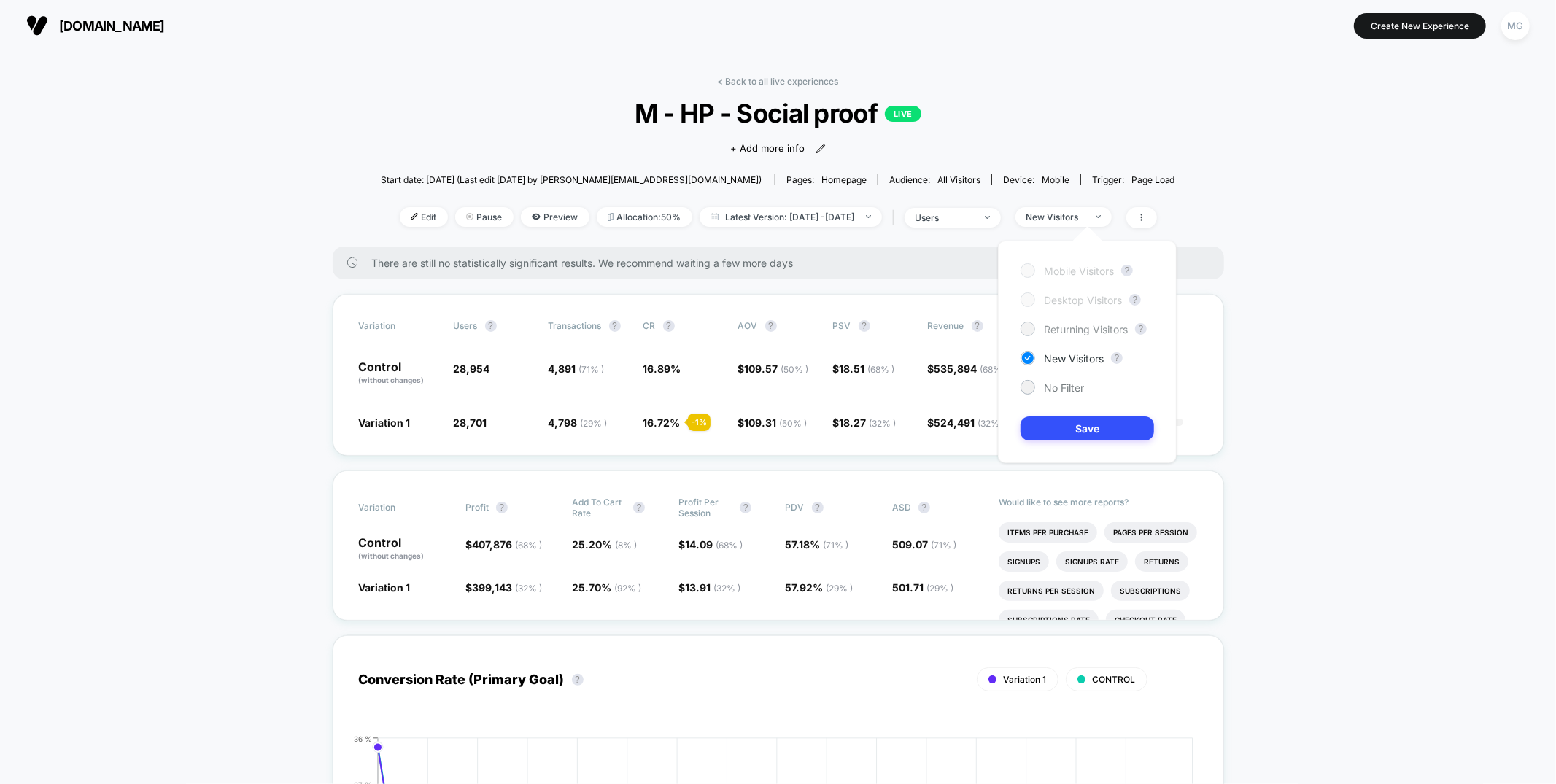
click at [1080, 332] on span "Returning Visitors" at bounding box center [1086, 329] width 84 height 12
click at [1075, 429] on button "Save" at bounding box center [1087, 428] width 134 height 24
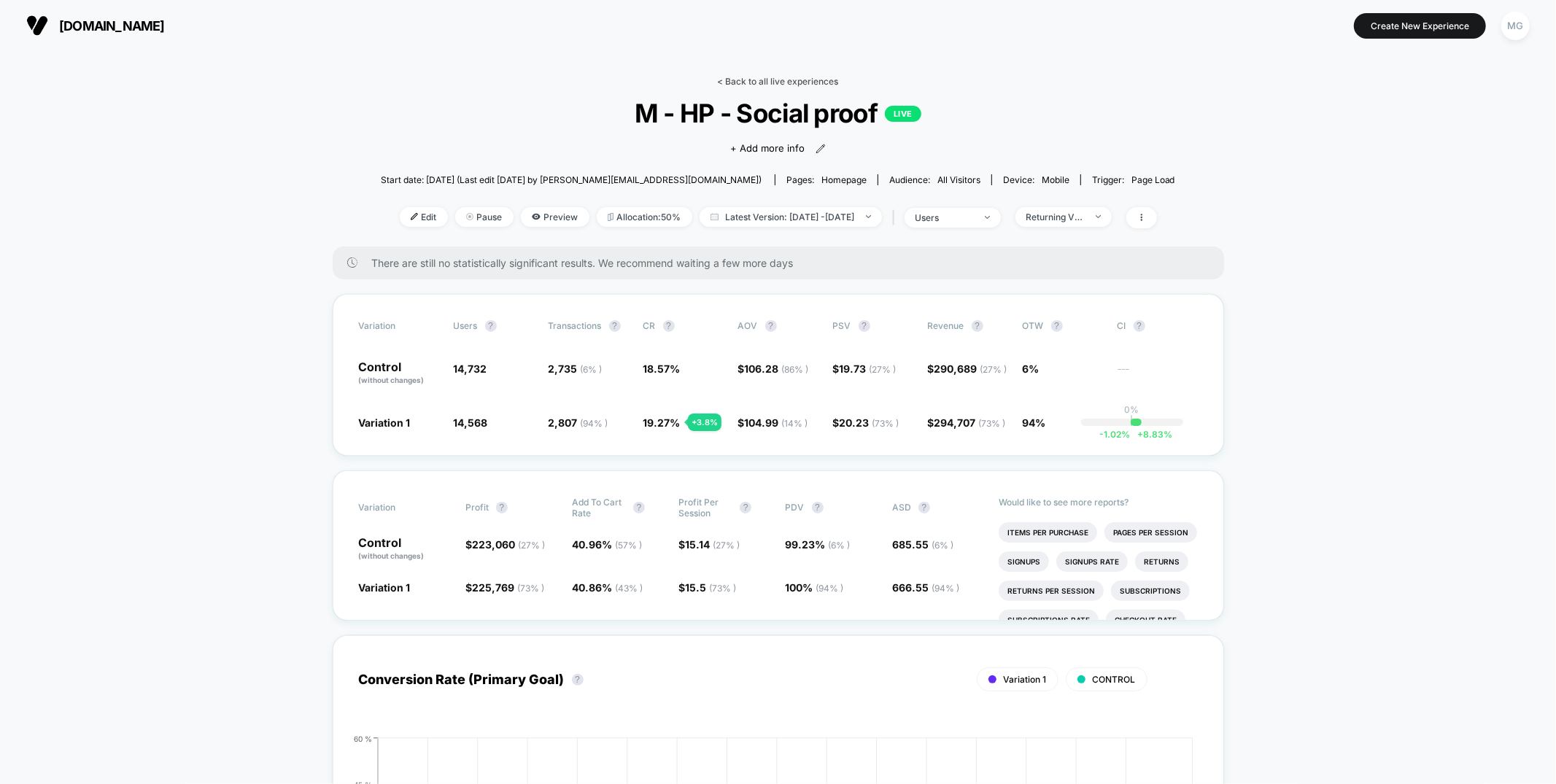
click at [765, 81] on link "< Back to all live experiences" at bounding box center [778, 81] width 121 height 11
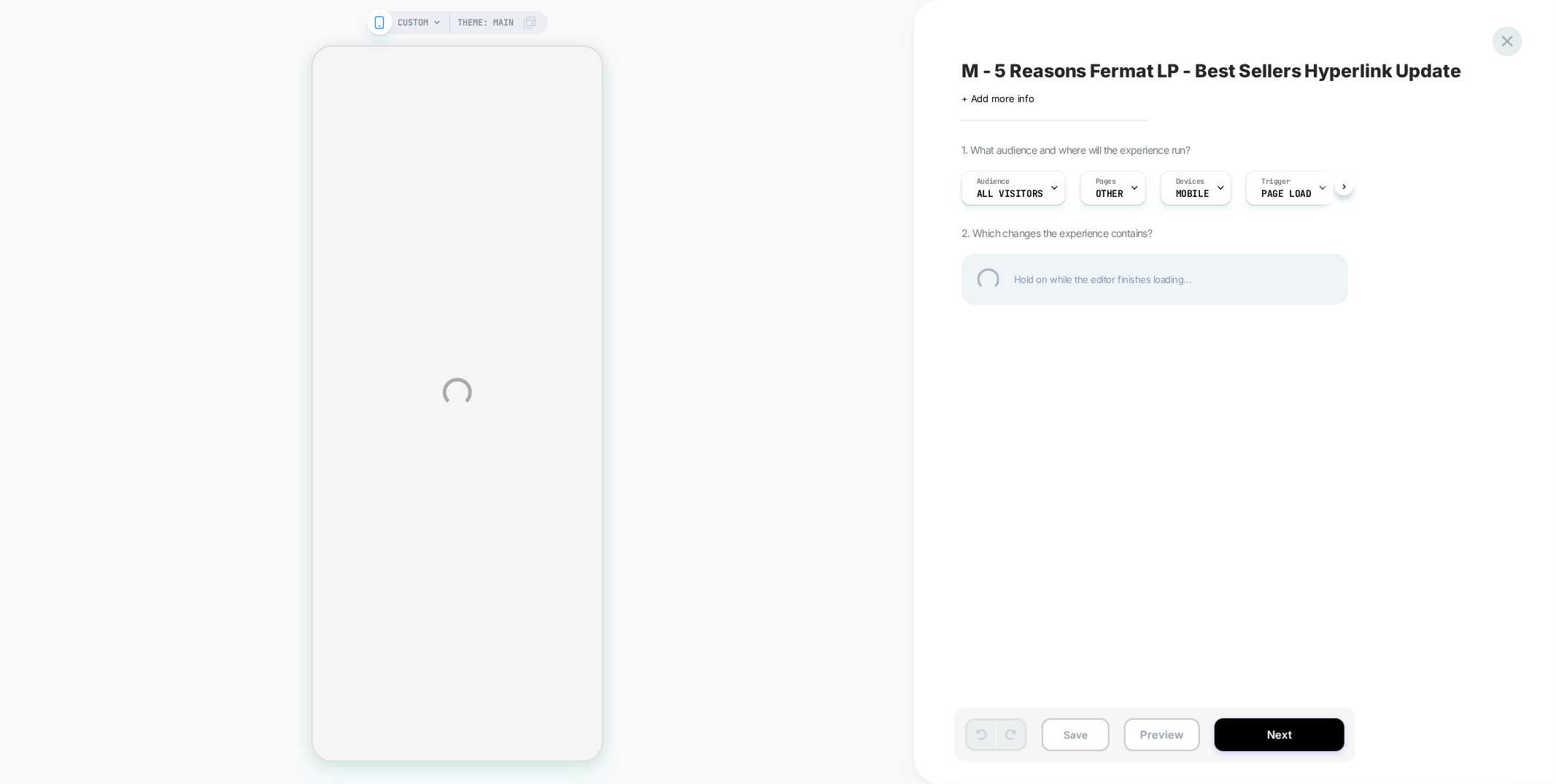
click at [1507, 47] on div at bounding box center [1507, 41] width 30 height 30
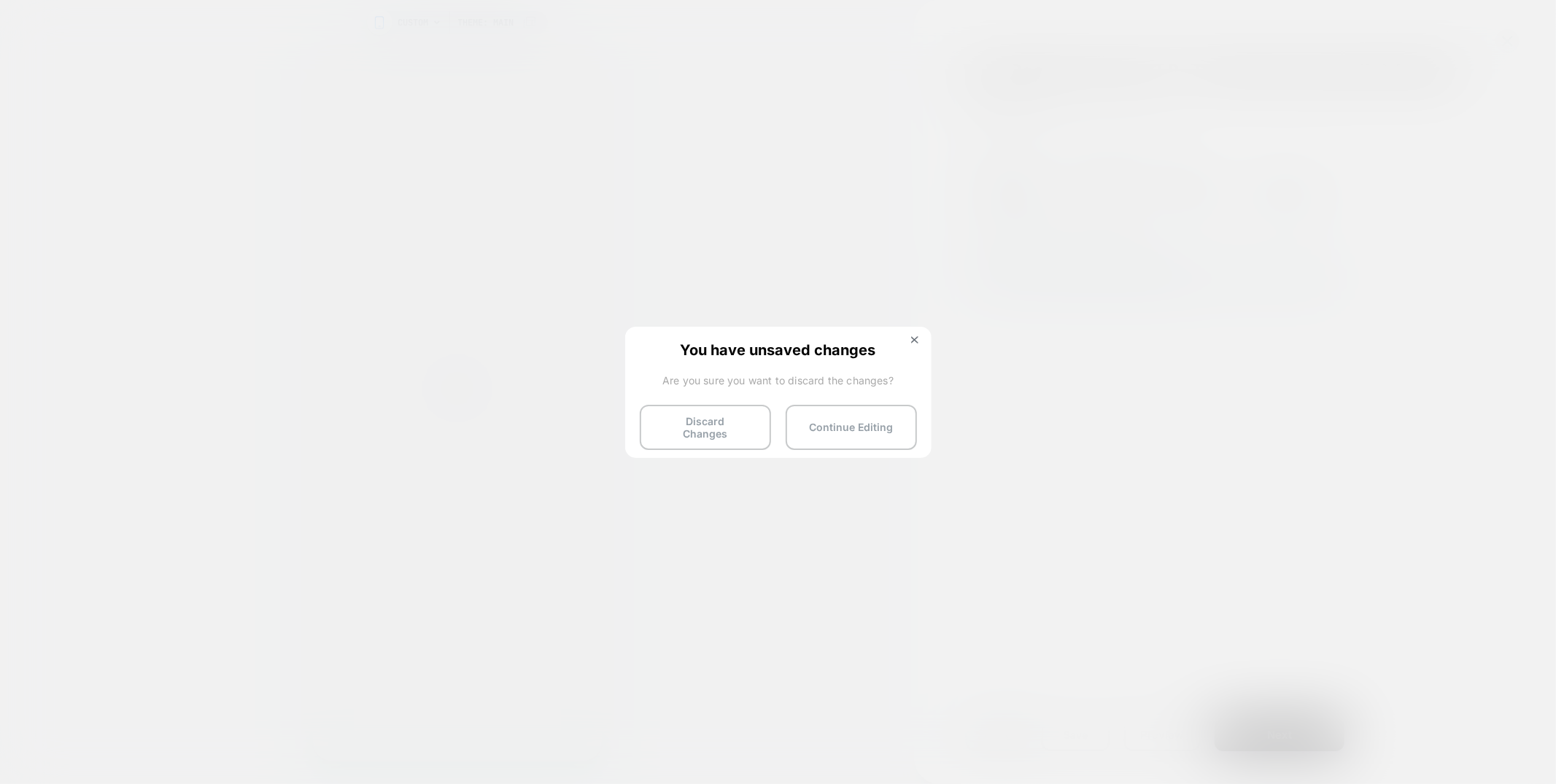
click at [742, 442] on div "You have unsaved changes Are you sure you want to discard the changes? Discard …" at bounding box center [778, 392] width 307 height 129
click at [741, 432] on button "Discard Changes" at bounding box center [706, 427] width 131 height 45
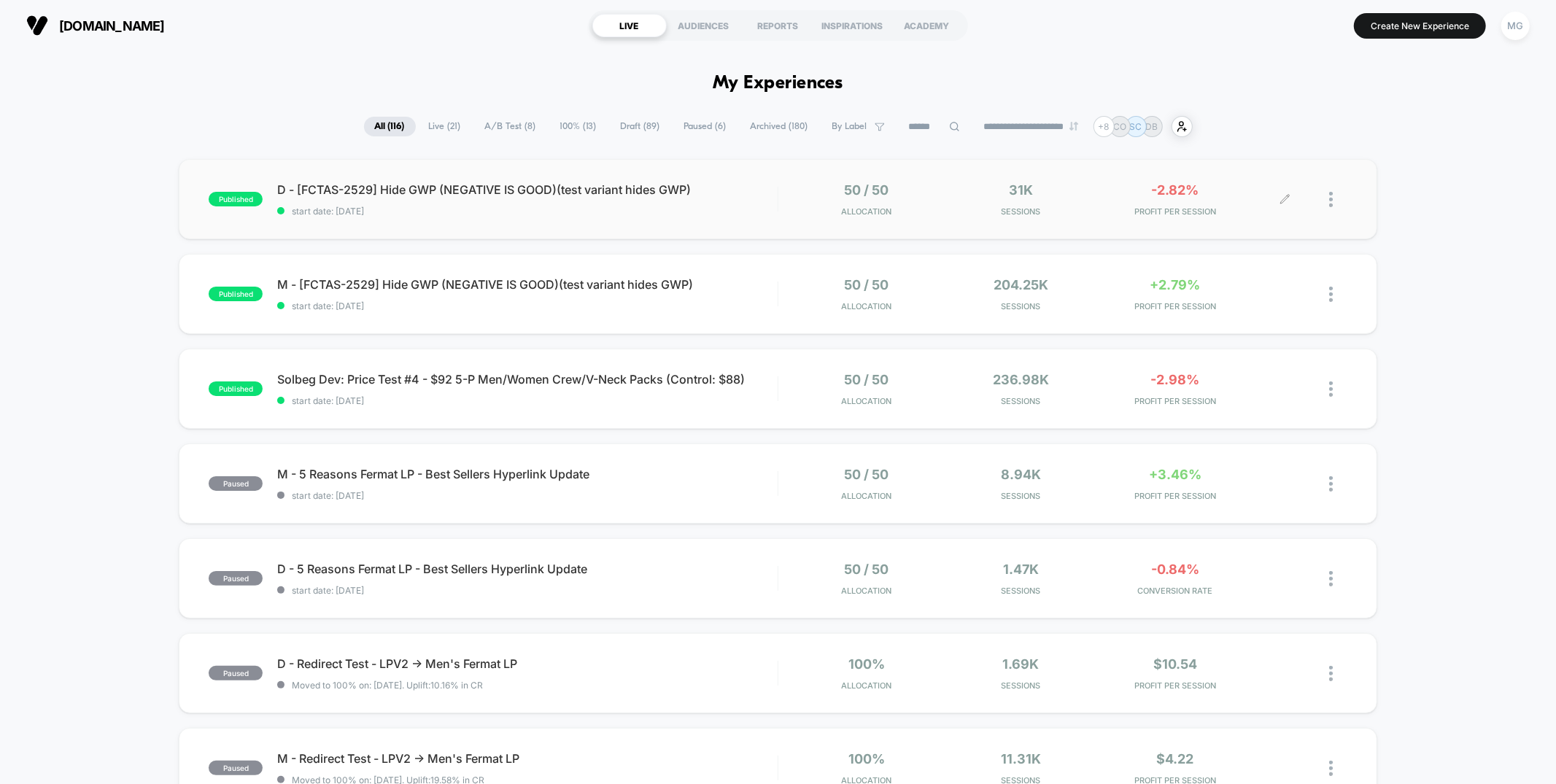
click at [1334, 201] on div at bounding box center [1338, 199] width 18 height 34
click at [1277, 217] on div "Preview Link" at bounding box center [1256, 217] width 131 height 33
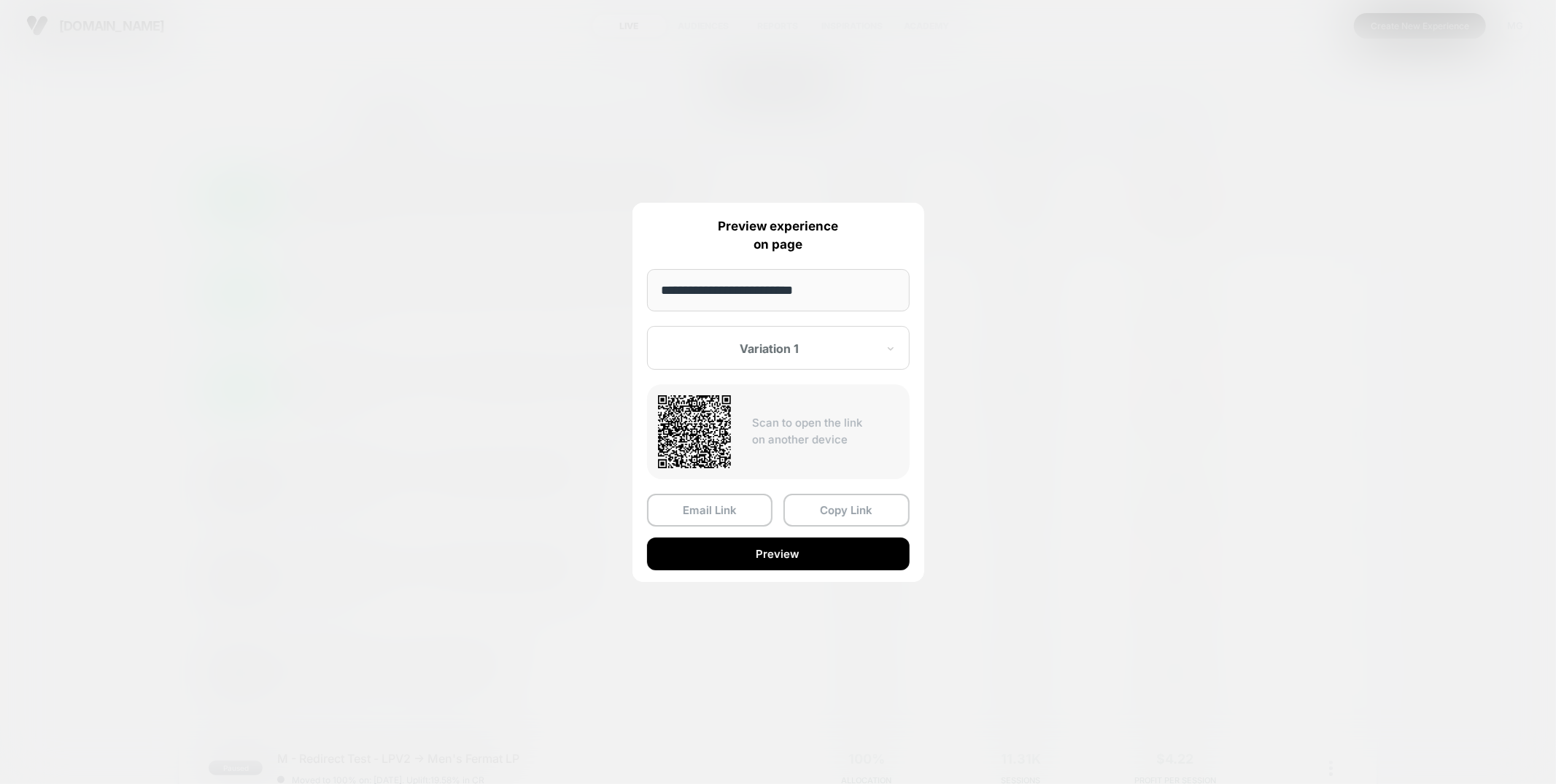
click at [767, 349] on div at bounding box center [769, 349] width 214 height 15
click at [721, 420] on div "Control" at bounding box center [778, 425] width 248 height 26
click at [809, 550] on button "Preview" at bounding box center [778, 554] width 262 height 33
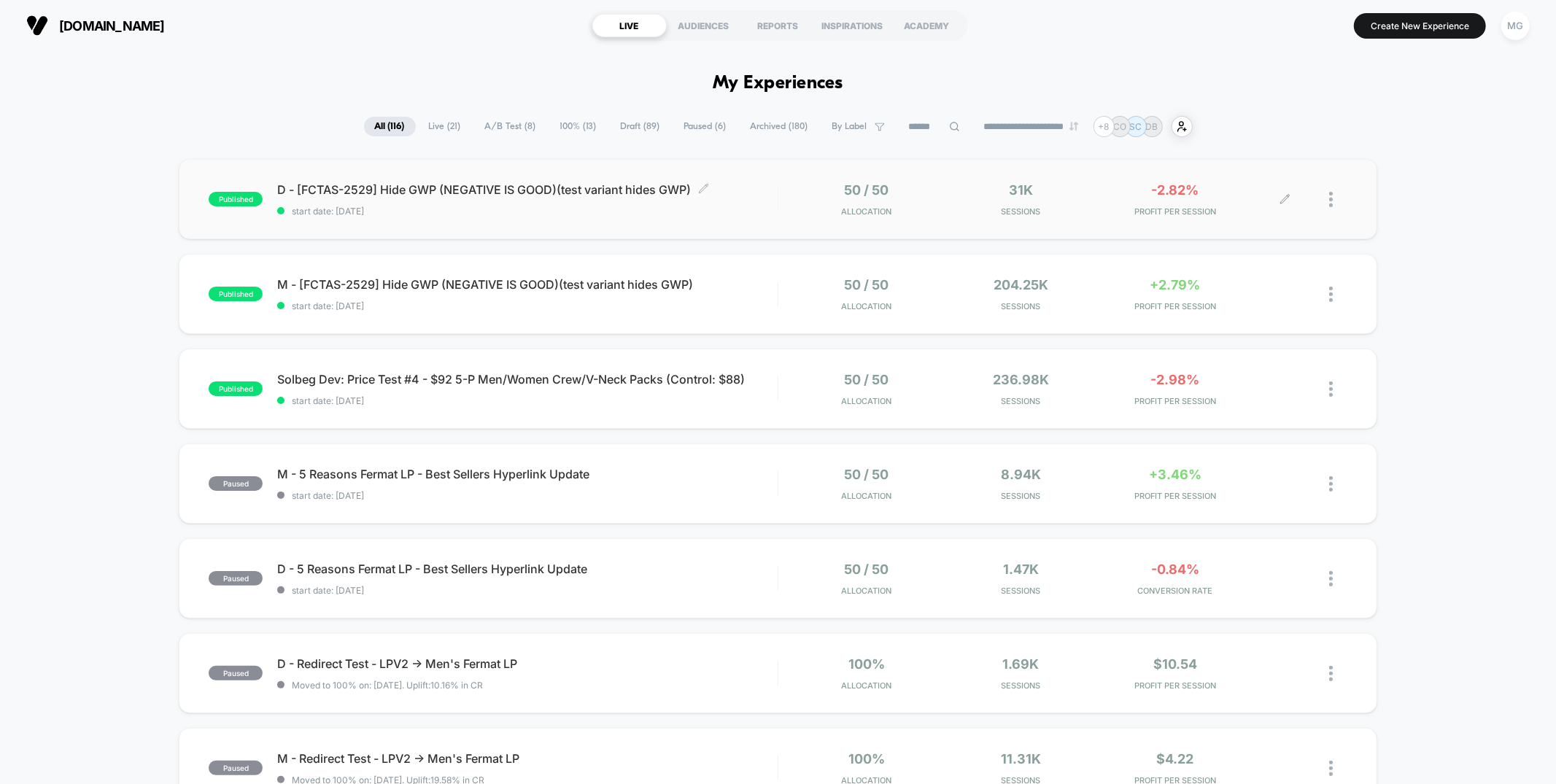
click at [464, 207] on span "start date: 8/12/2025" at bounding box center [526, 211] width 500 height 11
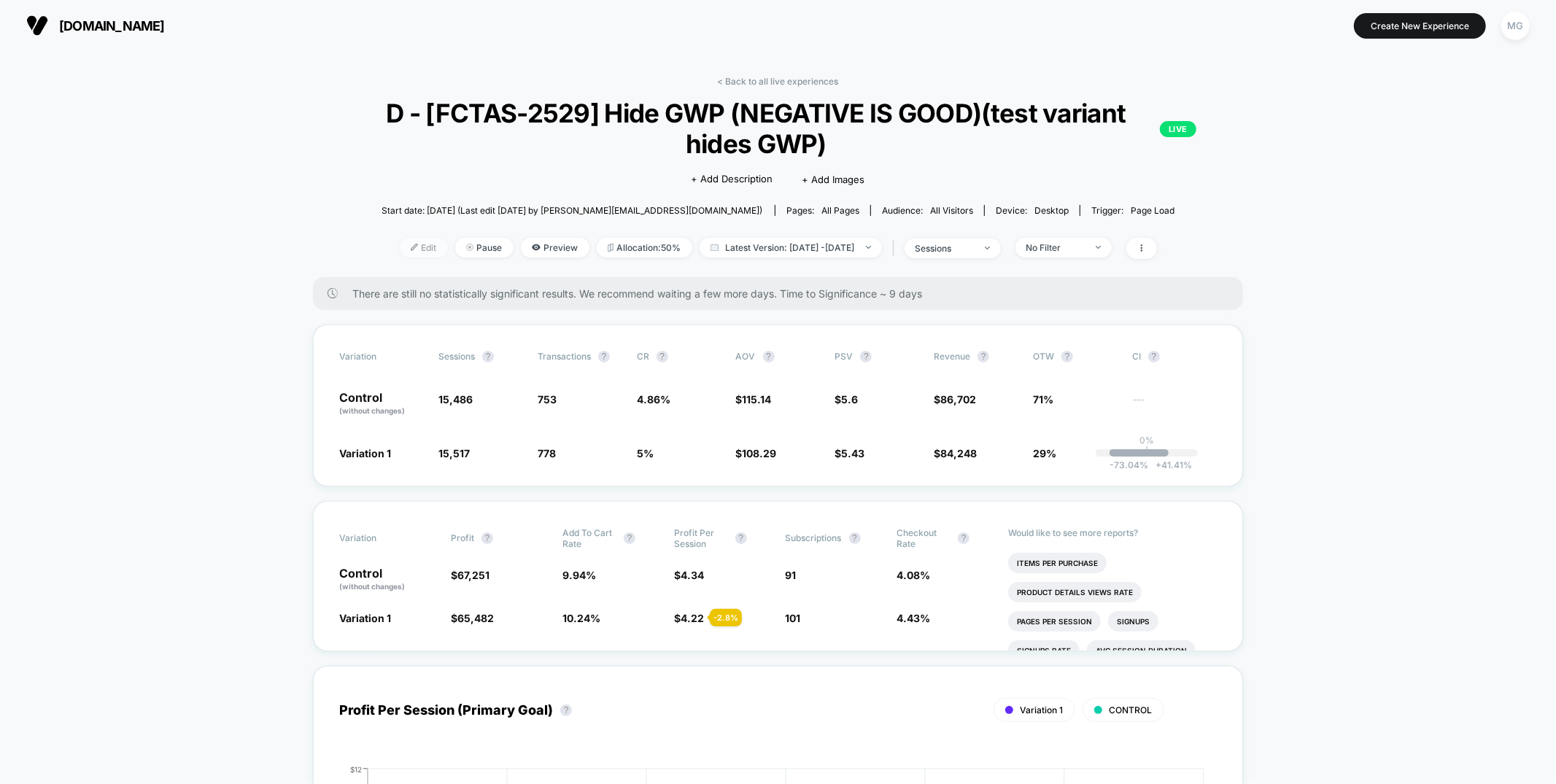
click at [400, 245] on span "Edit" at bounding box center [424, 247] width 48 height 19
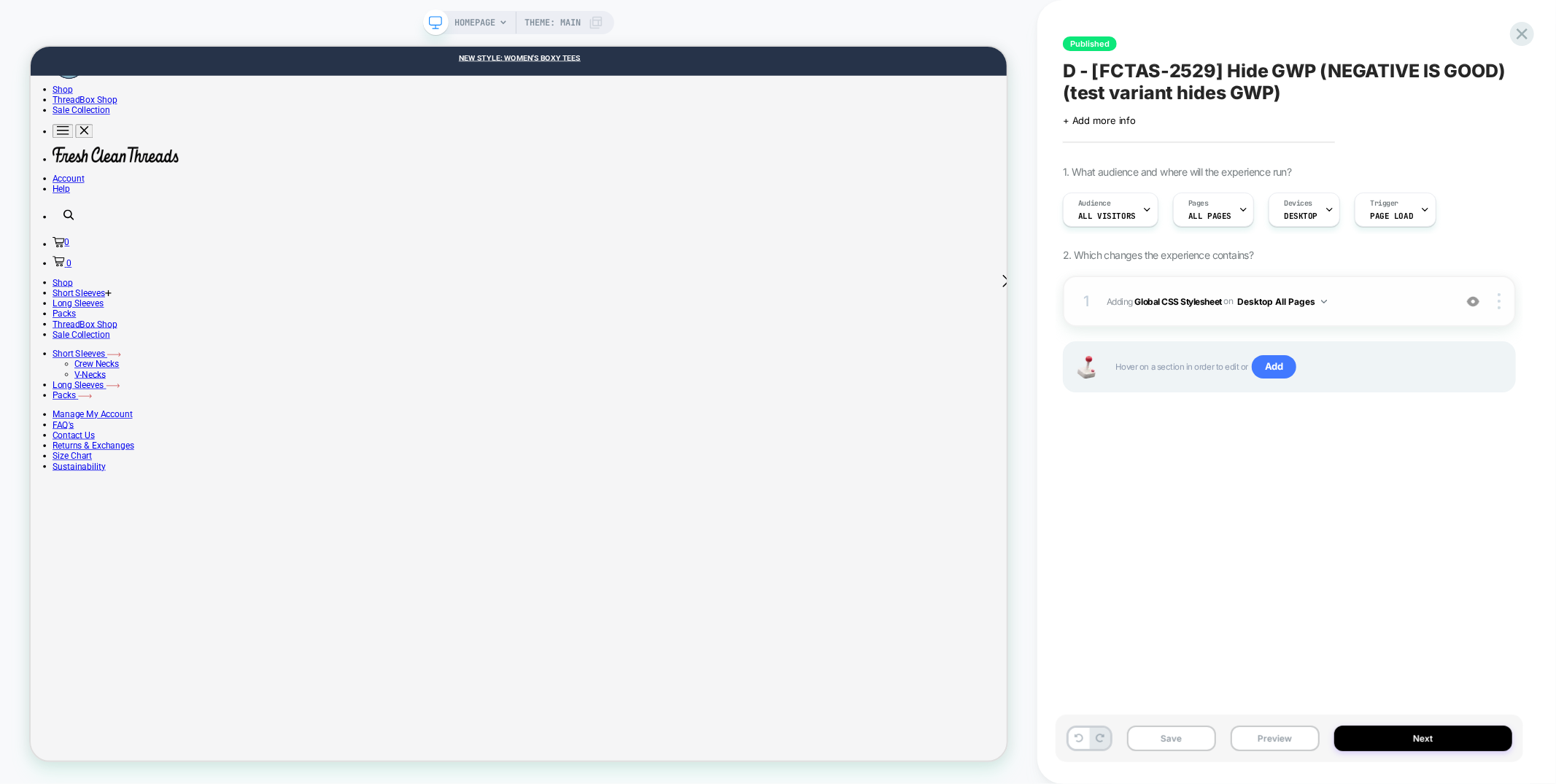
click at [1253, 317] on div "1 Adding Global CSS Stylesheet on Desktop All Pages Add Before Add After Copy t…" at bounding box center [1289, 301] width 453 height 51
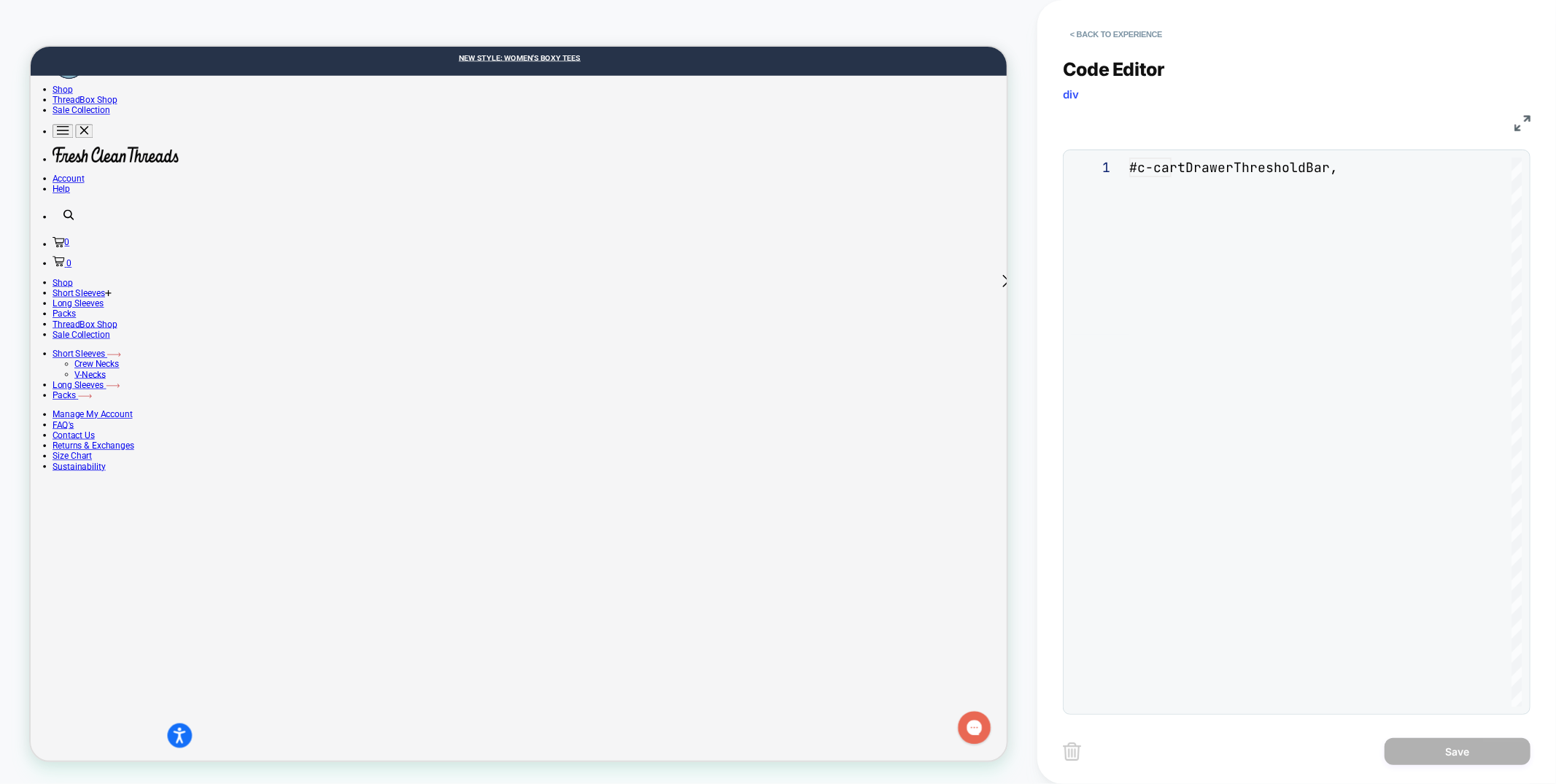
scroll to position [157, 0]
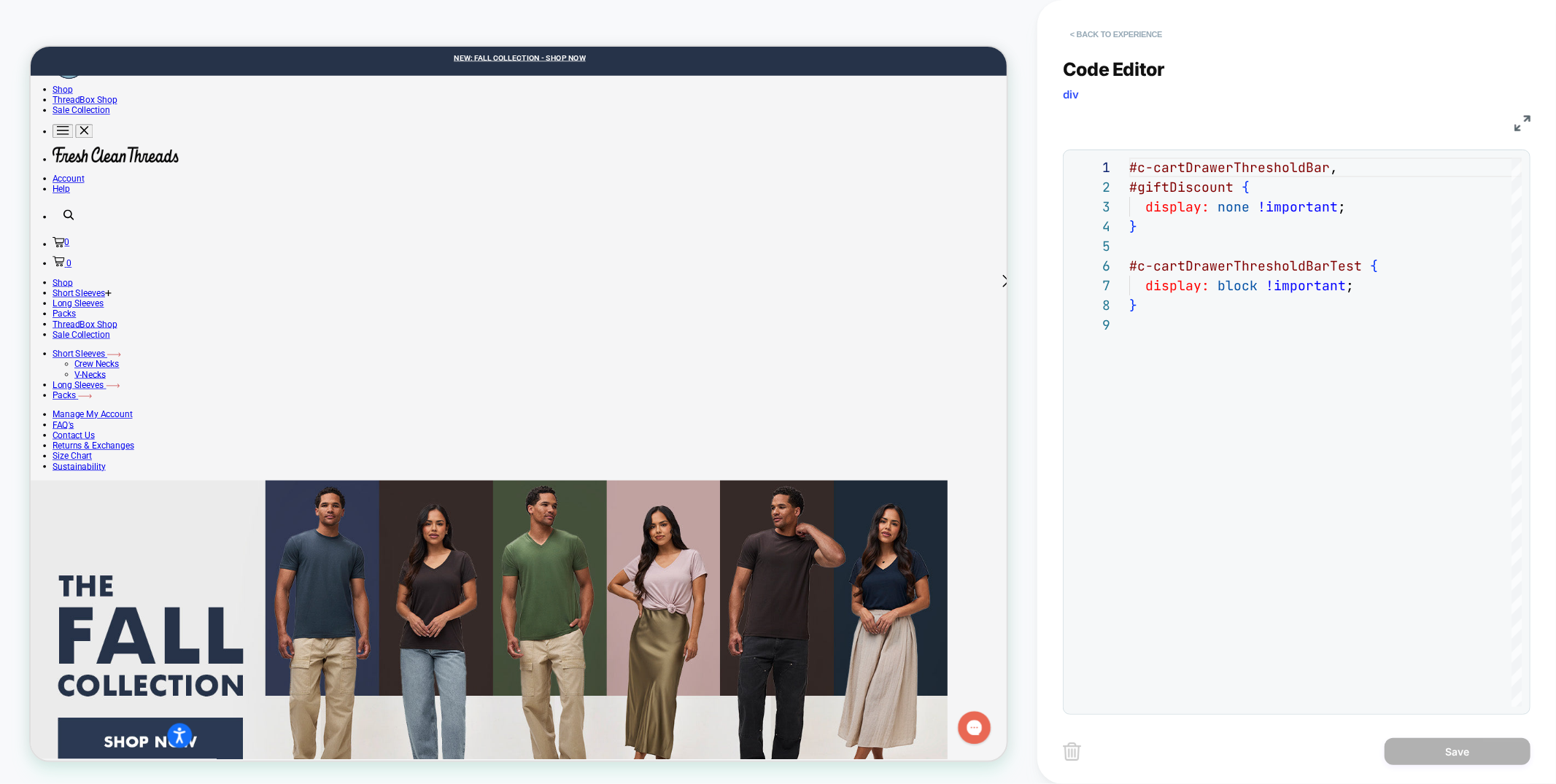
click at [1110, 32] on button "< Back to experience" at bounding box center [1116, 33] width 106 height 23
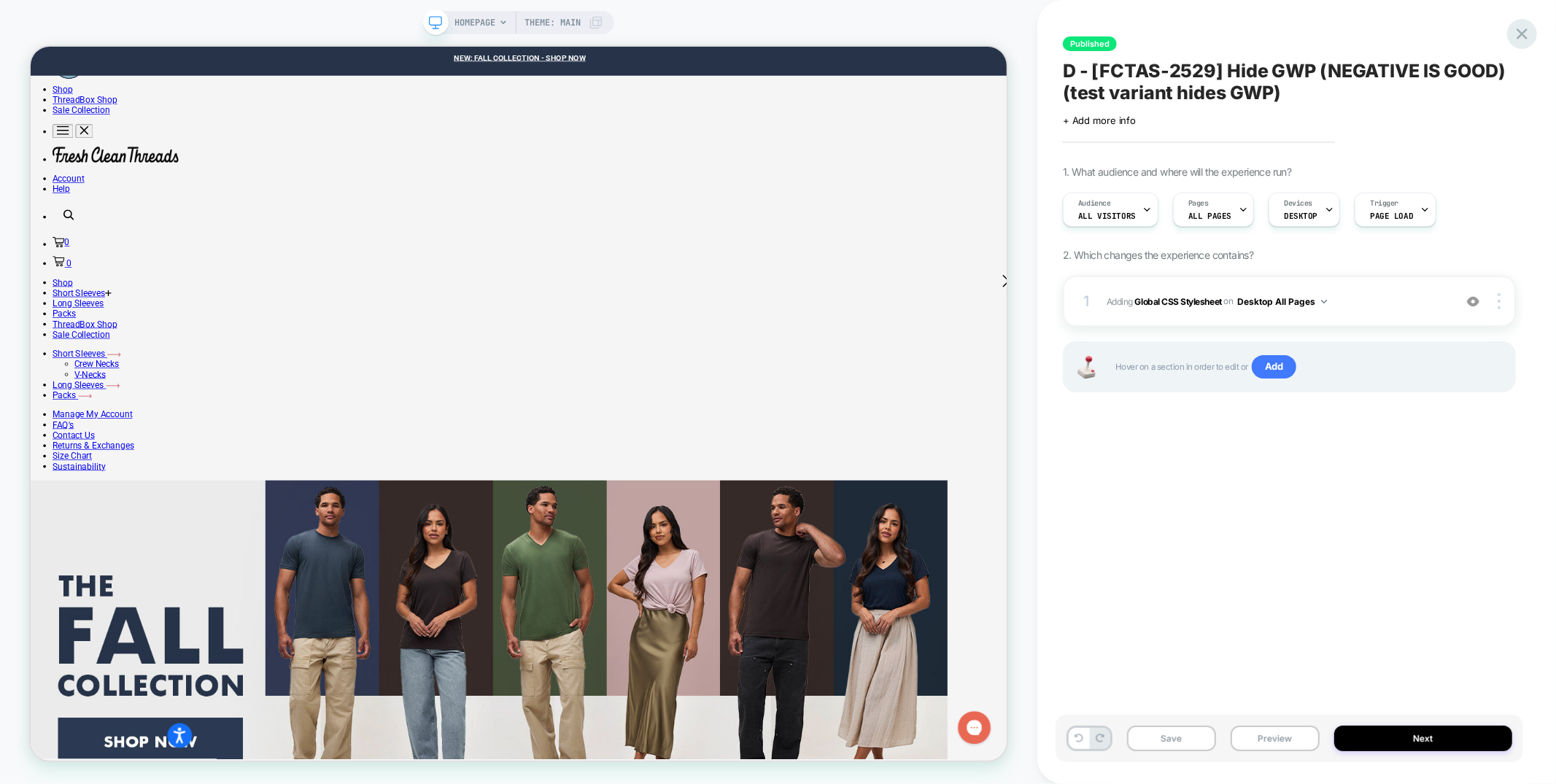
click at [1530, 38] on icon at bounding box center [1522, 33] width 19 height 19
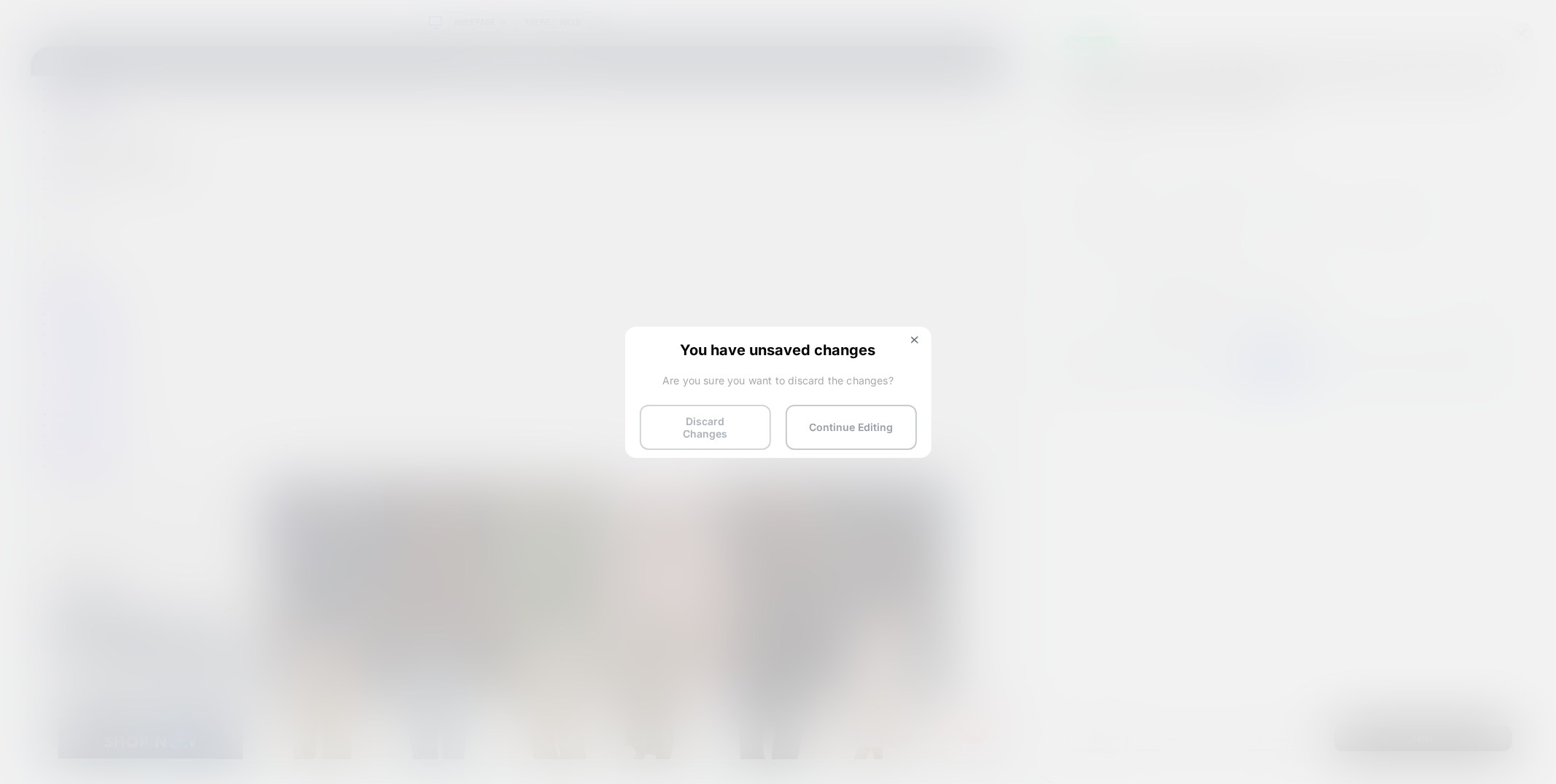
click at [666, 426] on button "Discard Changes" at bounding box center [706, 427] width 131 height 45
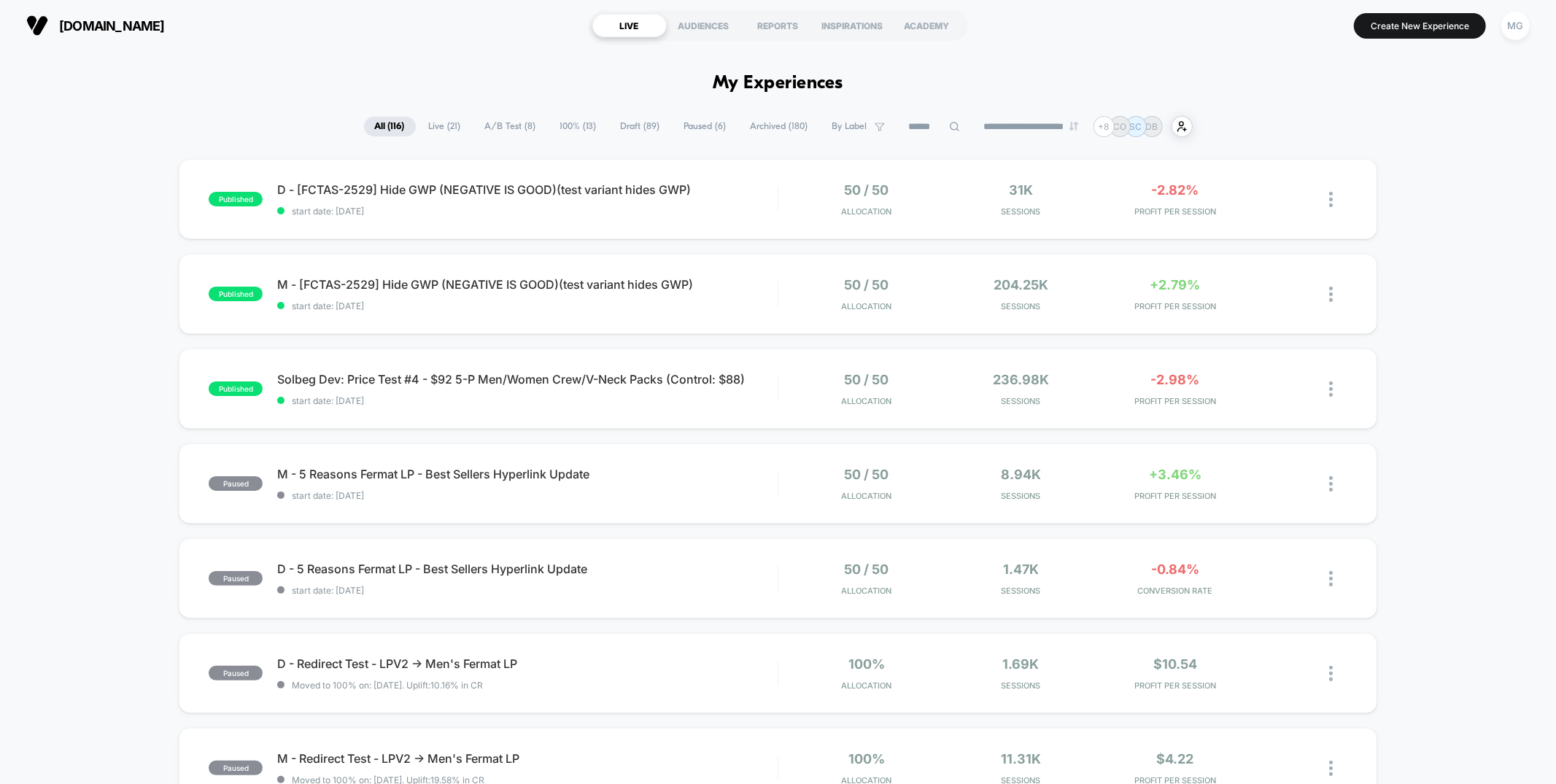
click at [623, 320] on div "published M - [FCTAS-2529] Hide GWP (NEGATIVE IS GOOD)(test variant hides GWP) …" at bounding box center [778, 294] width 1198 height 80
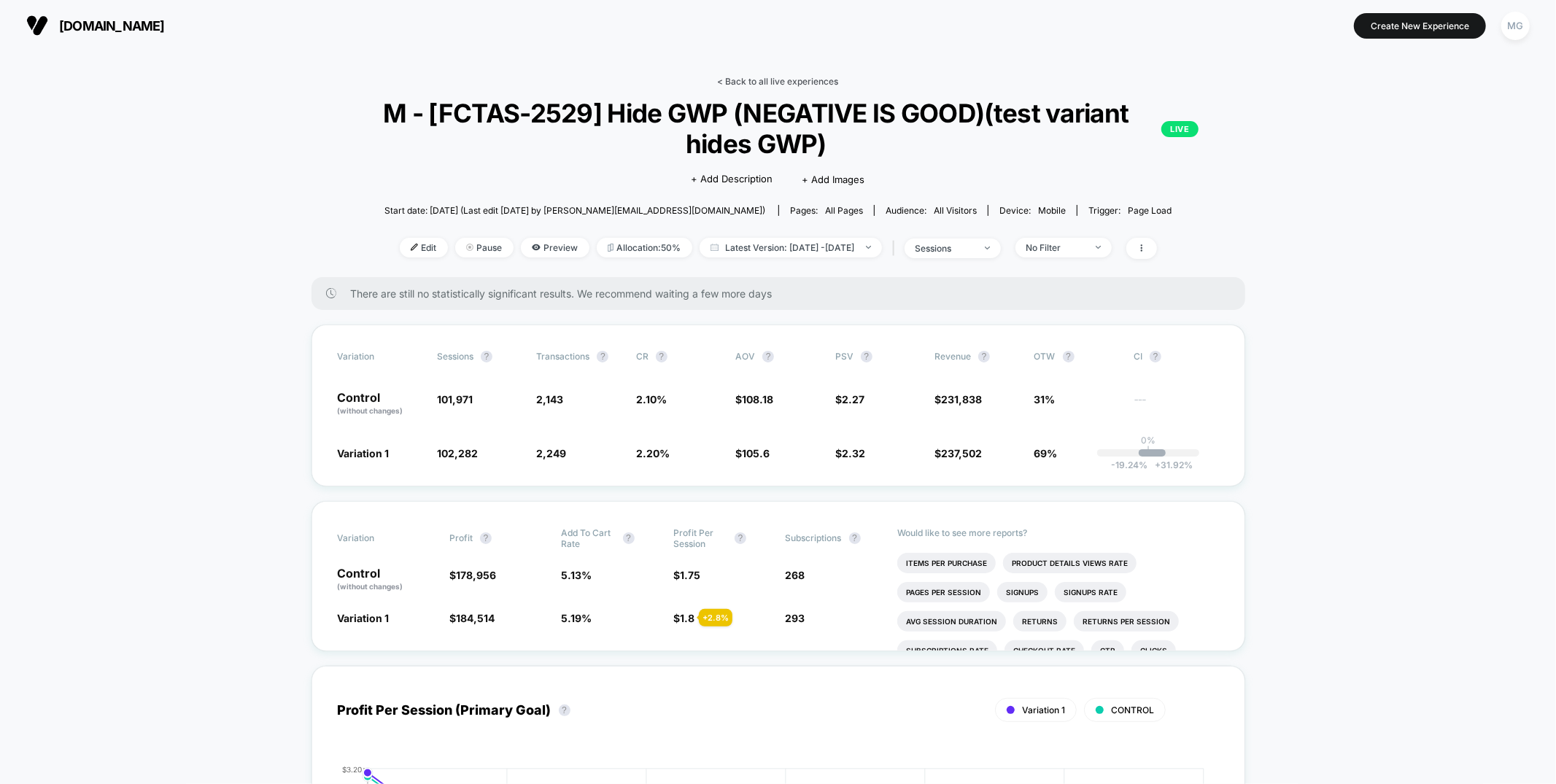
click at [778, 81] on link "< Back to all live experiences" at bounding box center [778, 81] width 121 height 11
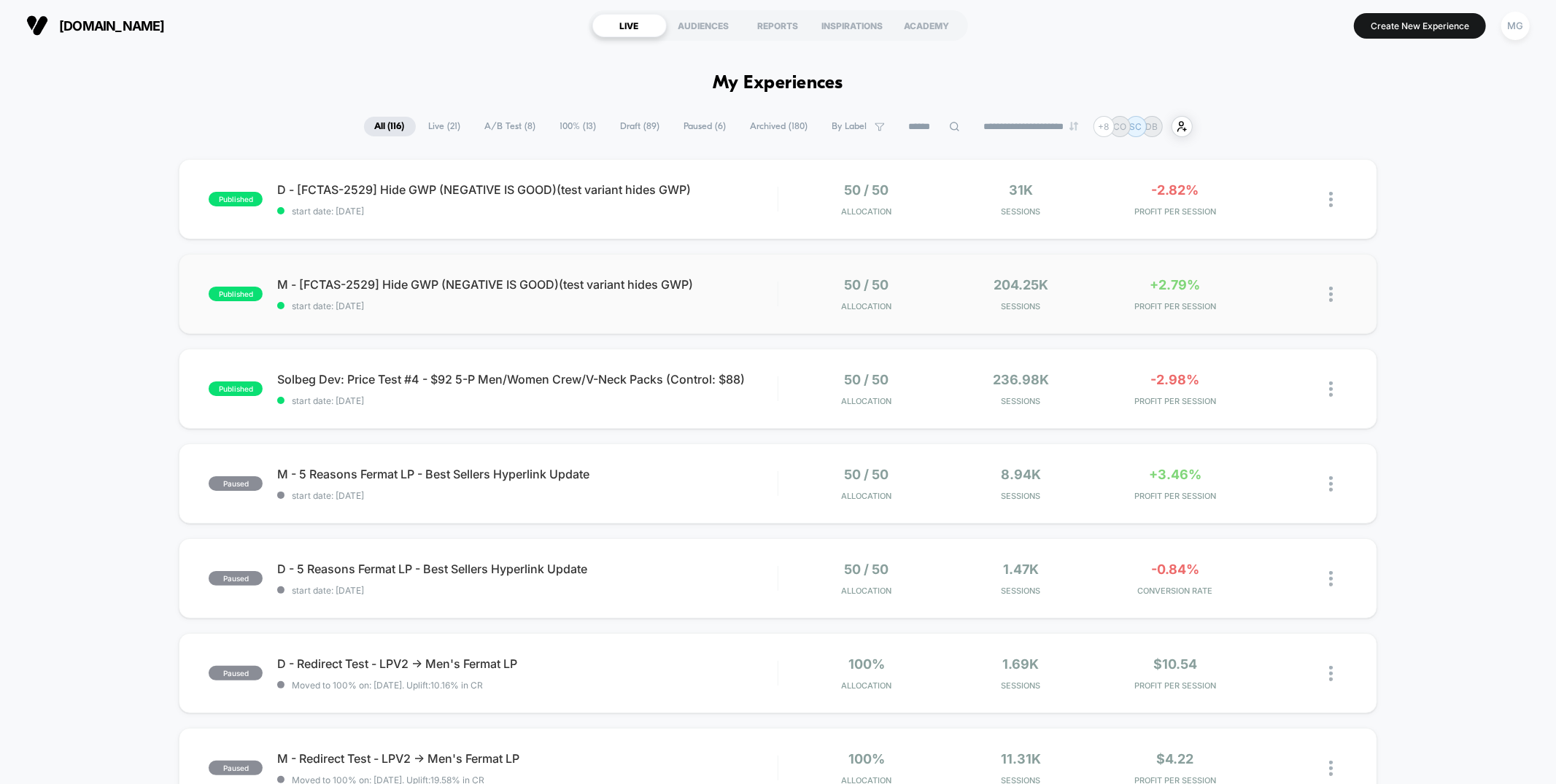
click at [651, 310] on div "published M - [FCTAS-2529] Hide GWP (NEGATIVE IS GOOD)(test variant hides GWP) …" at bounding box center [778, 294] width 1198 height 80
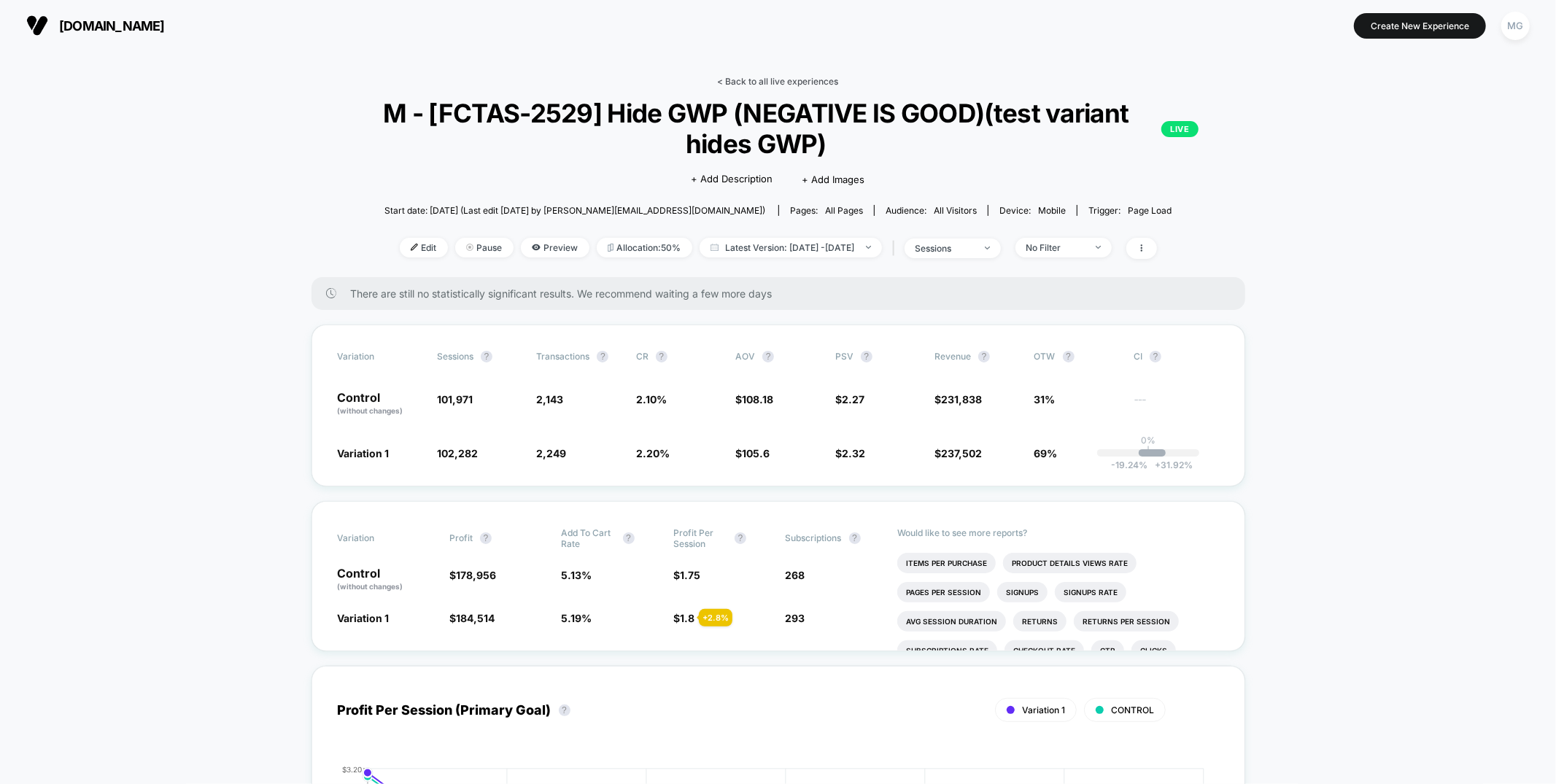
click at [767, 81] on link "< Back to all live experiences" at bounding box center [778, 81] width 121 height 11
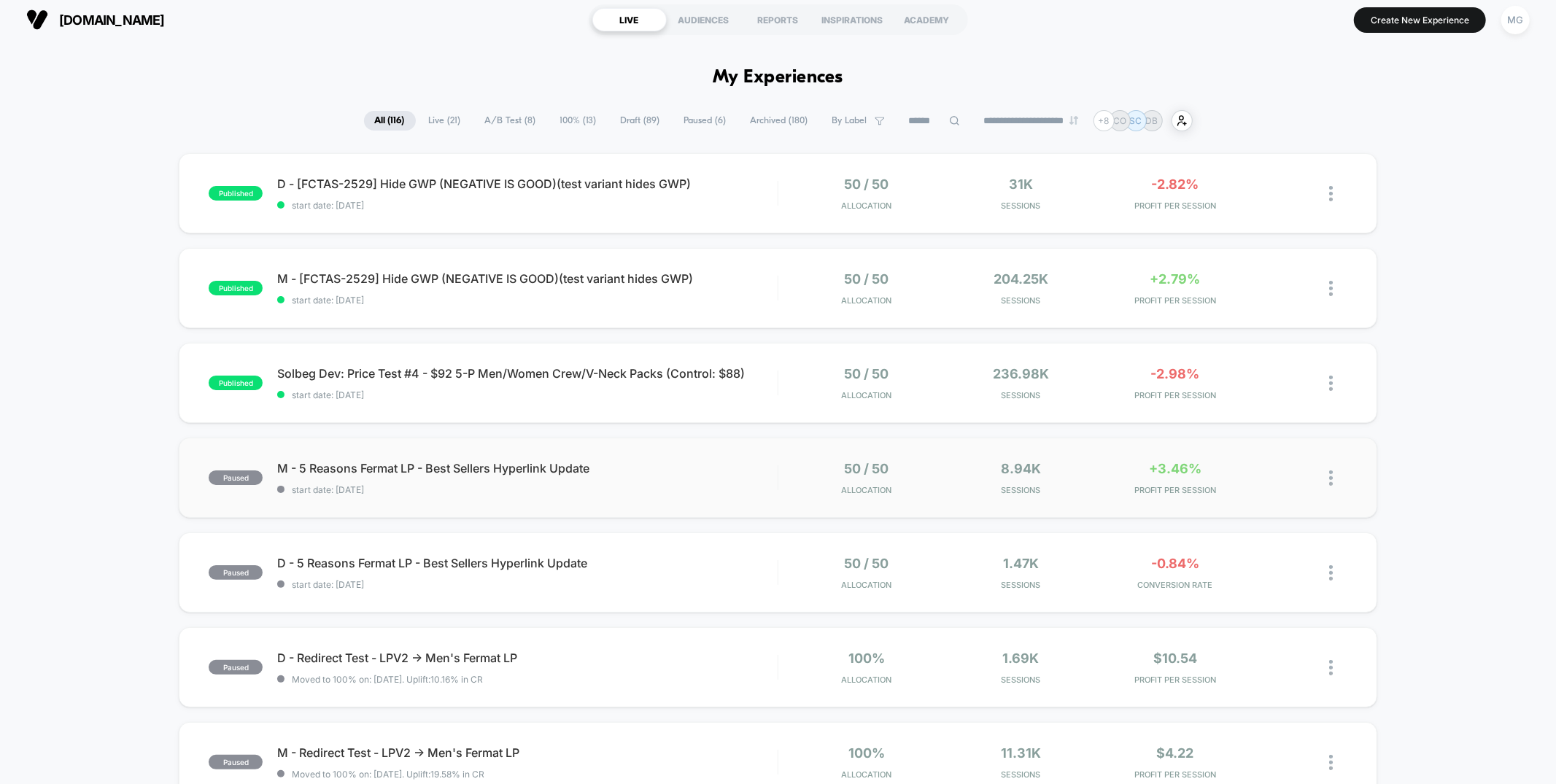
scroll to position [9, 0]
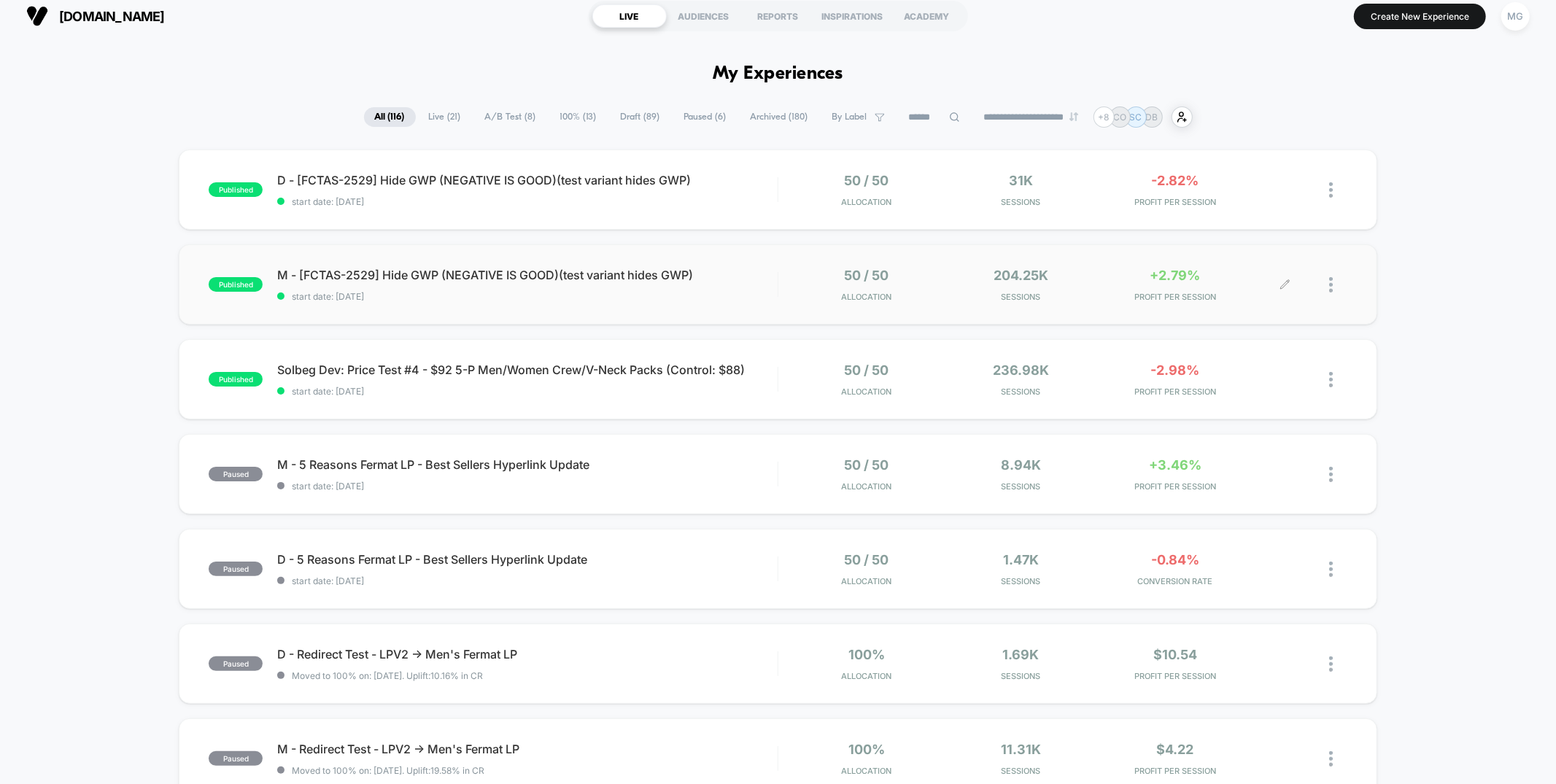
click at [1334, 283] on div at bounding box center [1338, 284] width 18 height 34
click at [1246, 305] on div "Preview Link" at bounding box center [1256, 302] width 131 height 33
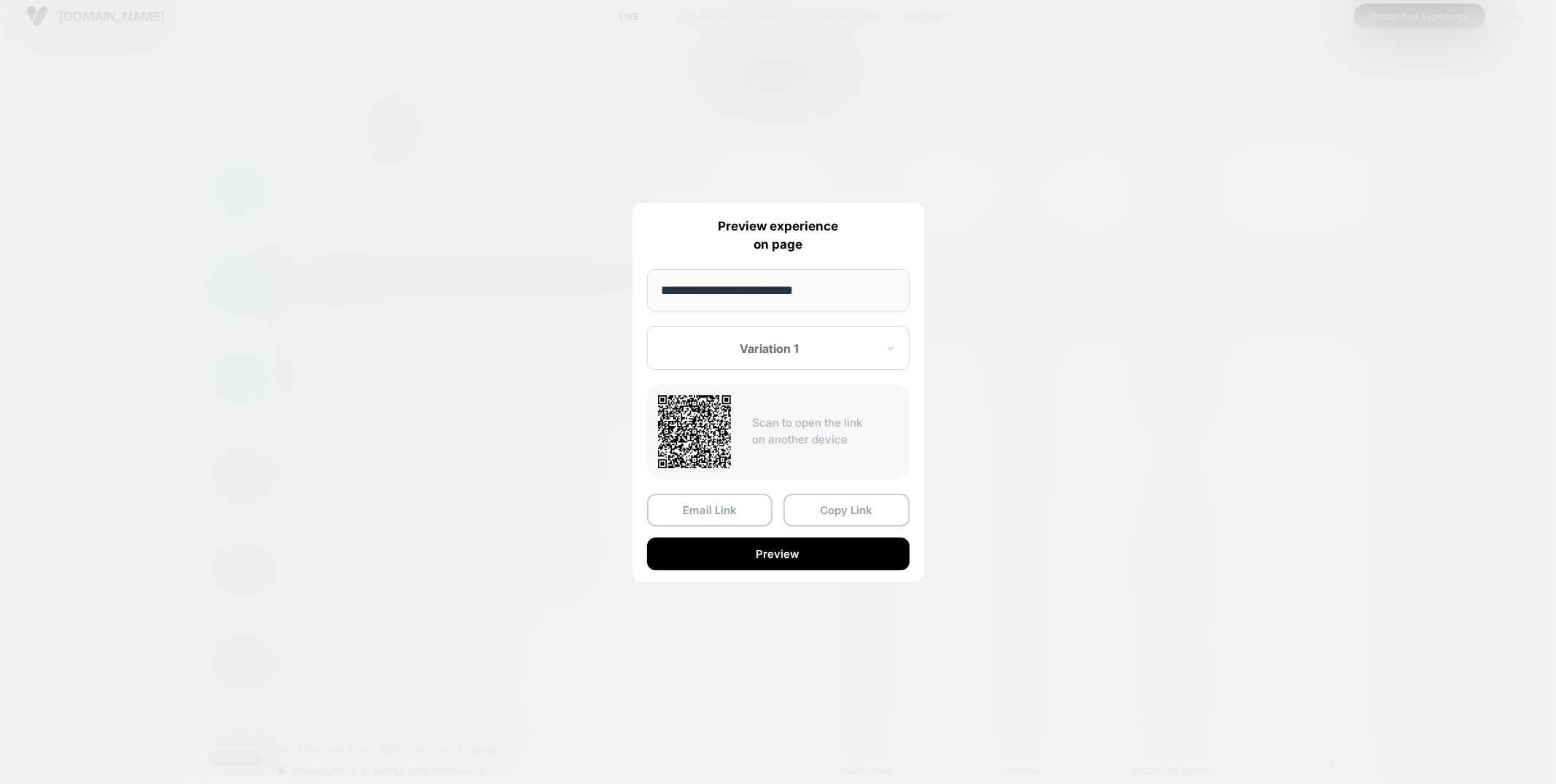
click at [724, 356] on div "Variation 1" at bounding box center [769, 348] width 217 height 18
drag, startPoint x: 710, startPoint y: 422, endPoint x: 729, endPoint y: 440, distance: 26.2
click at [710, 422] on div "Control" at bounding box center [778, 425] width 248 height 26
click at [808, 554] on button "Preview" at bounding box center [778, 554] width 262 height 33
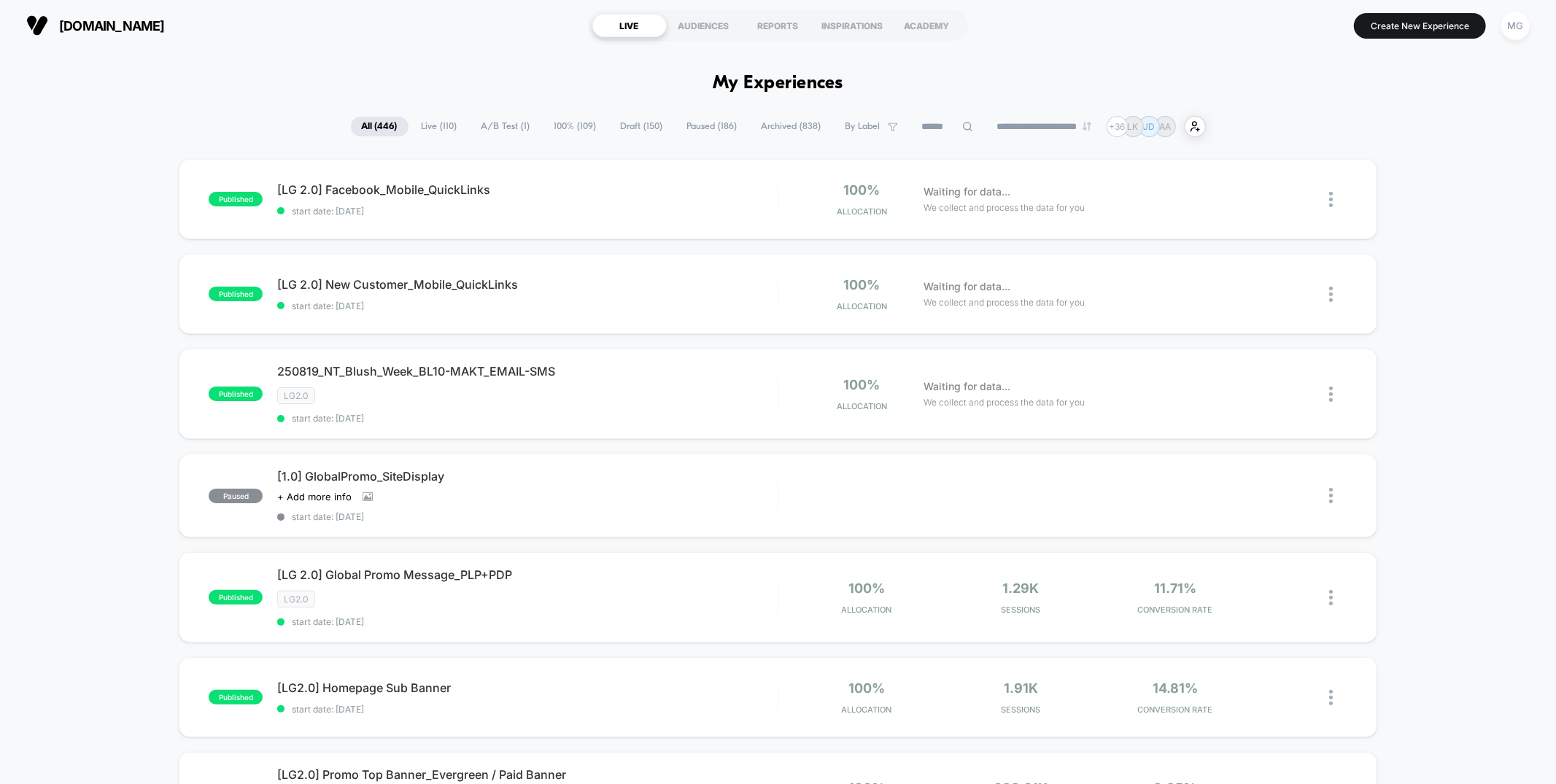
click at [564, 127] on span "100% ( 109 )" at bounding box center [576, 126] width 65 height 19
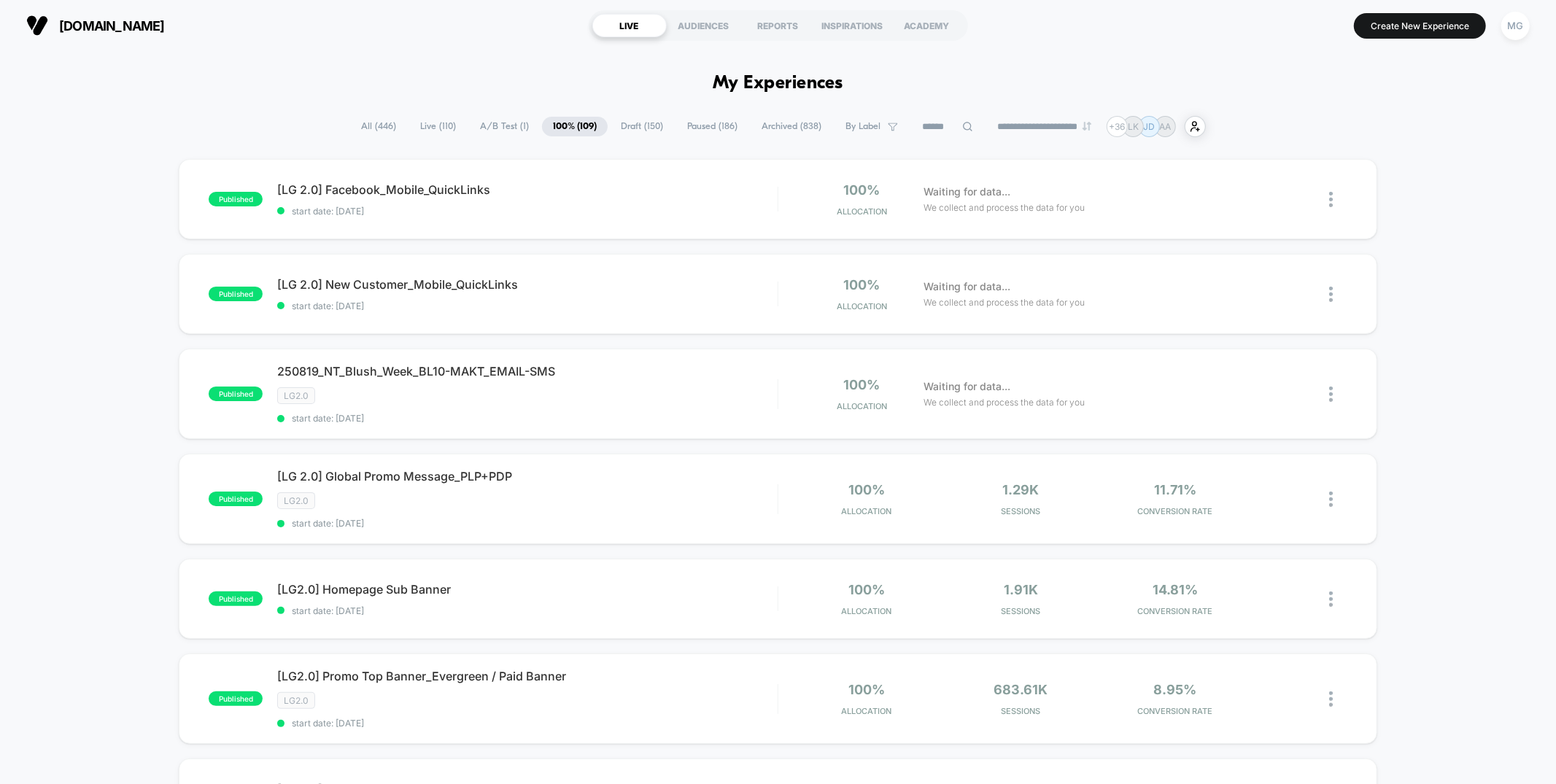
click at [516, 124] on span "A/B Test ( 1 )" at bounding box center [504, 126] width 71 height 19
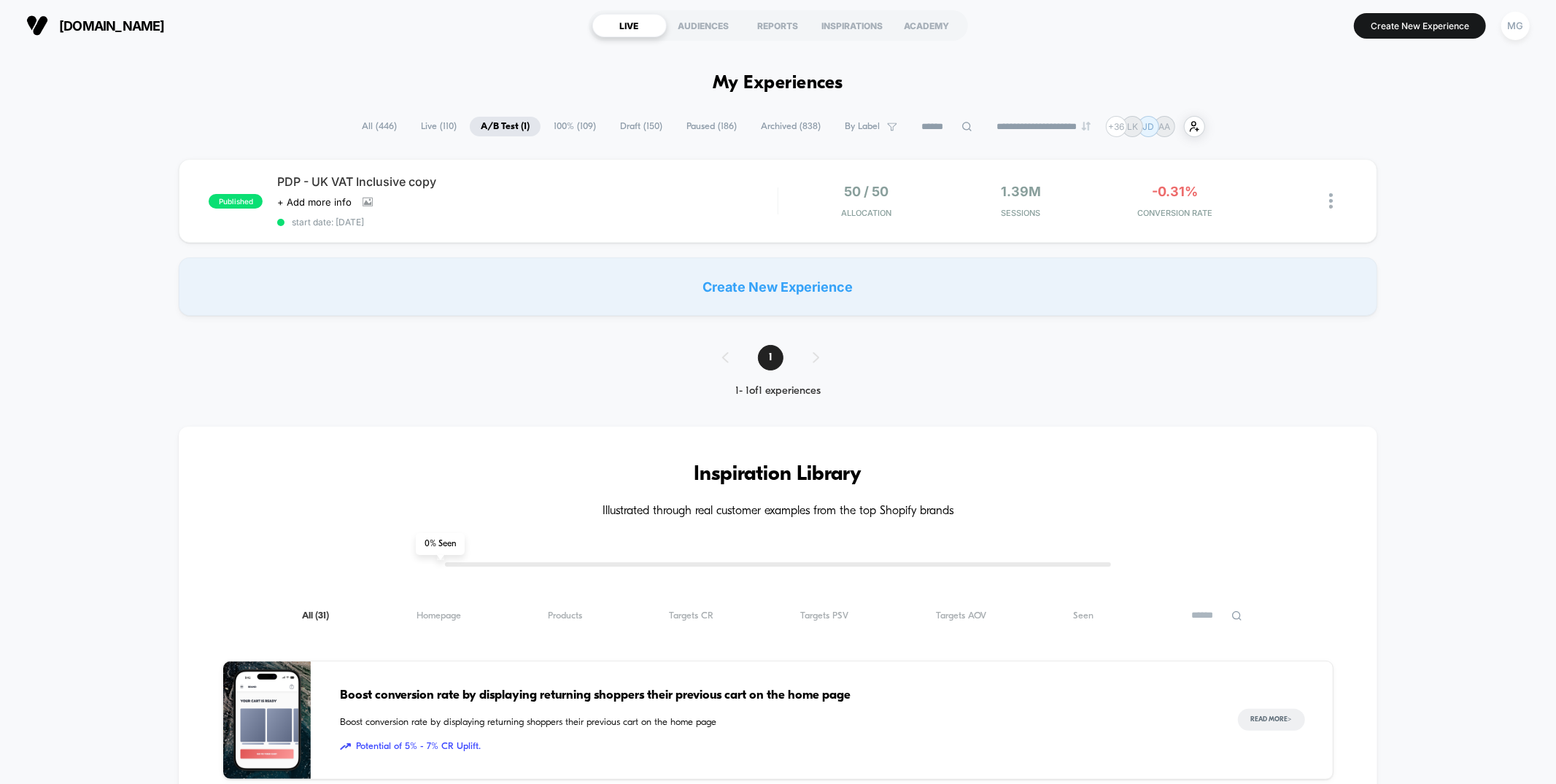
click at [584, 127] on span "100% ( 109 )" at bounding box center [575, 126] width 65 height 19
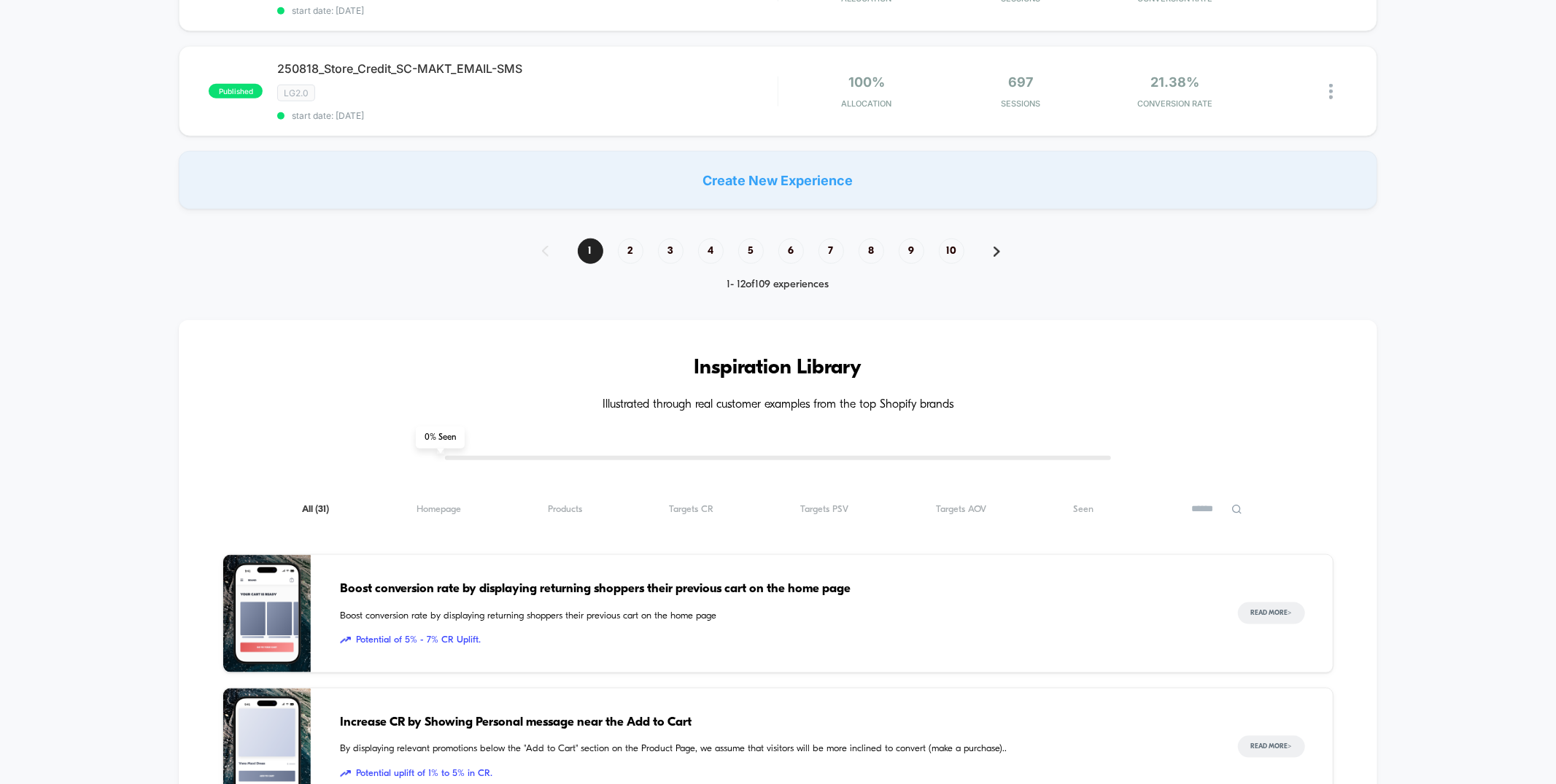
scroll to position [1103, 0]
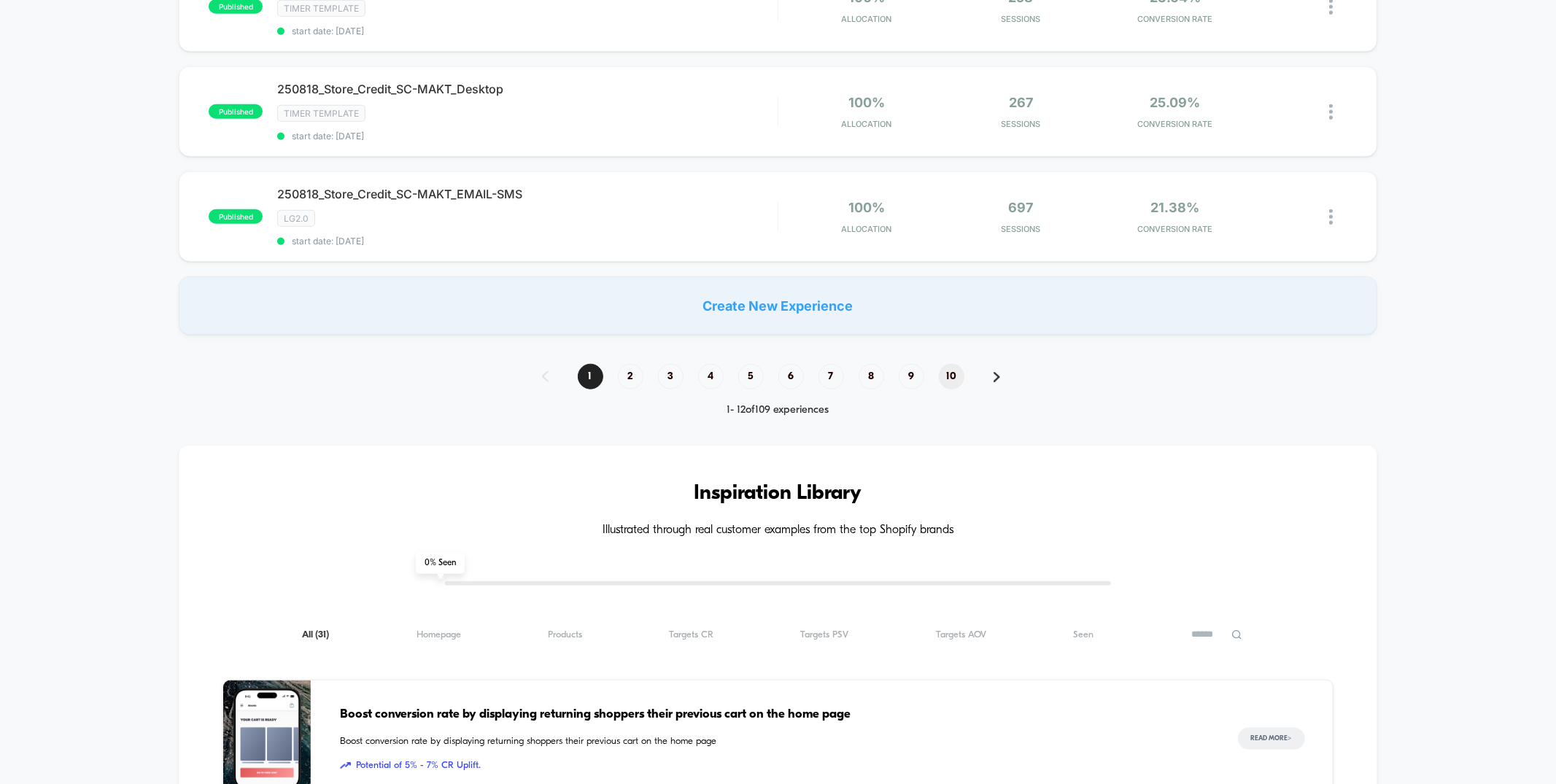
click at [950, 367] on span "10" at bounding box center [952, 377] width 26 height 26
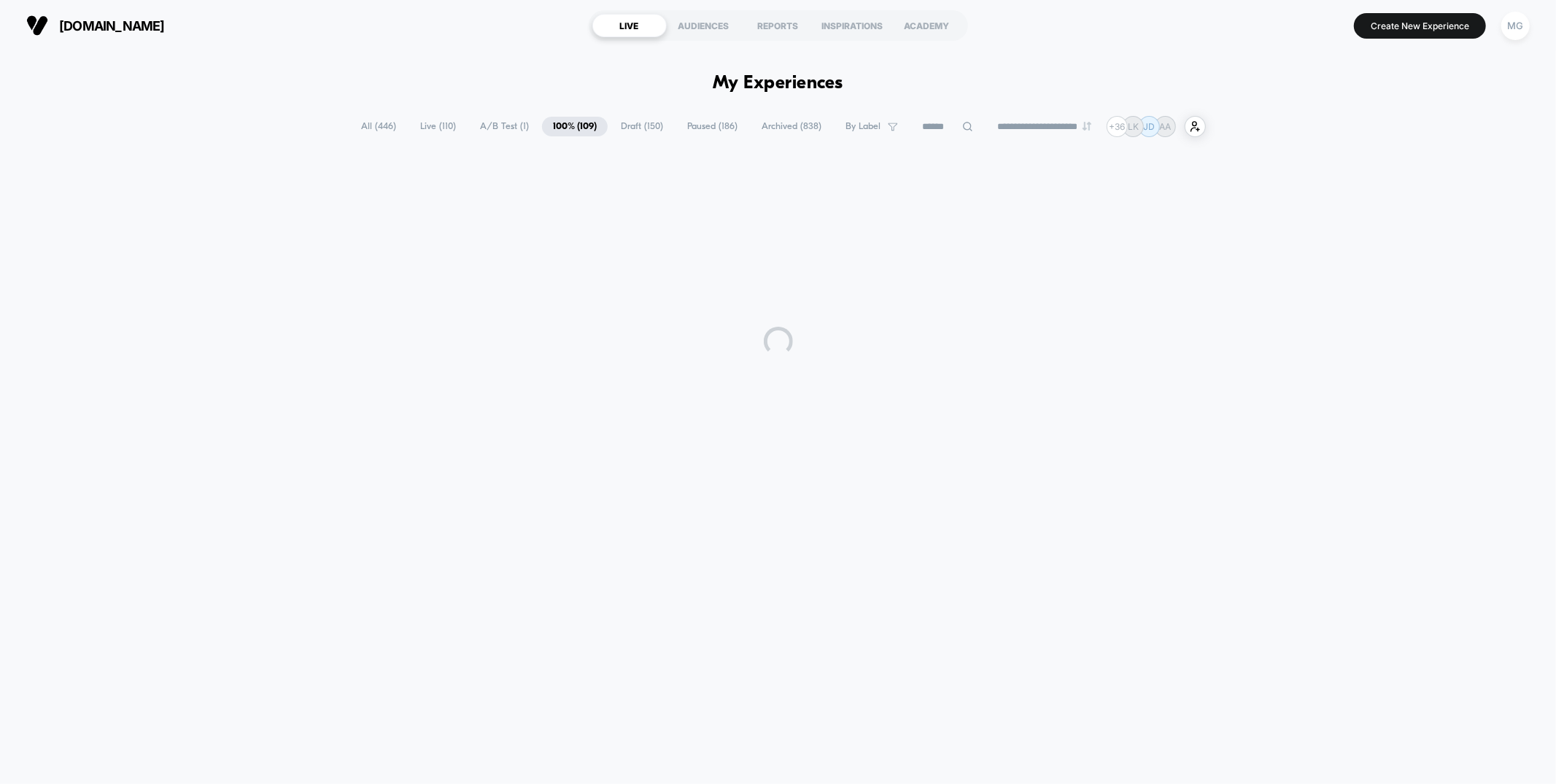
scroll to position [0, 0]
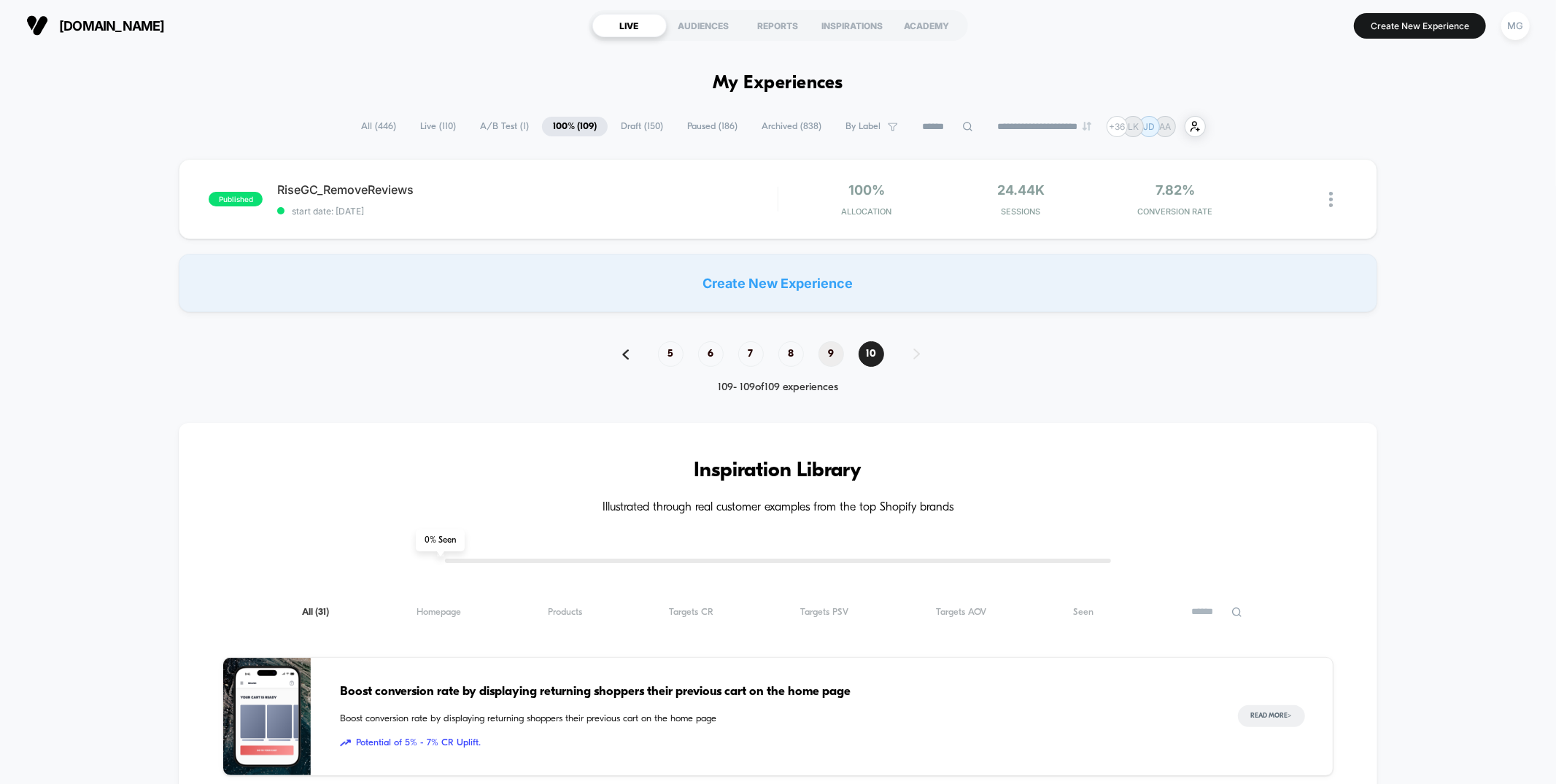
click at [824, 356] on span "9" at bounding box center [831, 355] width 26 height 26
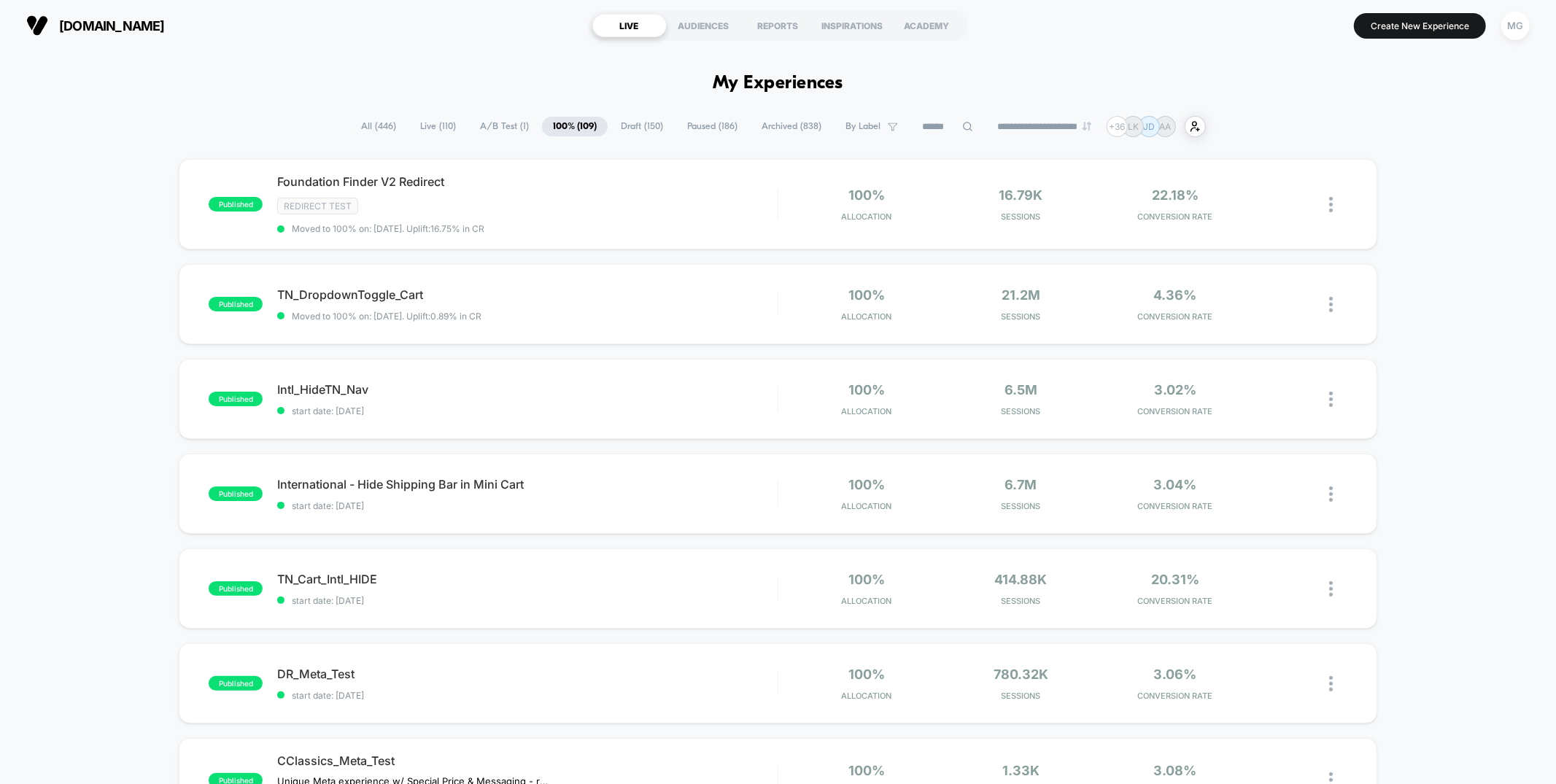
click at [493, 135] on span "A/B Test ( 1 )" at bounding box center [504, 126] width 71 height 19
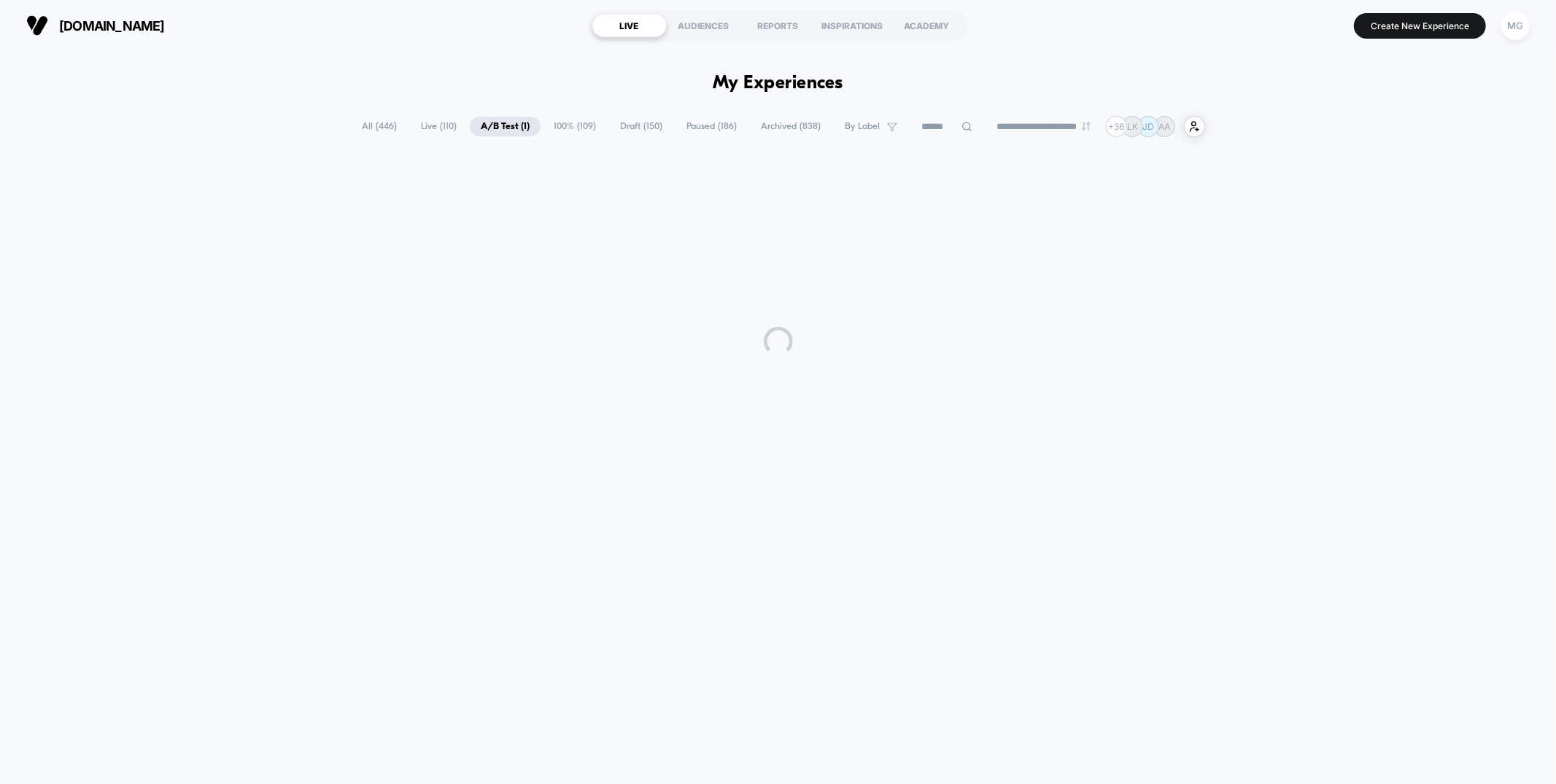
click at [639, 130] on span "Draft ( 150 )" at bounding box center [642, 126] width 65 height 19
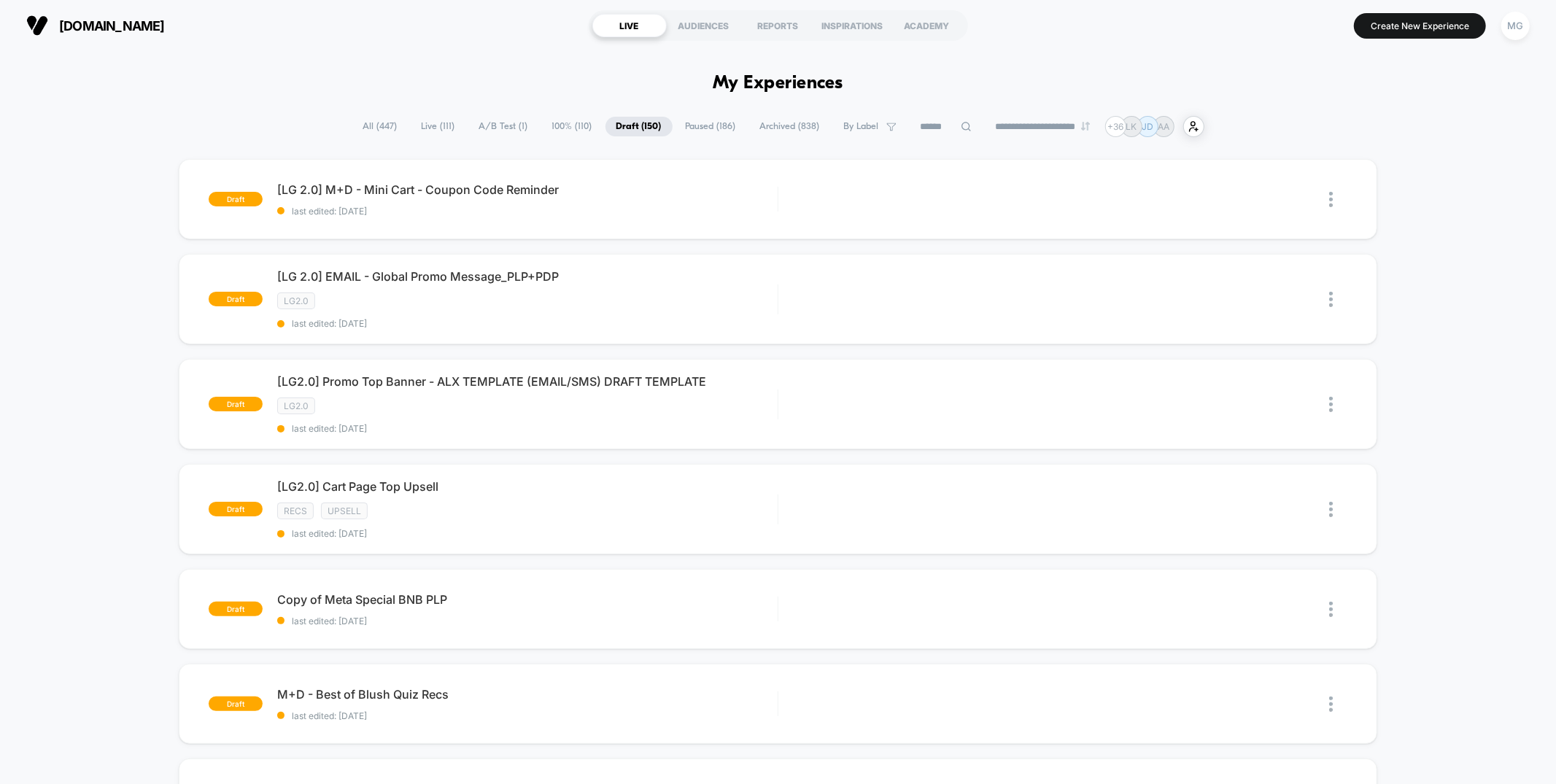
click at [689, 124] on span "Paused ( 186 )" at bounding box center [711, 126] width 72 height 19
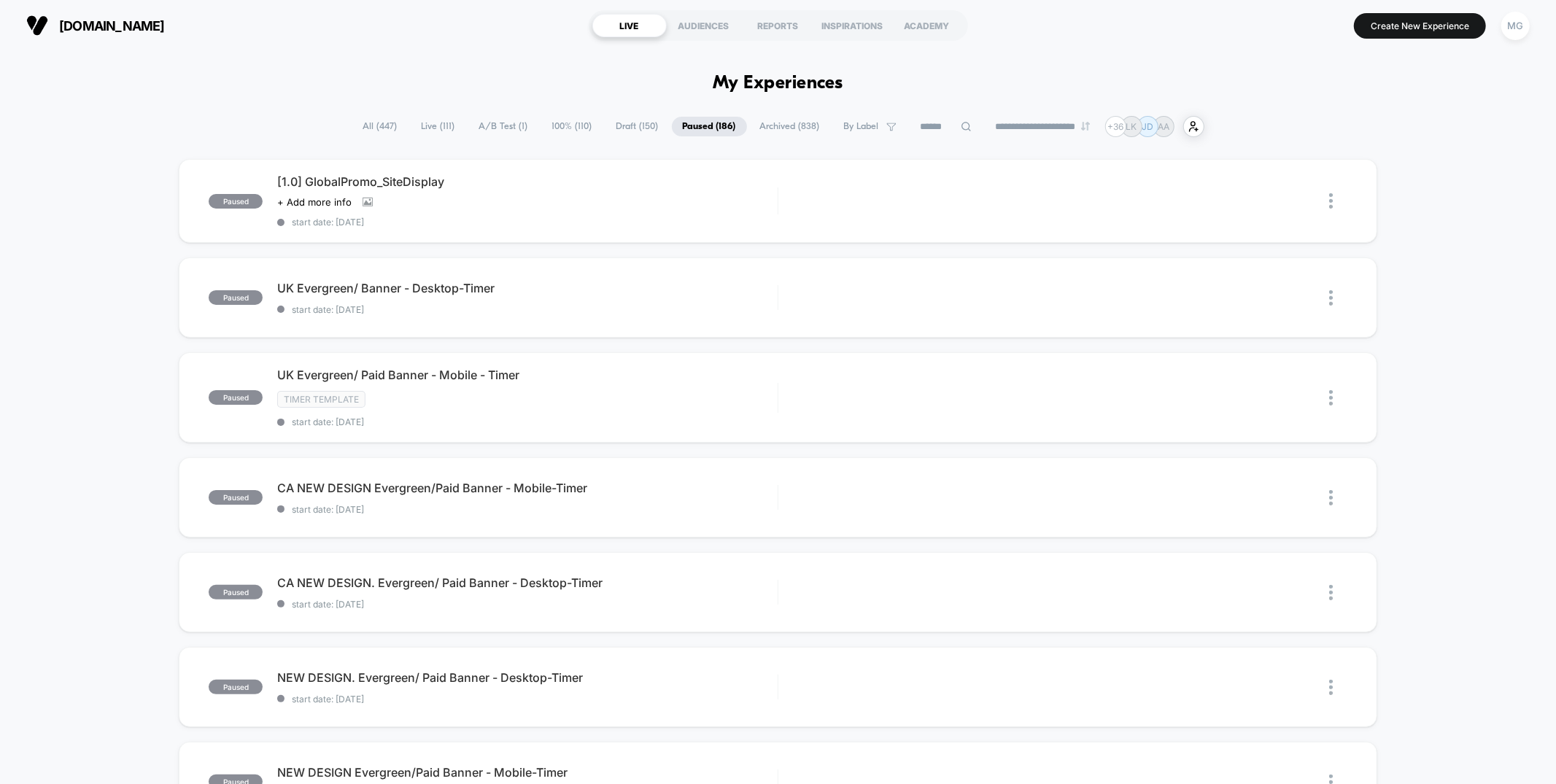
click at [766, 126] on span "Archived ( 838 )" at bounding box center [790, 126] width 81 height 19
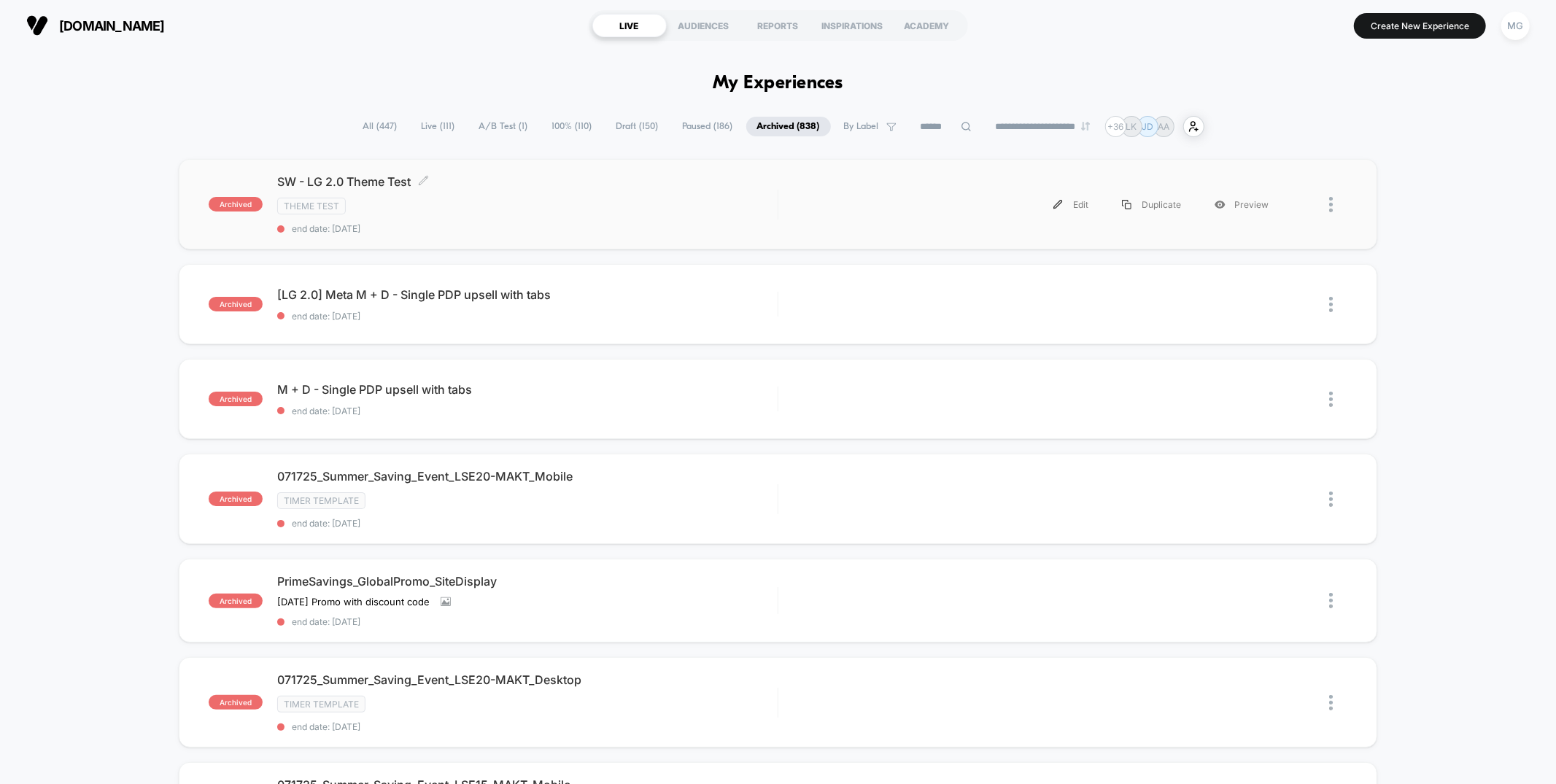
click at [643, 208] on div "Theme Test" at bounding box center [526, 206] width 500 height 17
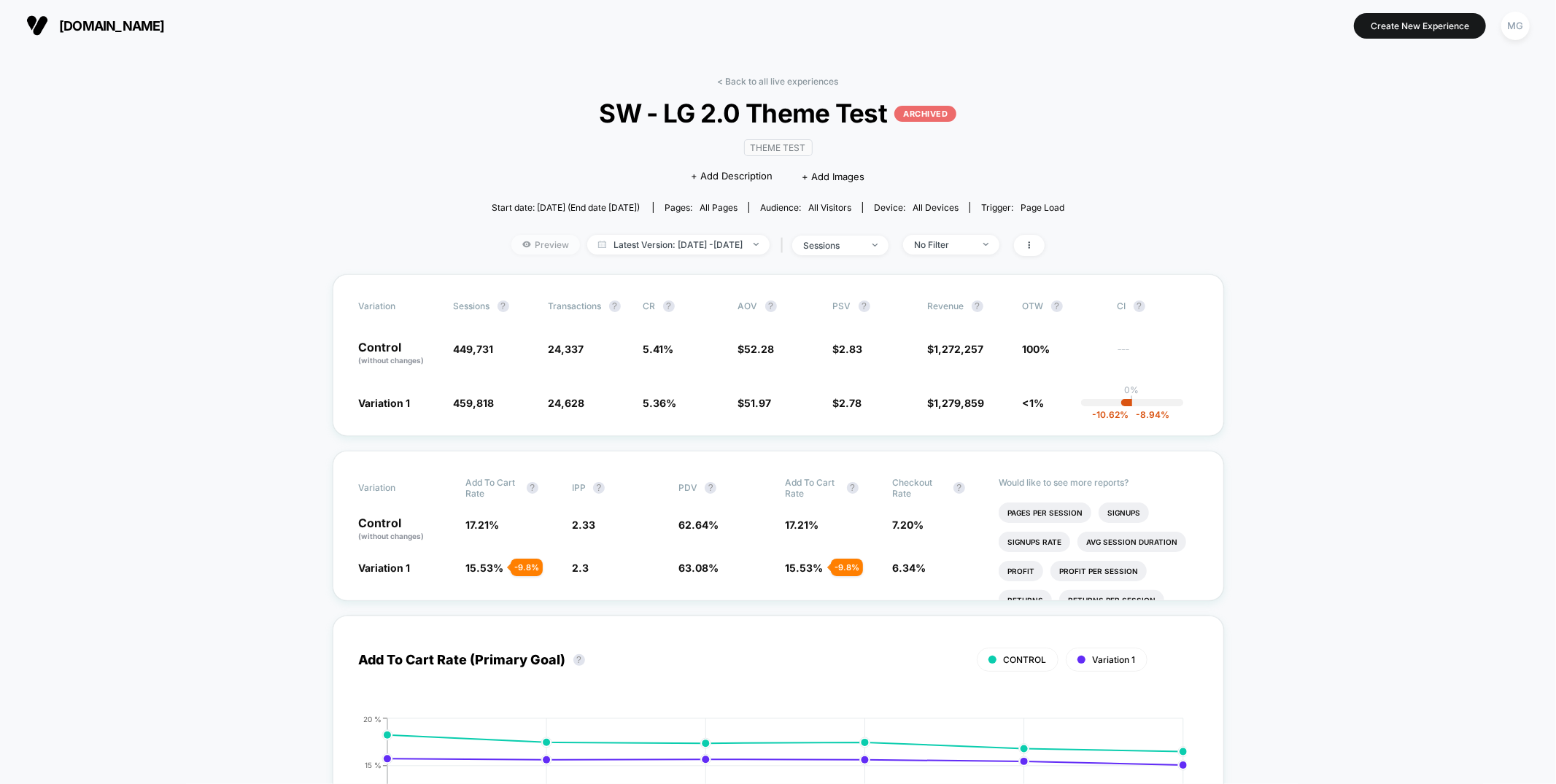
click at [523, 246] on span "Preview" at bounding box center [546, 244] width 68 height 19
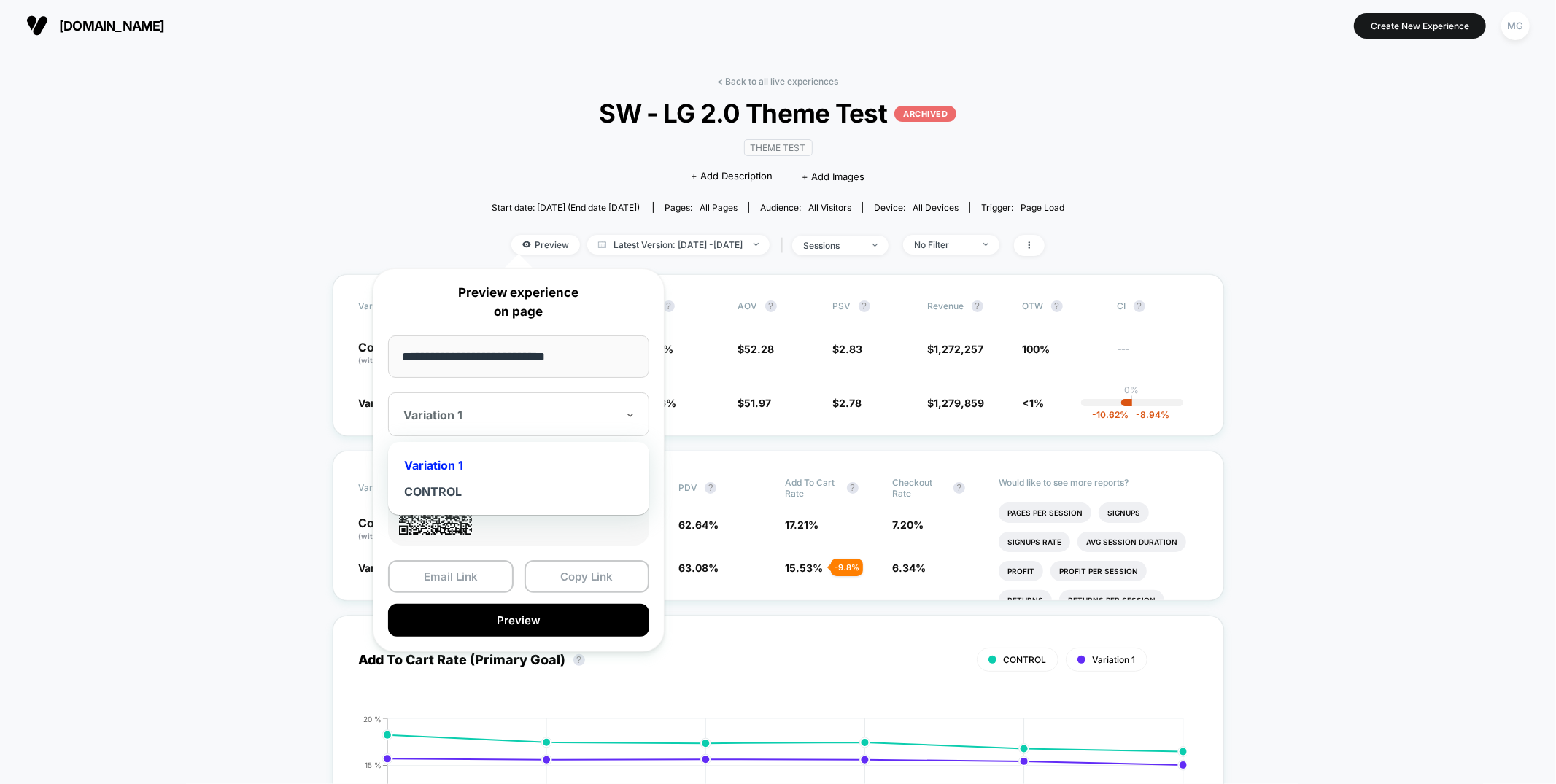
click at [505, 412] on div at bounding box center [510, 416] width 213 height 15
click at [452, 491] on div "CONTROL" at bounding box center [518, 491] width 247 height 26
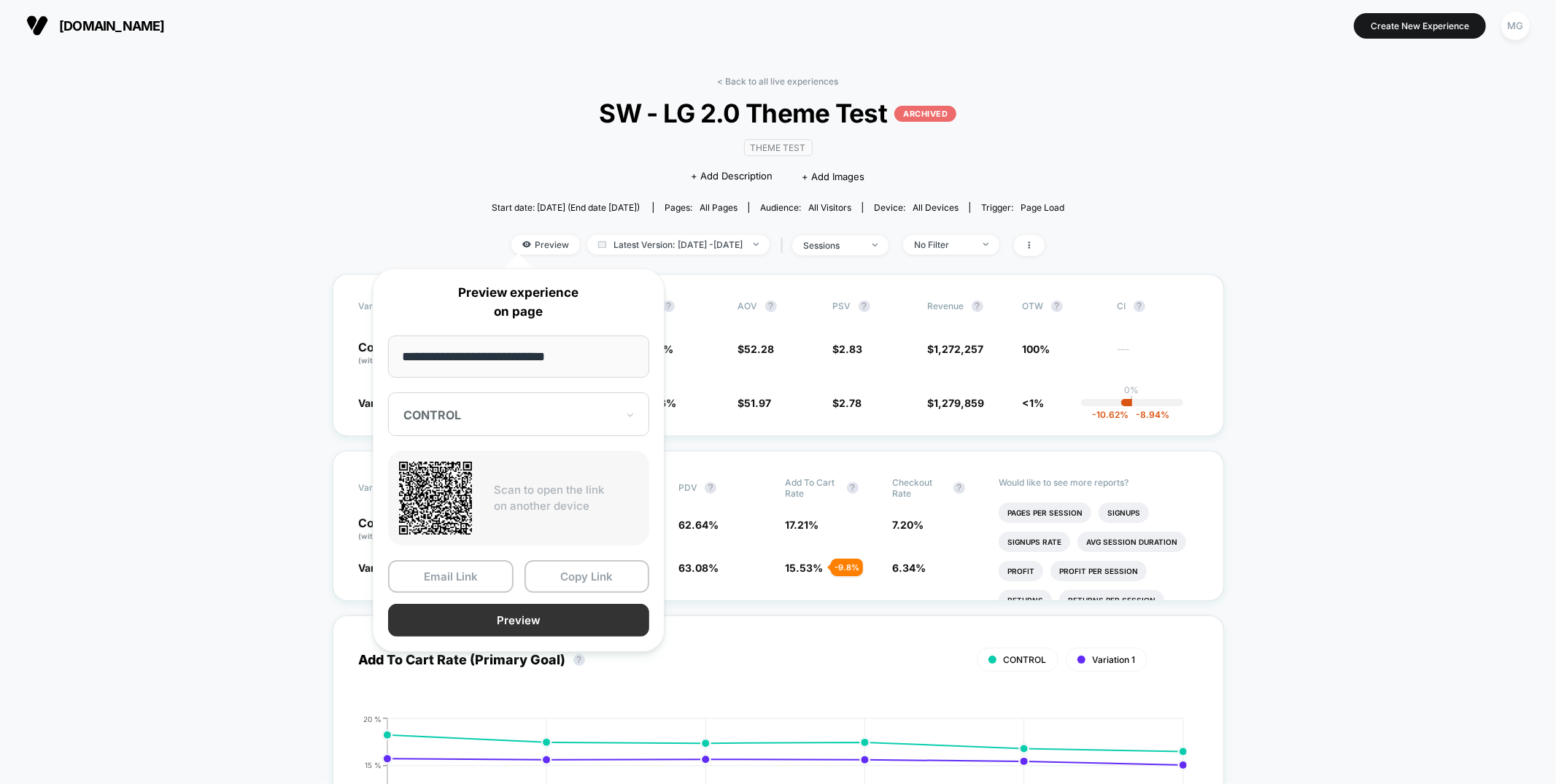
click at [505, 625] on button "Preview" at bounding box center [518, 621] width 261 height 33
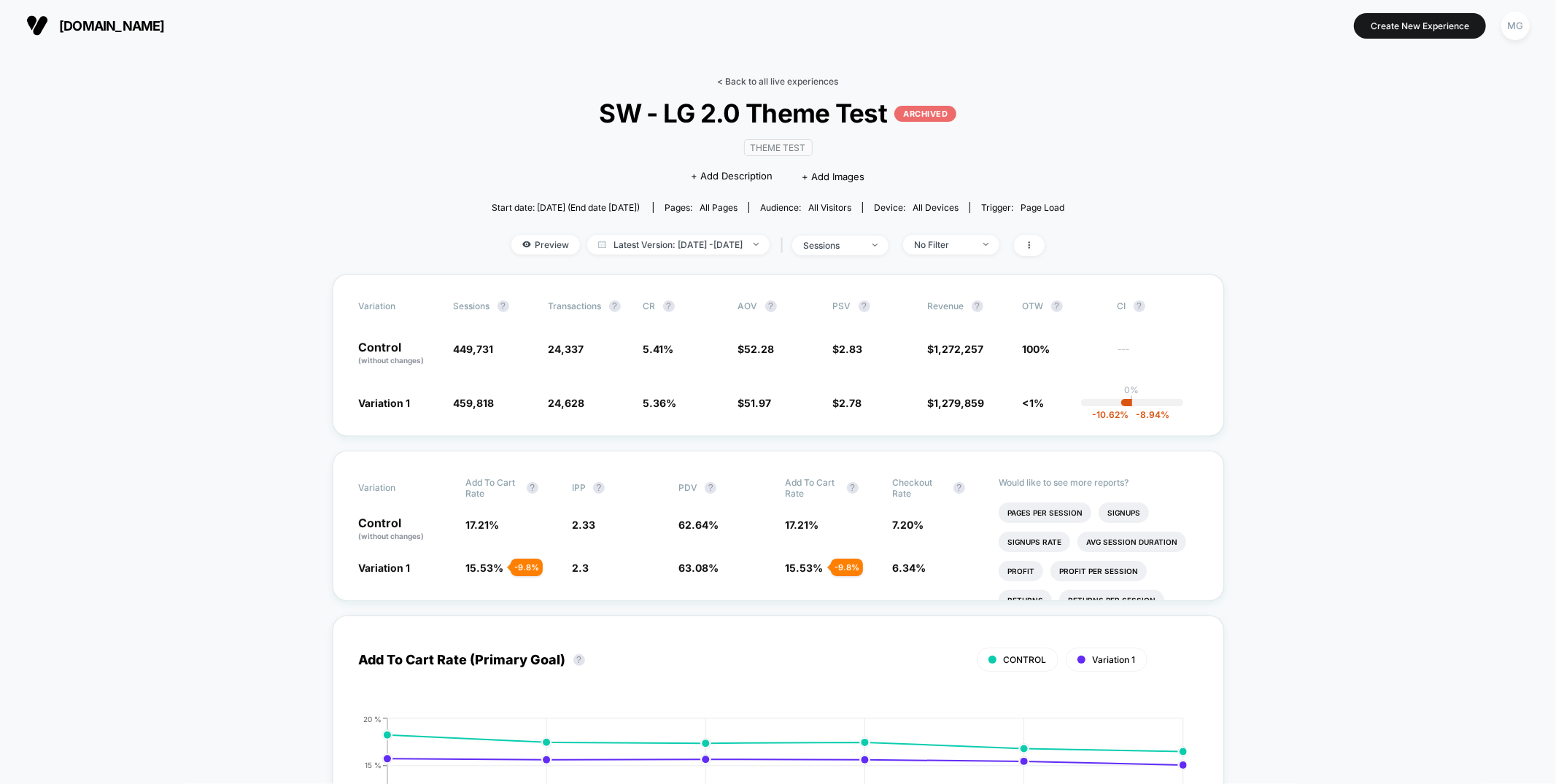
click at [816, 77] on link "< Back to all live experiences" at bounding box center [778, 81] width 121 height 11
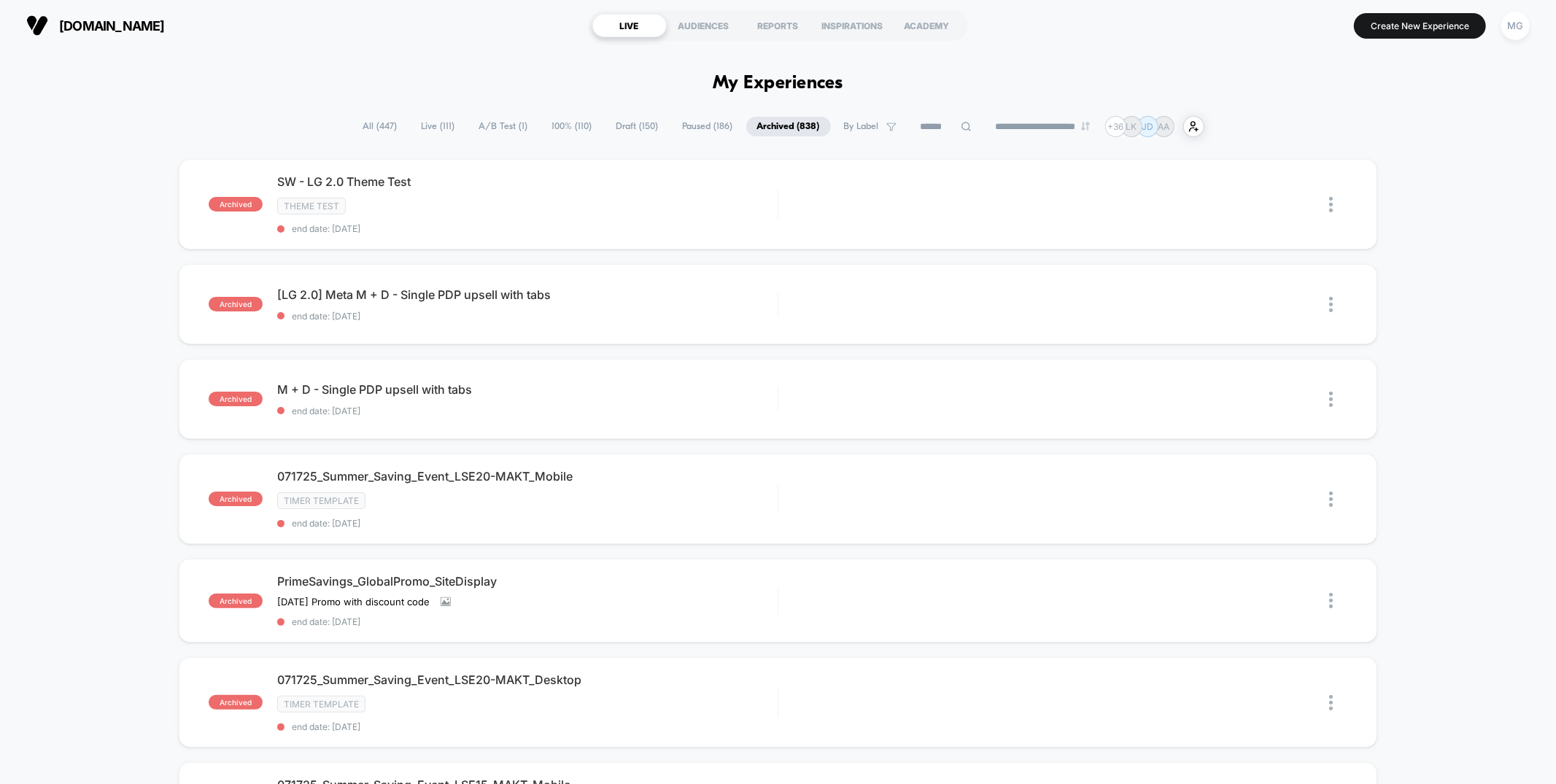
click at [505, 128] on span "A/B Test ( 1 )" at bounding box center [503, 126] width 71 height 19
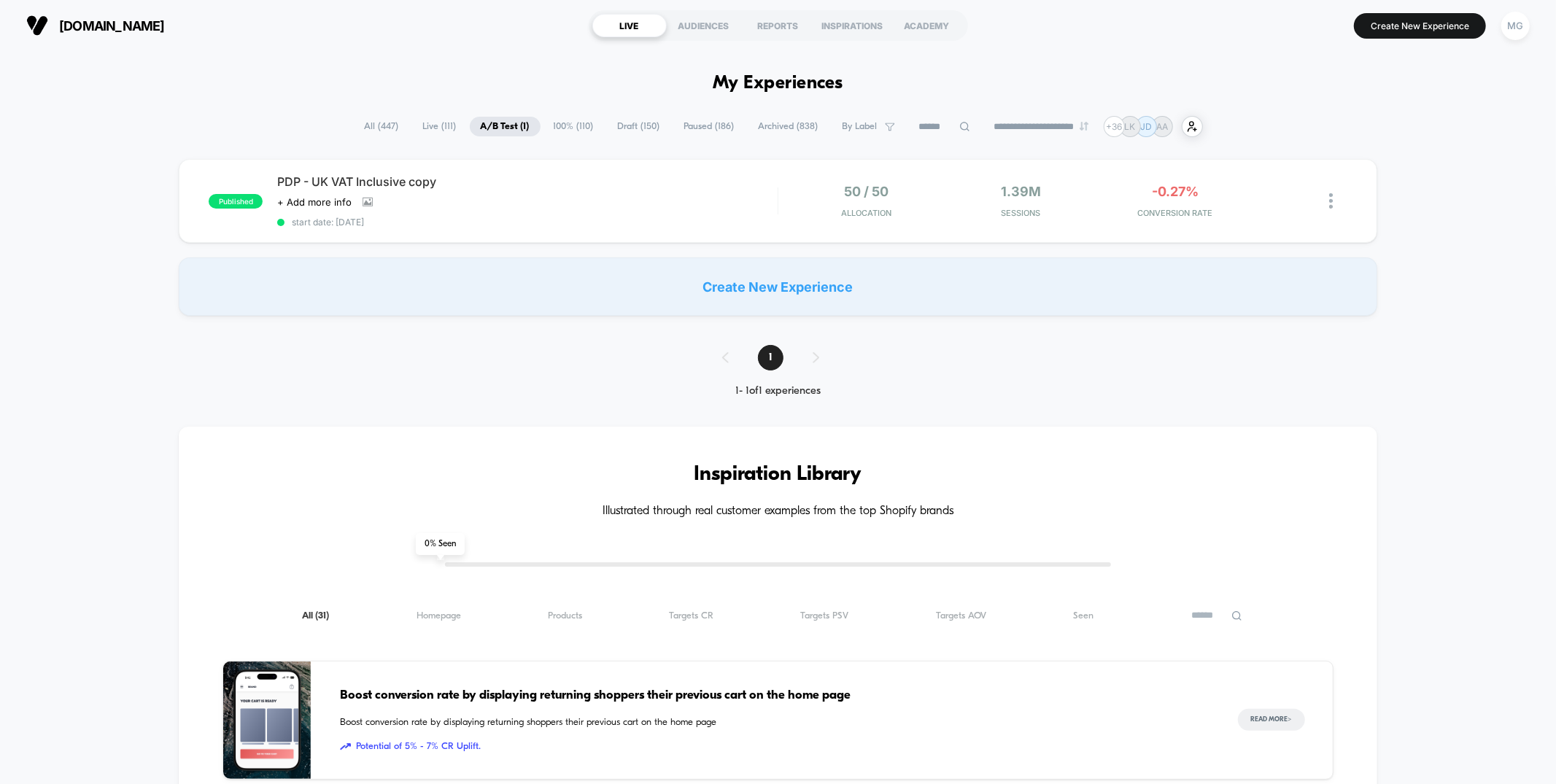
click at [550, 125] on span "100% ( 110 )" at bounding box center [573, 126] width 62 height 19
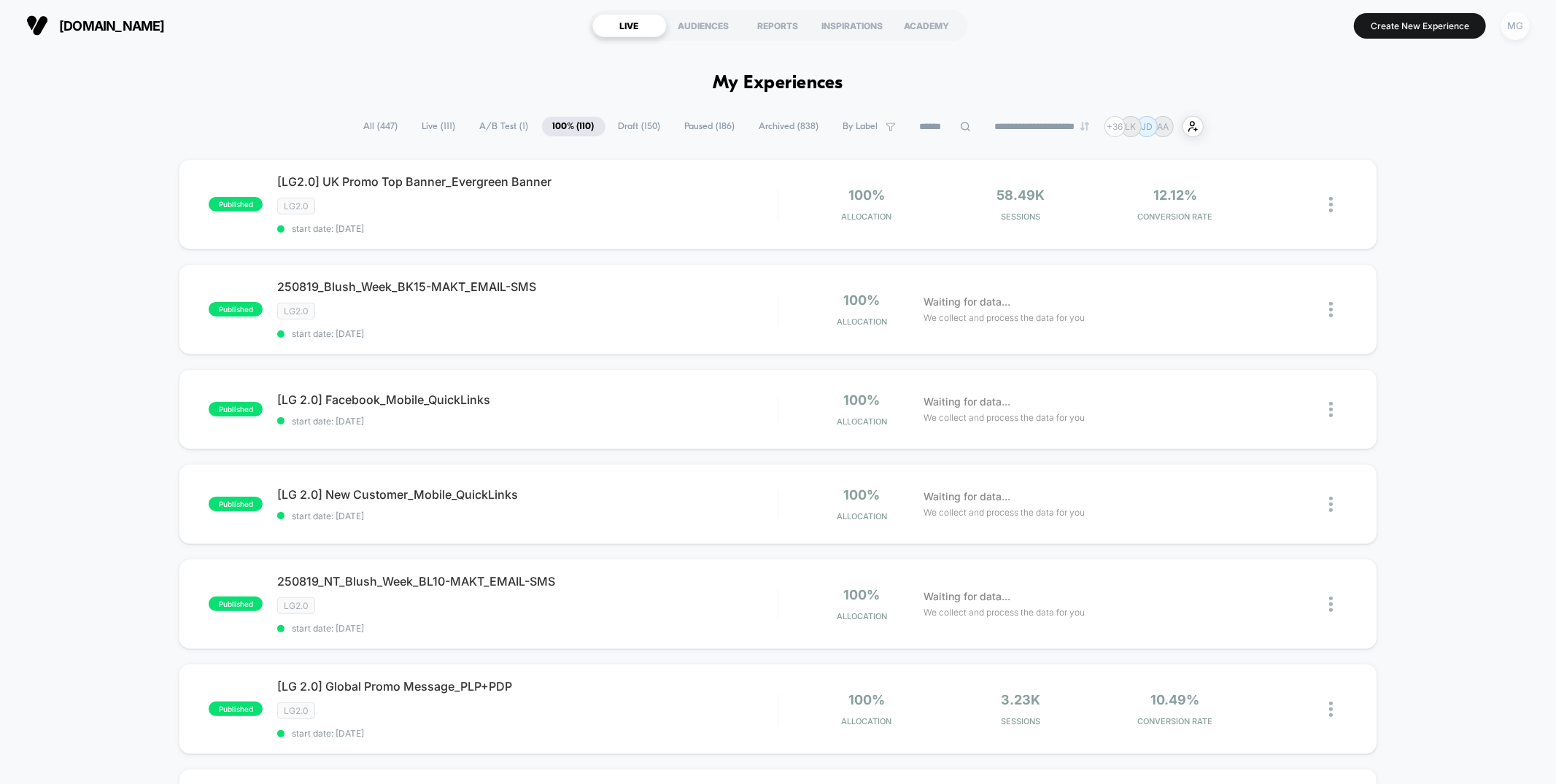
click at [1514, 23] on div "MG" at bounding box center [1515, 26] width 29 height 29
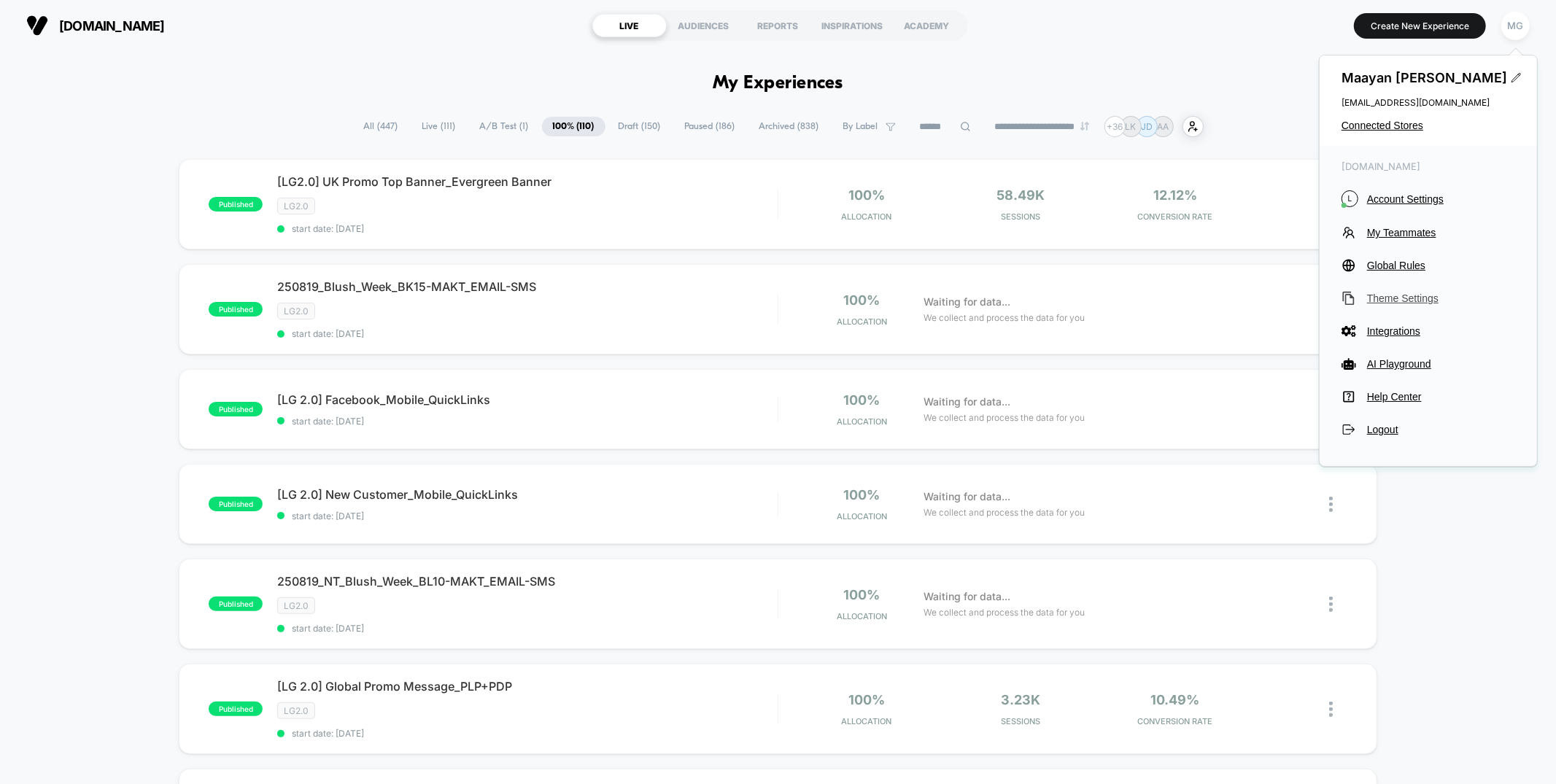
click at [1395, 301] on span "Theme Settings" at bounding box center [1441, 298] width 148 height 12
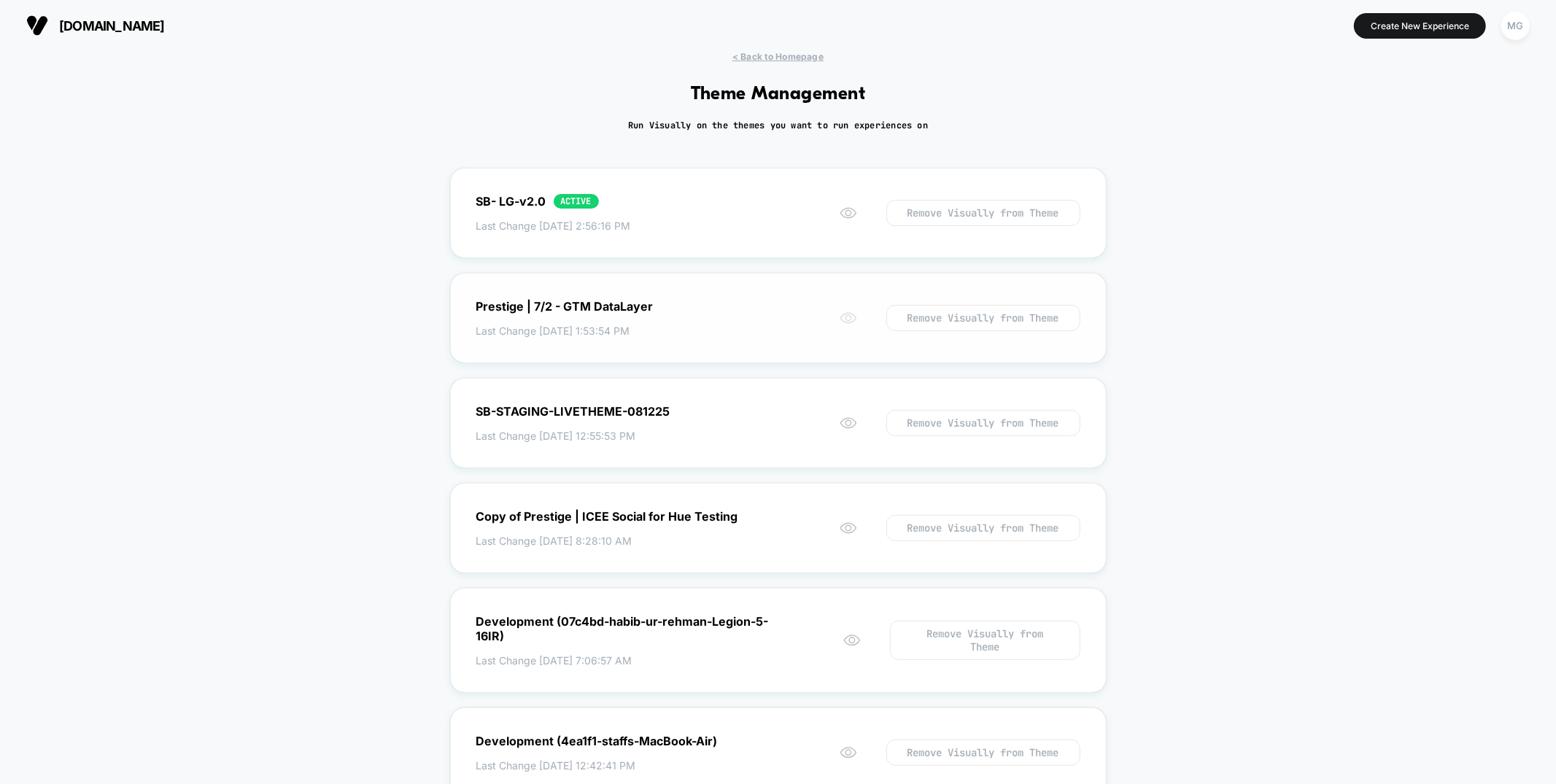
click at [844, 315] on icon at bounding box center [848, 318] width 18 height 18
click at [846, 213] on circle at bounding box center [849, 213] width 6 height 6
click at [769, 54] on span "< Back to Homepage" at bounding box center [778, 56] width 91 height 11
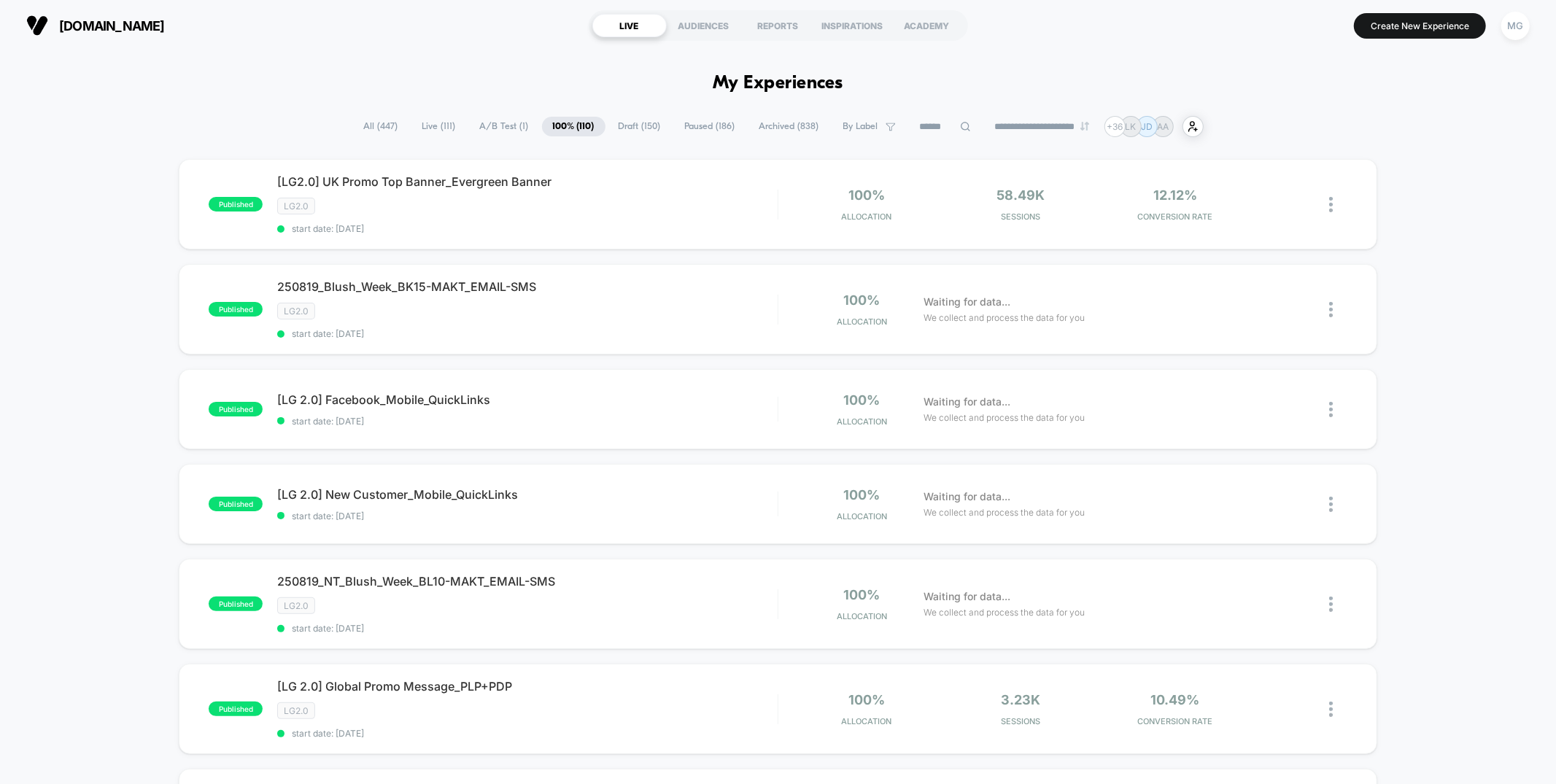
click at [702, 129] on span "Paused ( 186 )" at bounding box center [710, 126] width 72 height 19
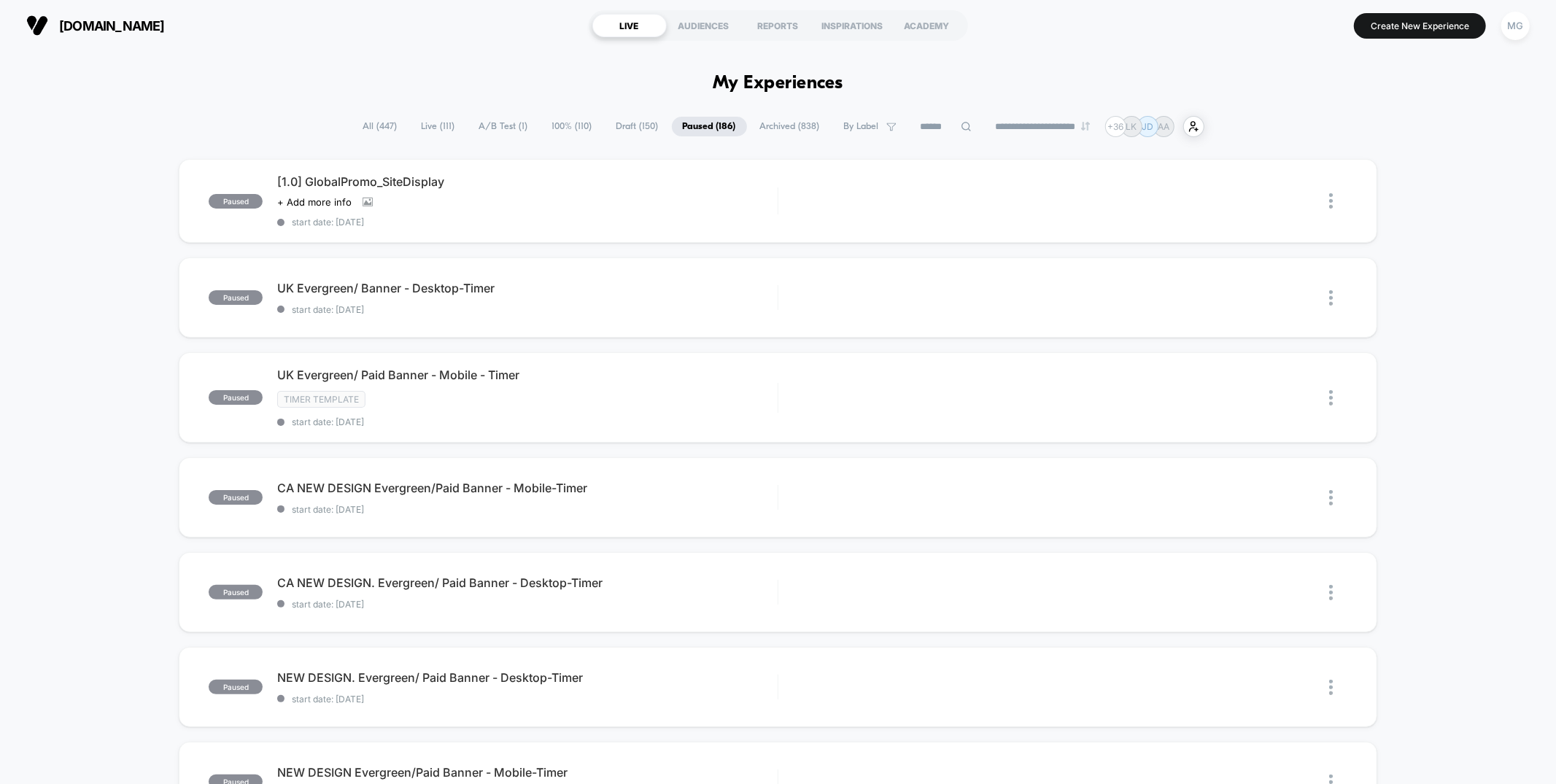
click at [797, 127] on span "Archived ( 838 )" at bounding box center [790, 126] width 81 height 19
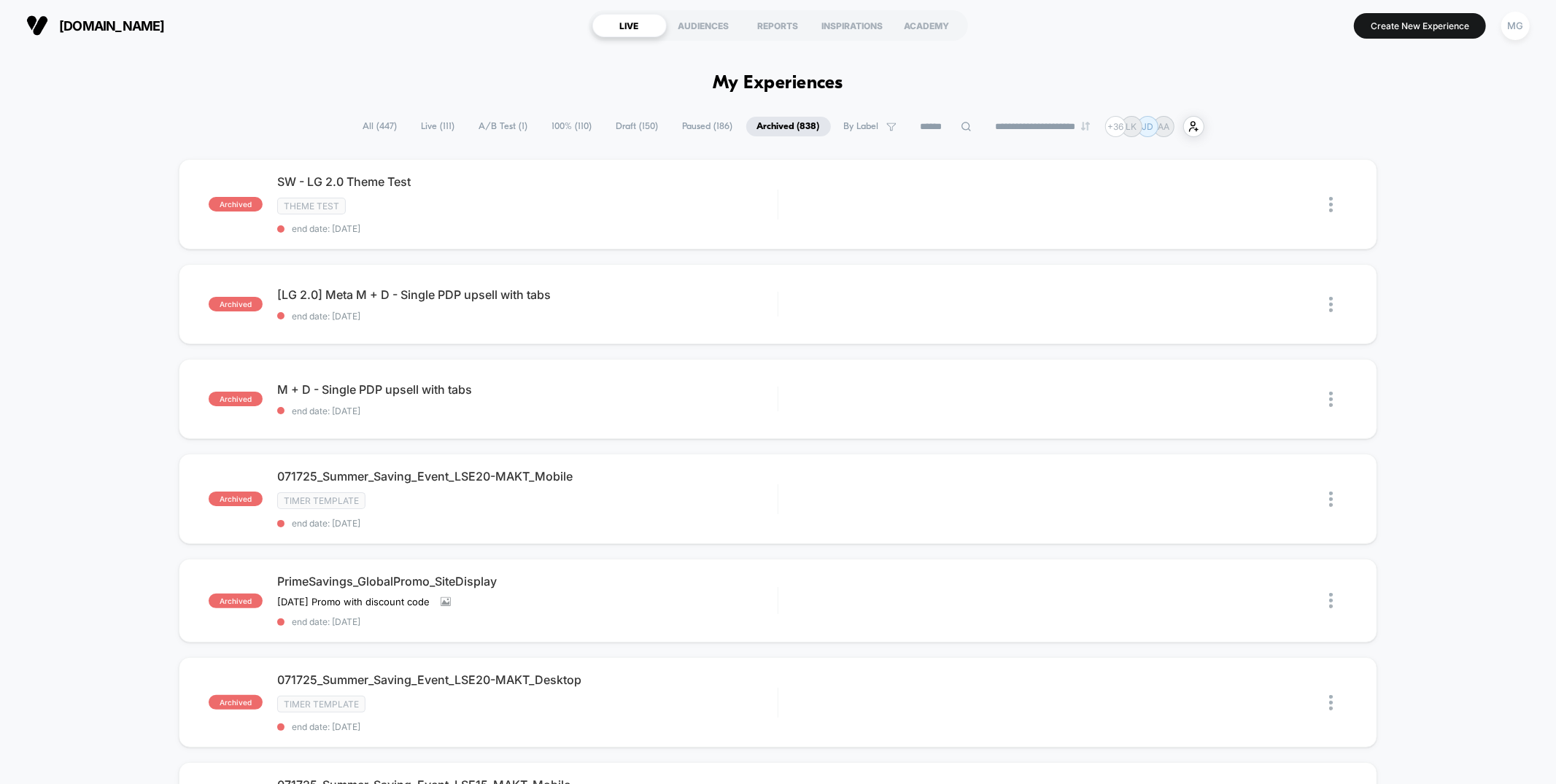
click at [641, 206] on div "Theme Test" at bounding box center [526, 206] width 500 height 17
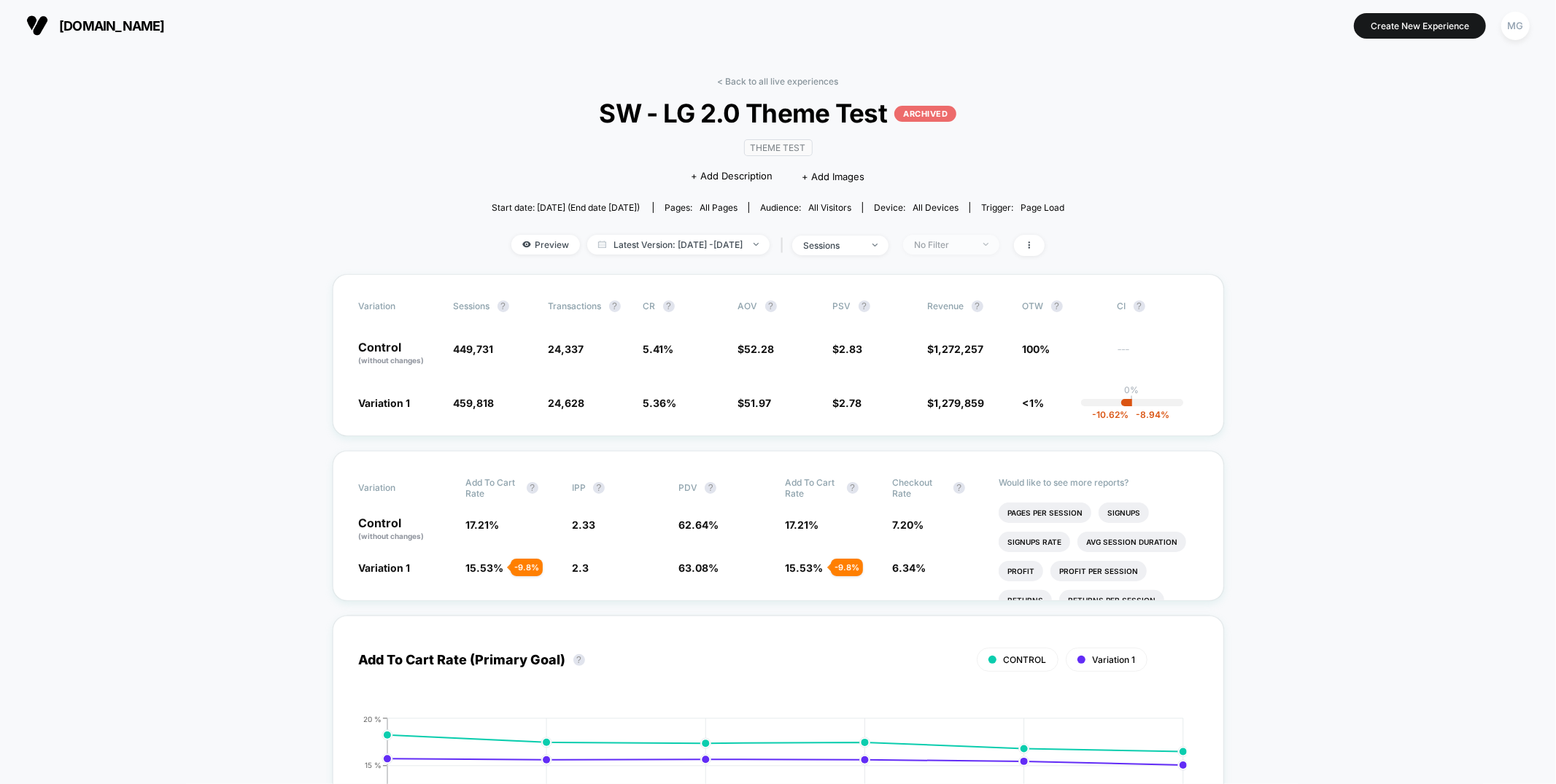
click at [950, 243] on div "No Filter" at bounding box center [943, 245] width 58 height 11
click at [772, 391] on div "Variation Sessions ? Transactions ? CR ? AOV ? PSV ? Revenue ? OTW ? CI ? Contr…" at bounding box center [778, 355] width 891 height 162
click at [1049, 514] on li "Plp Select Sahde Rate" at bounding box center [1054, 517] width 110 height 20
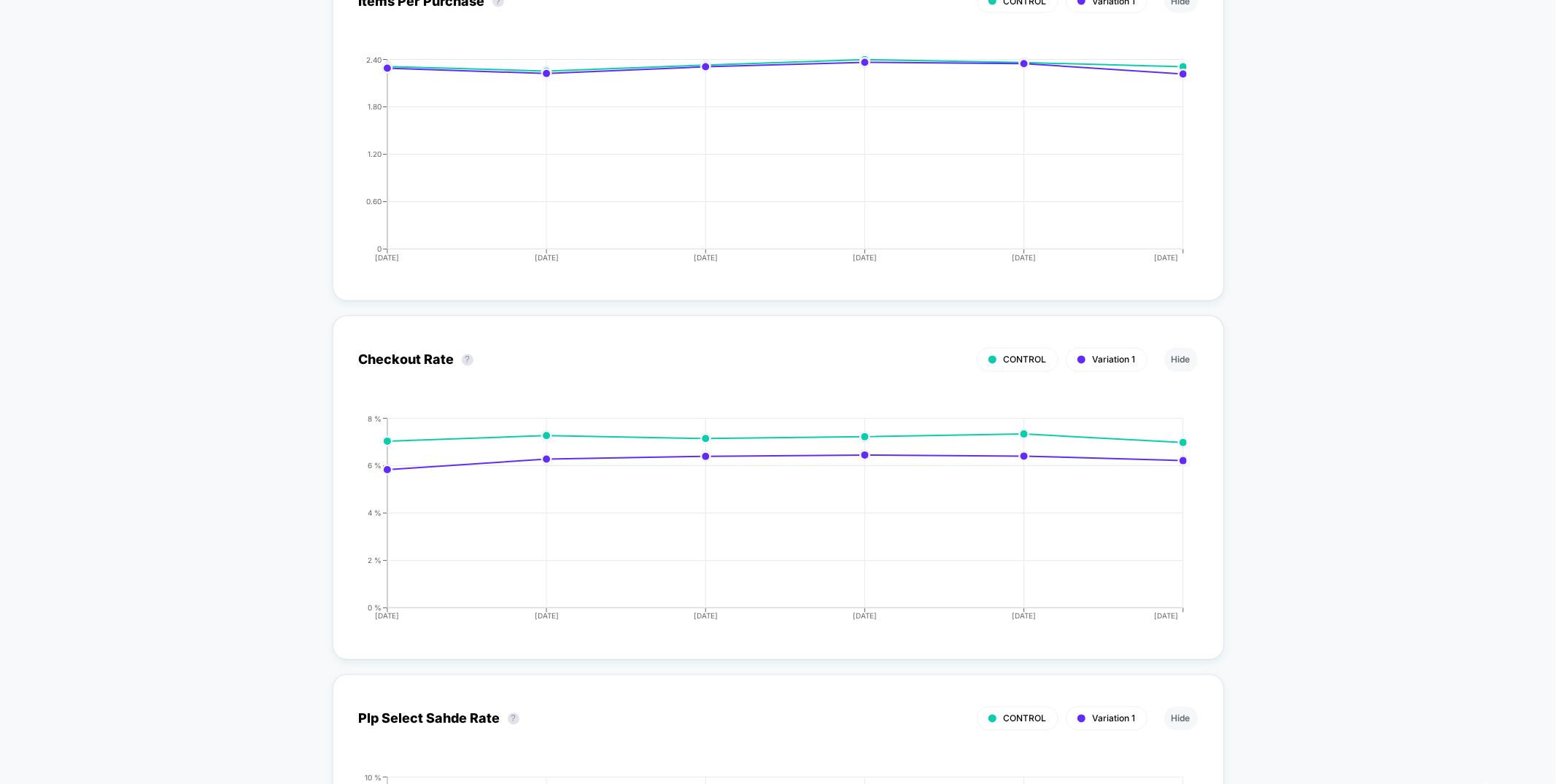
scroll to position [2142, 0]
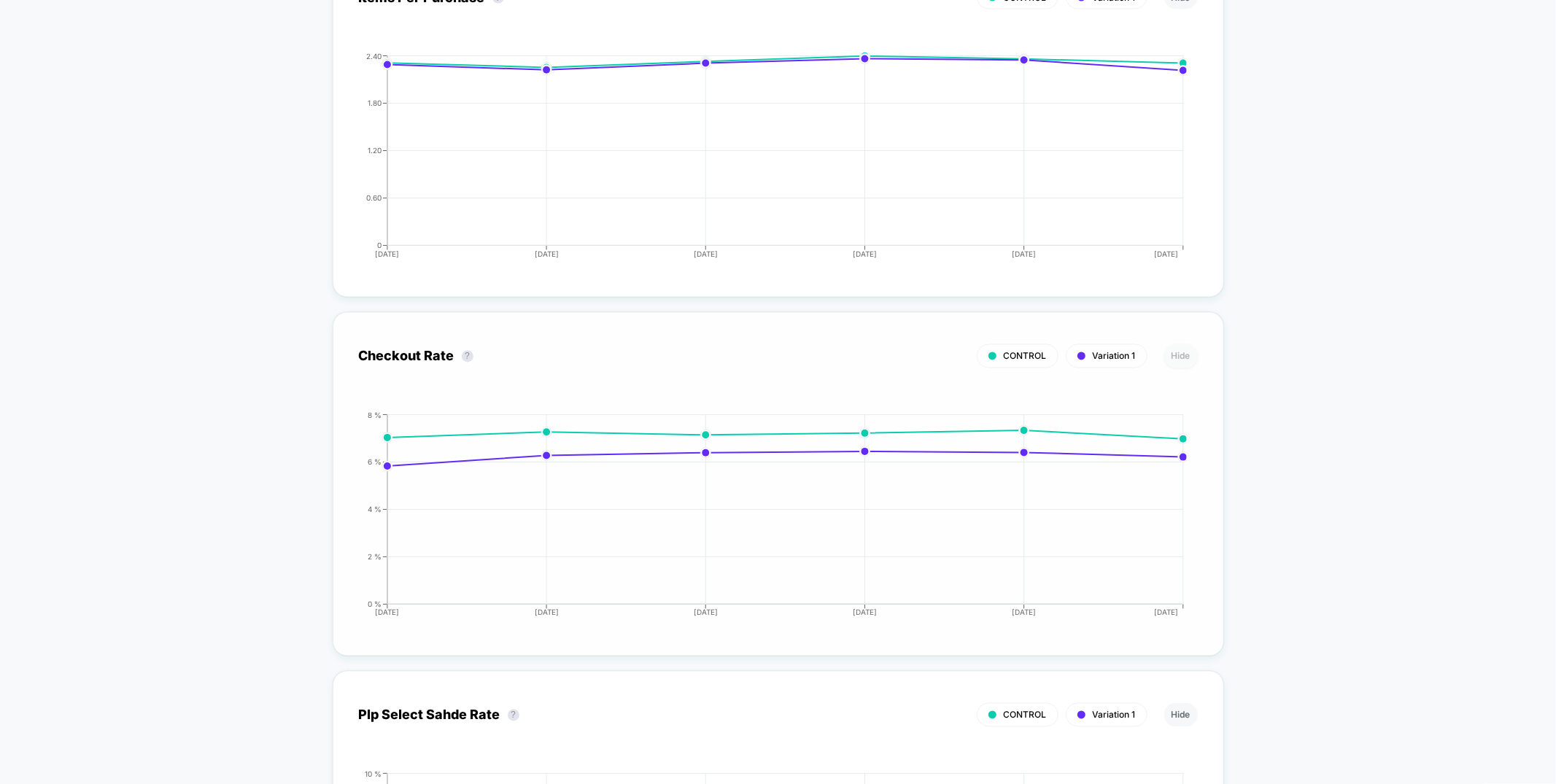
click at [1190, 352] on button "Hide" at bounding box center [1181, 356] width 33 height 24
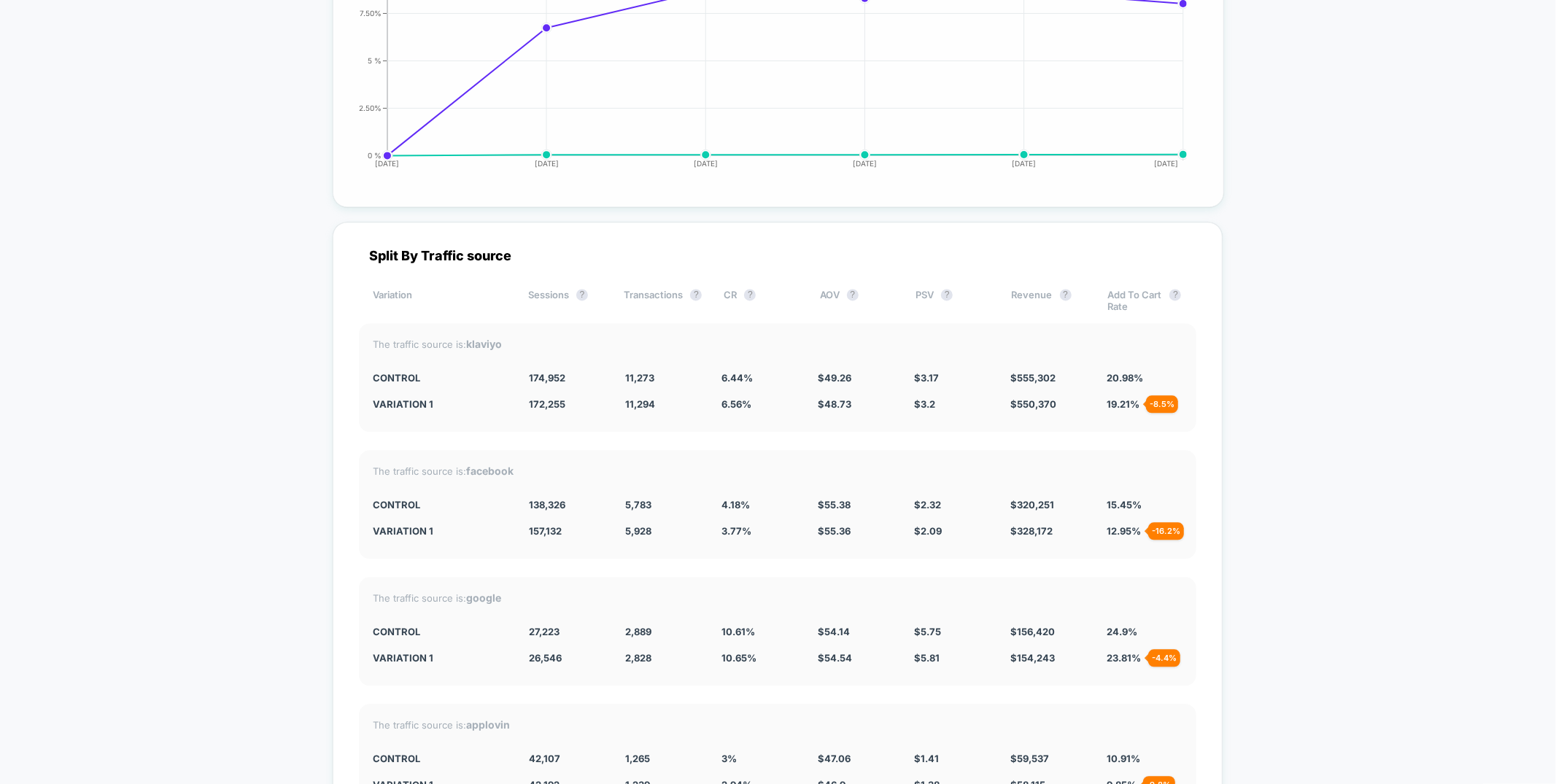
scroll to position [3070, 0]
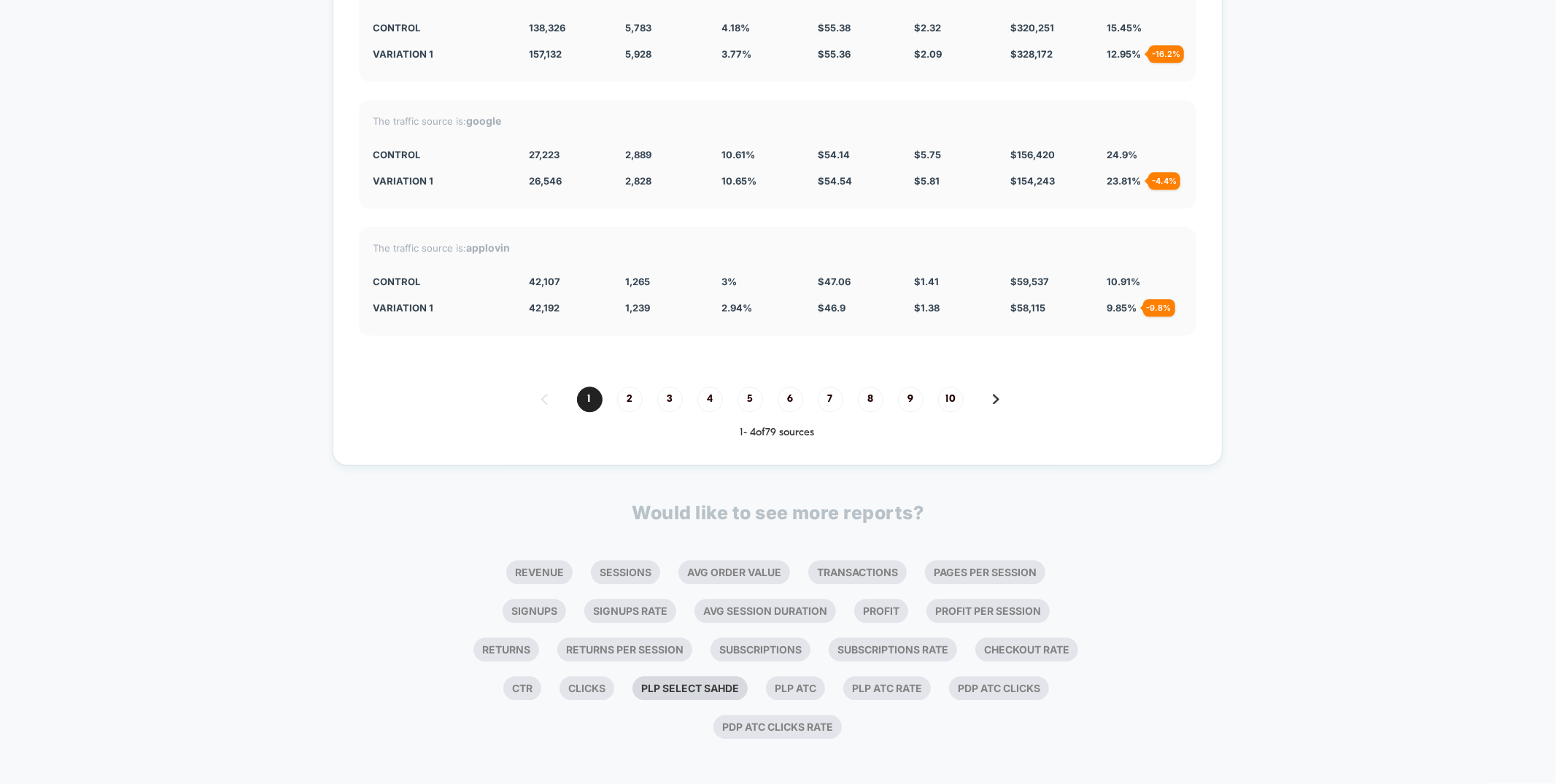
click at [748, 683] on li "Plp Select Sahde" at bounding box center [690, 688] width 115 height 24
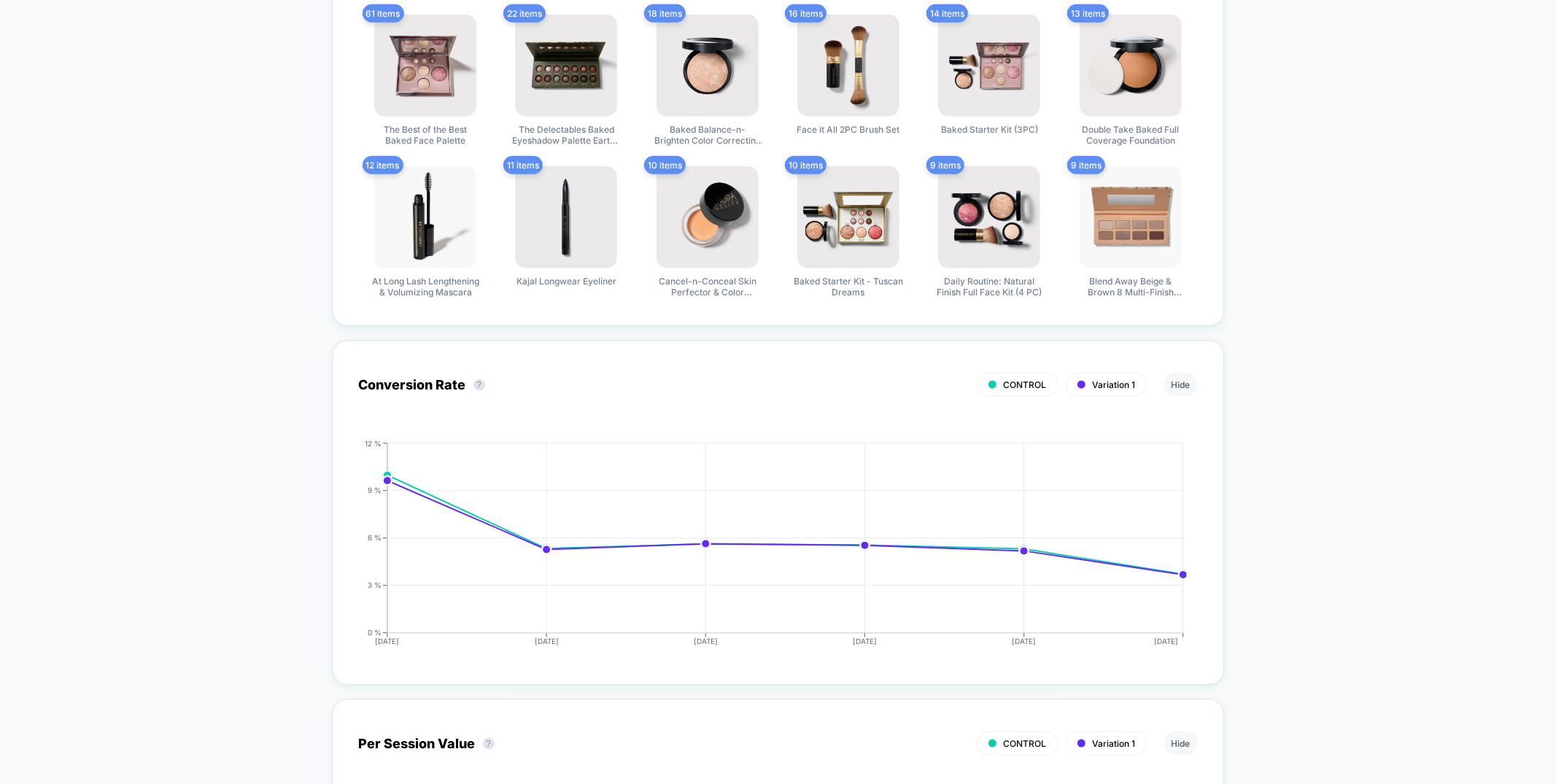
scroll to position [1064, 0]
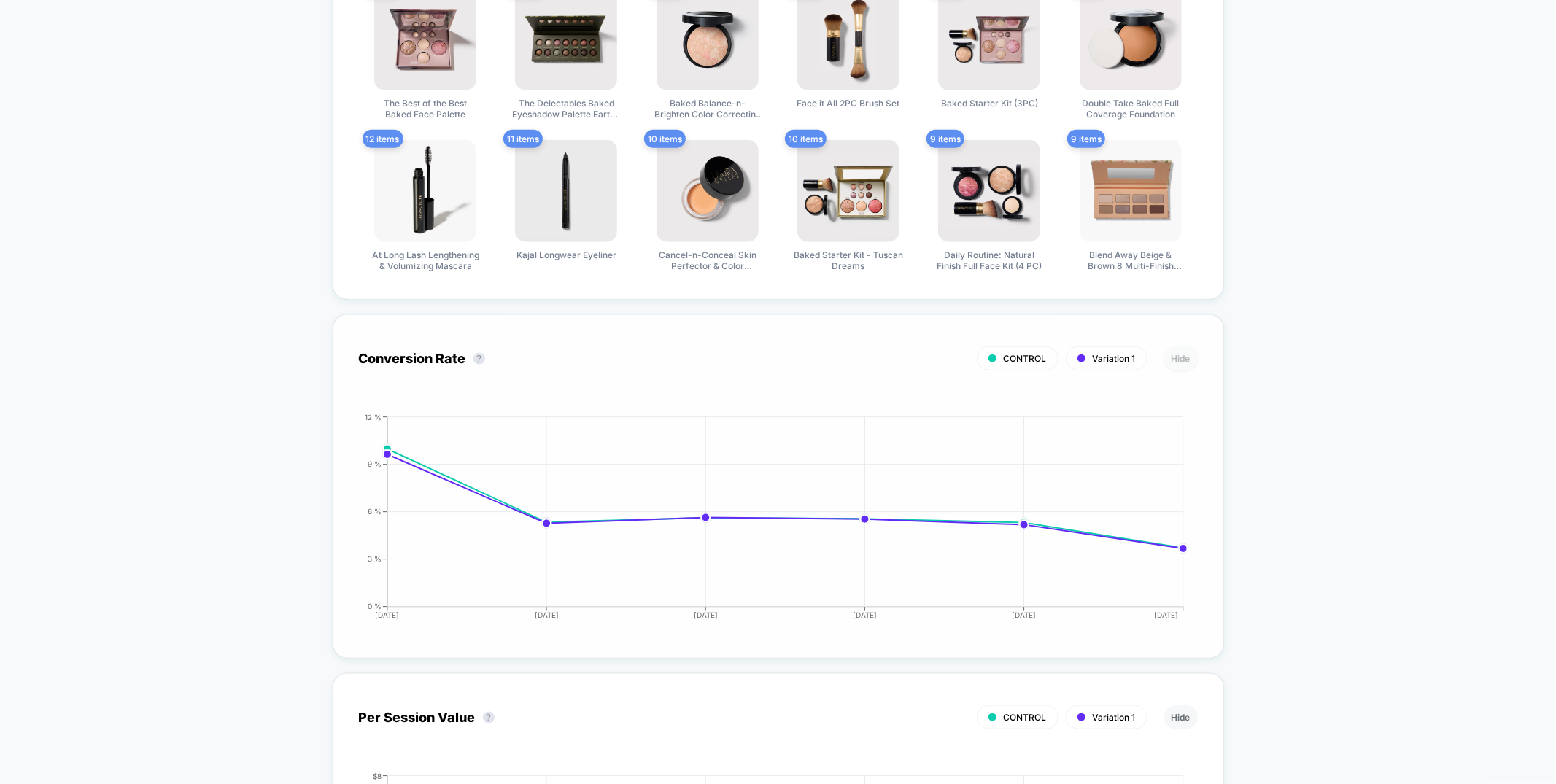
click at [1179, 360] on button "Hide" at bounding box center [1181, 358] width 33 height 24
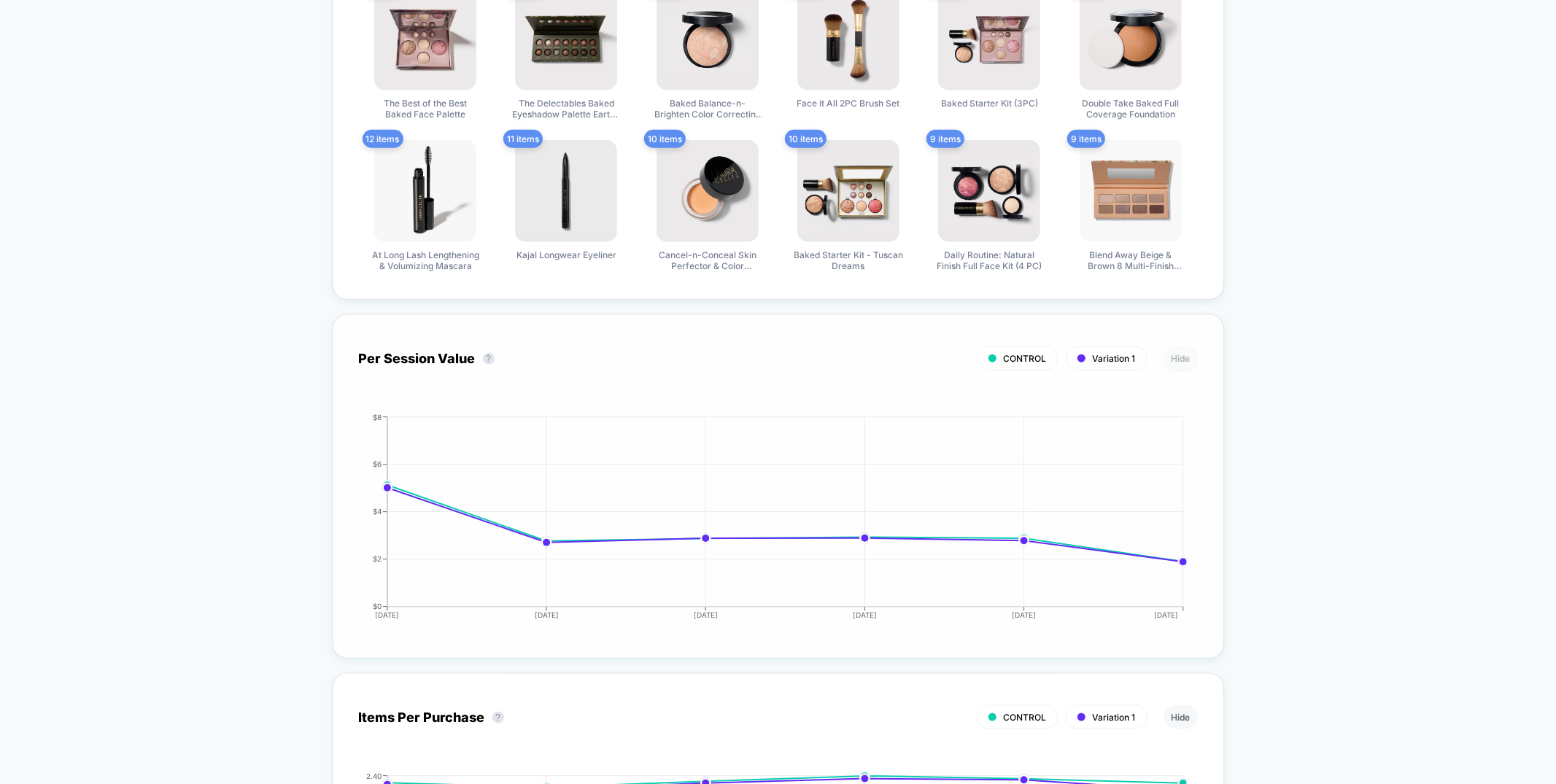
click at [1181, 356] on button "Hide" at bounding box center [1181, 358] width 33 height 24
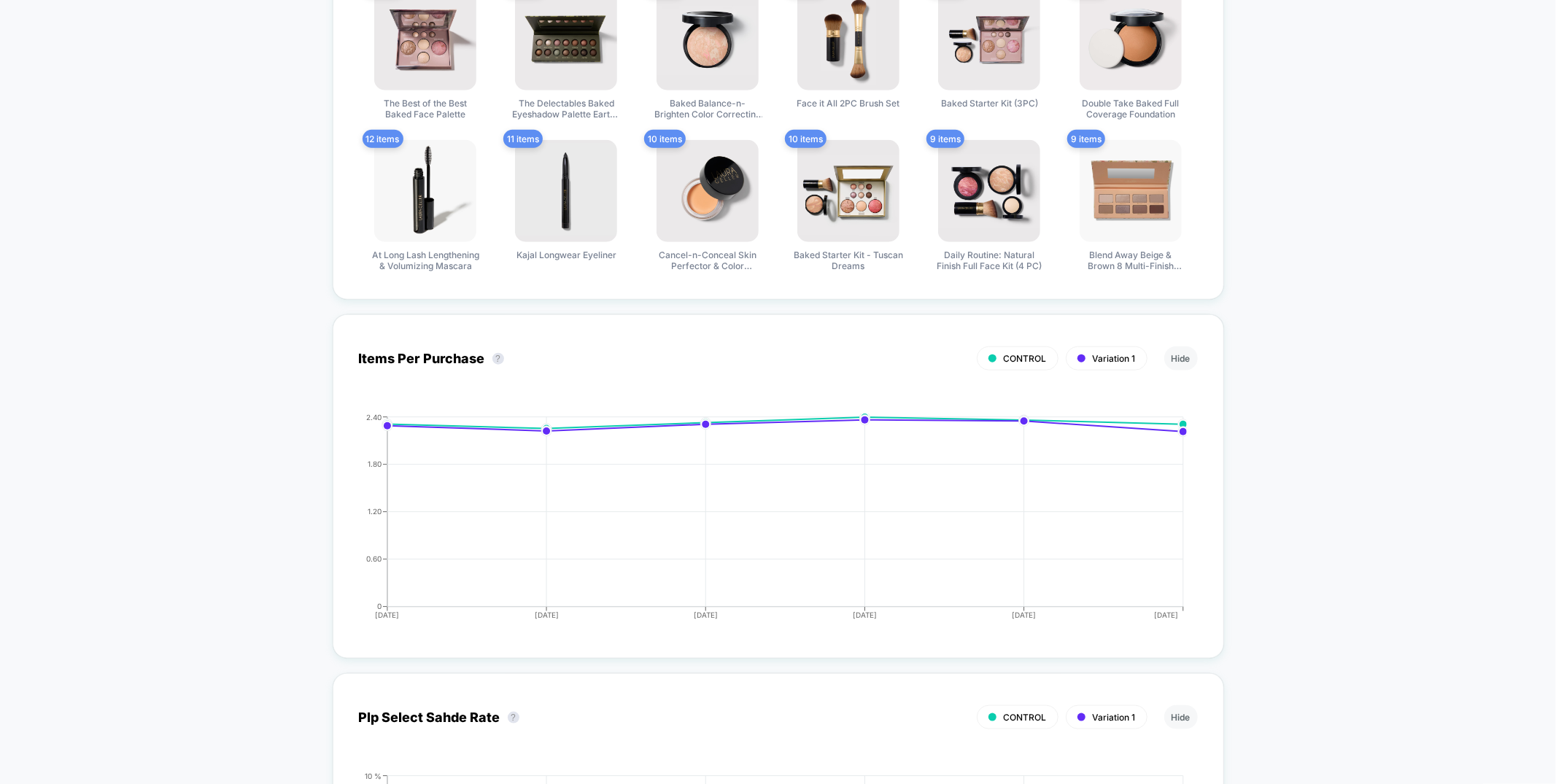
click at [1181, 356] on button "Hide" at bounding box center [1181, 358] width 33 height 24
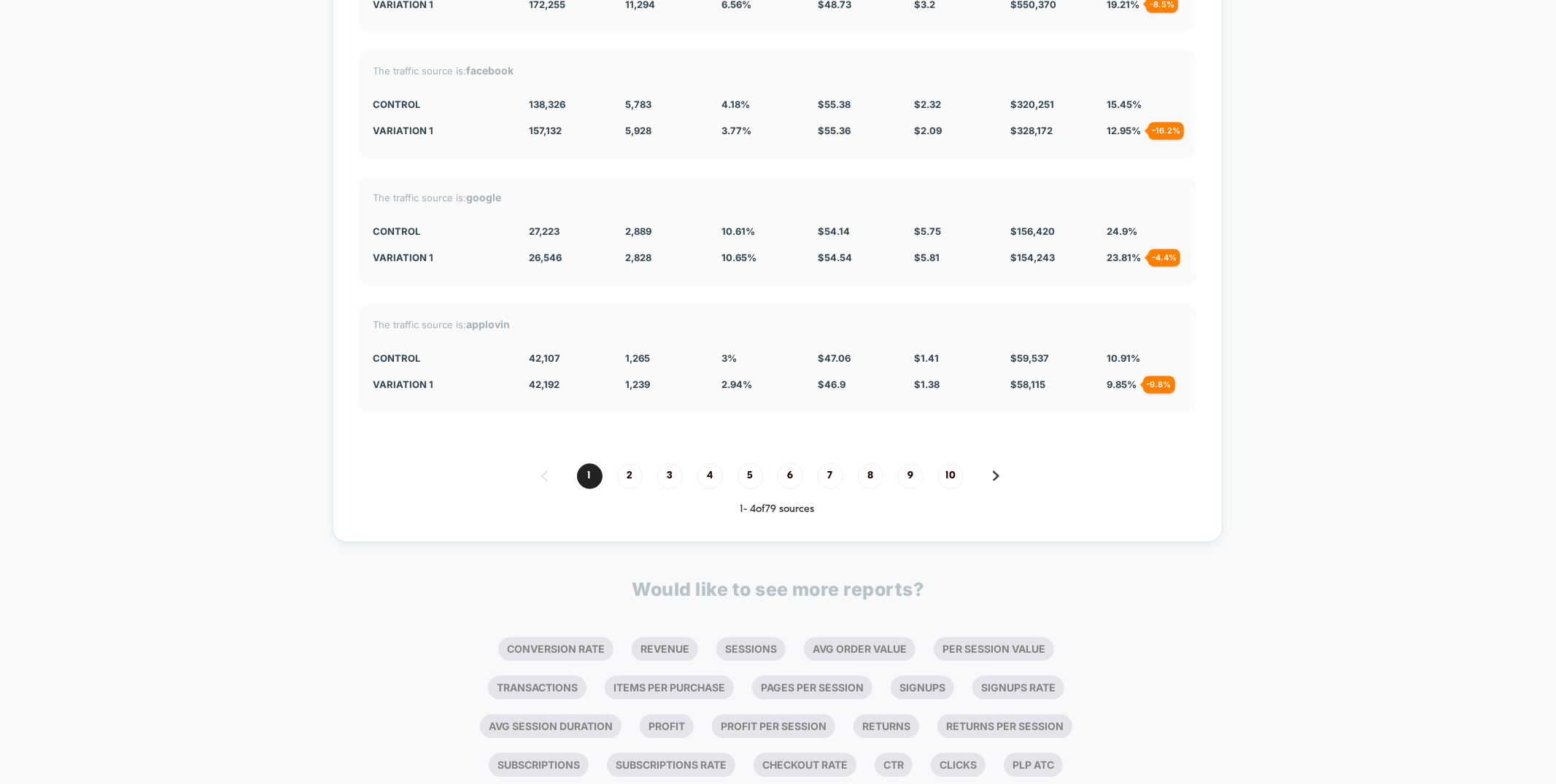
scroll to position [2351, 0]
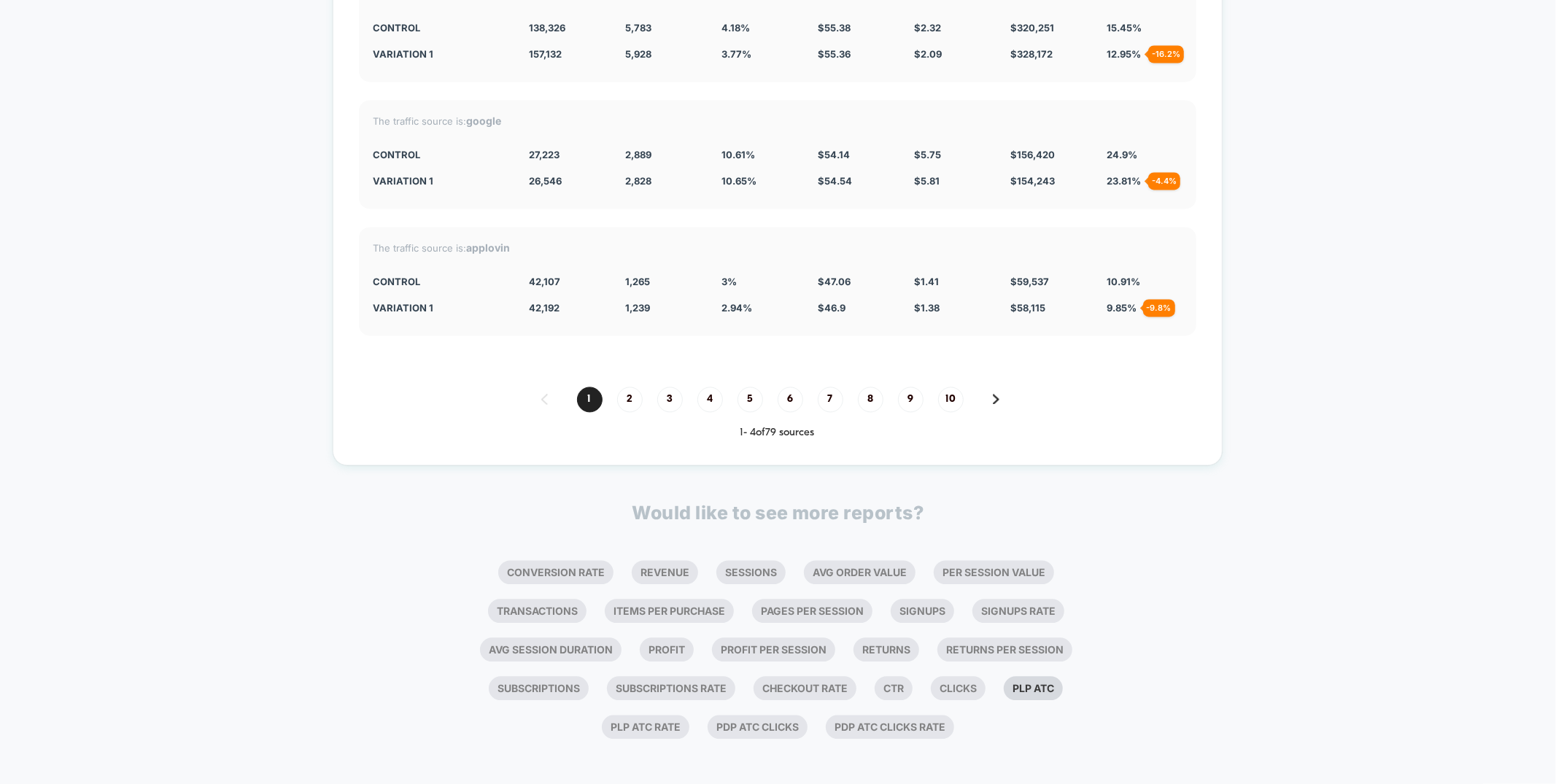
click at [1023, 680] on li "Plp Atc" at bounding box center [1033, 688] width 59 height 24
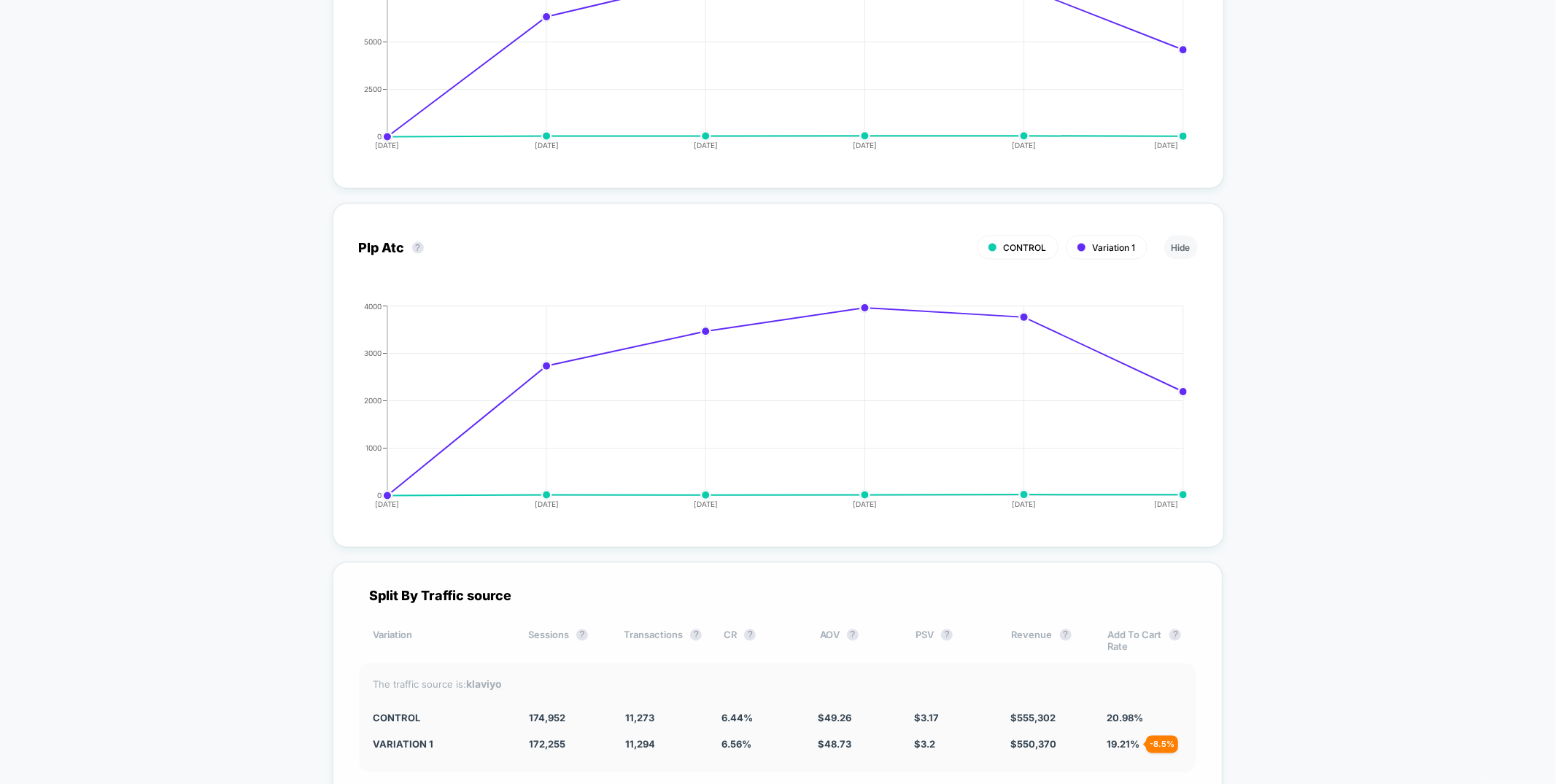
scroll to position [2710, 0]
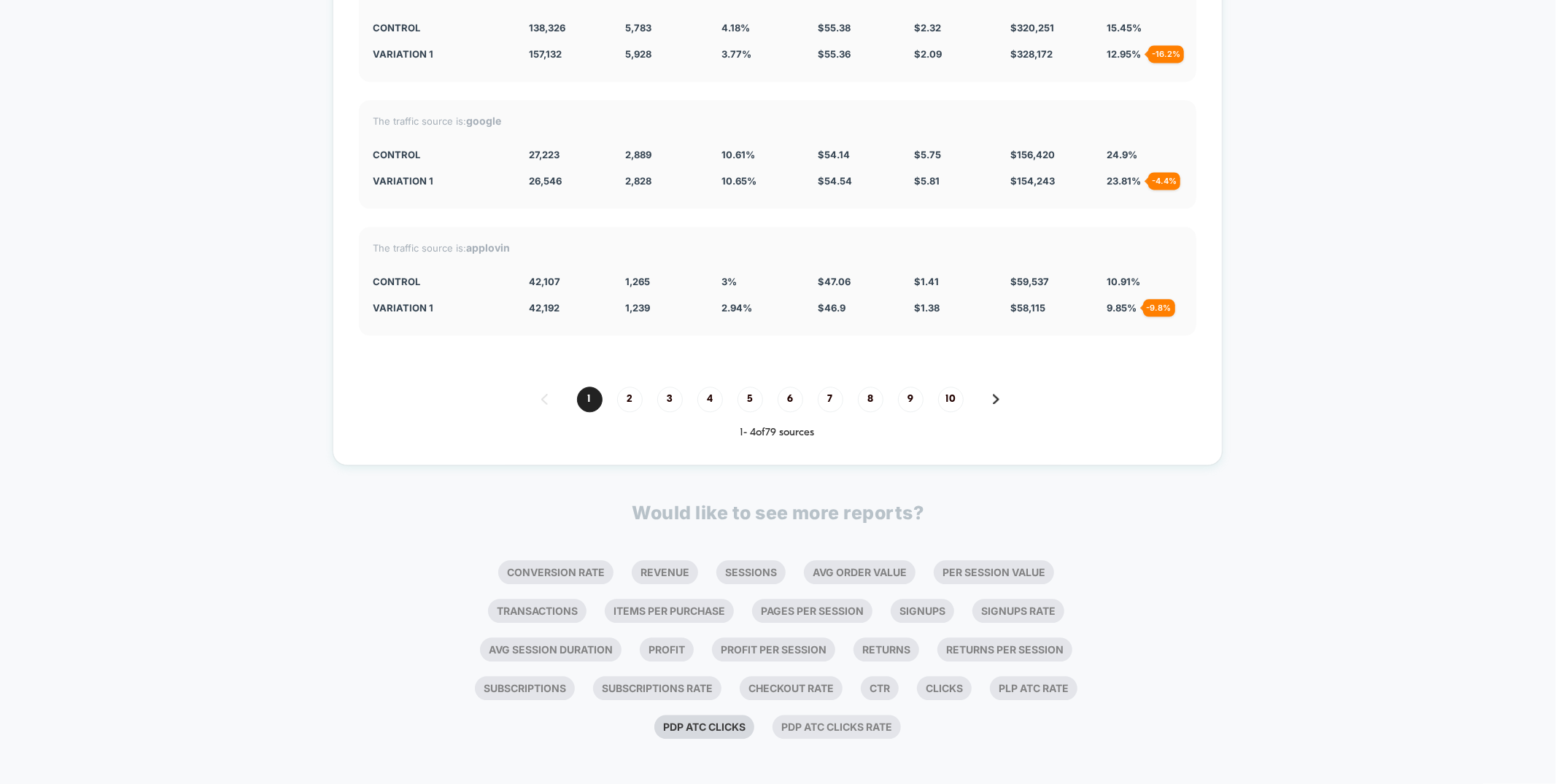
click at [754, 724] on li "Pdp Atc Clicks" at bounding box center [705, 727] width 100 height 24
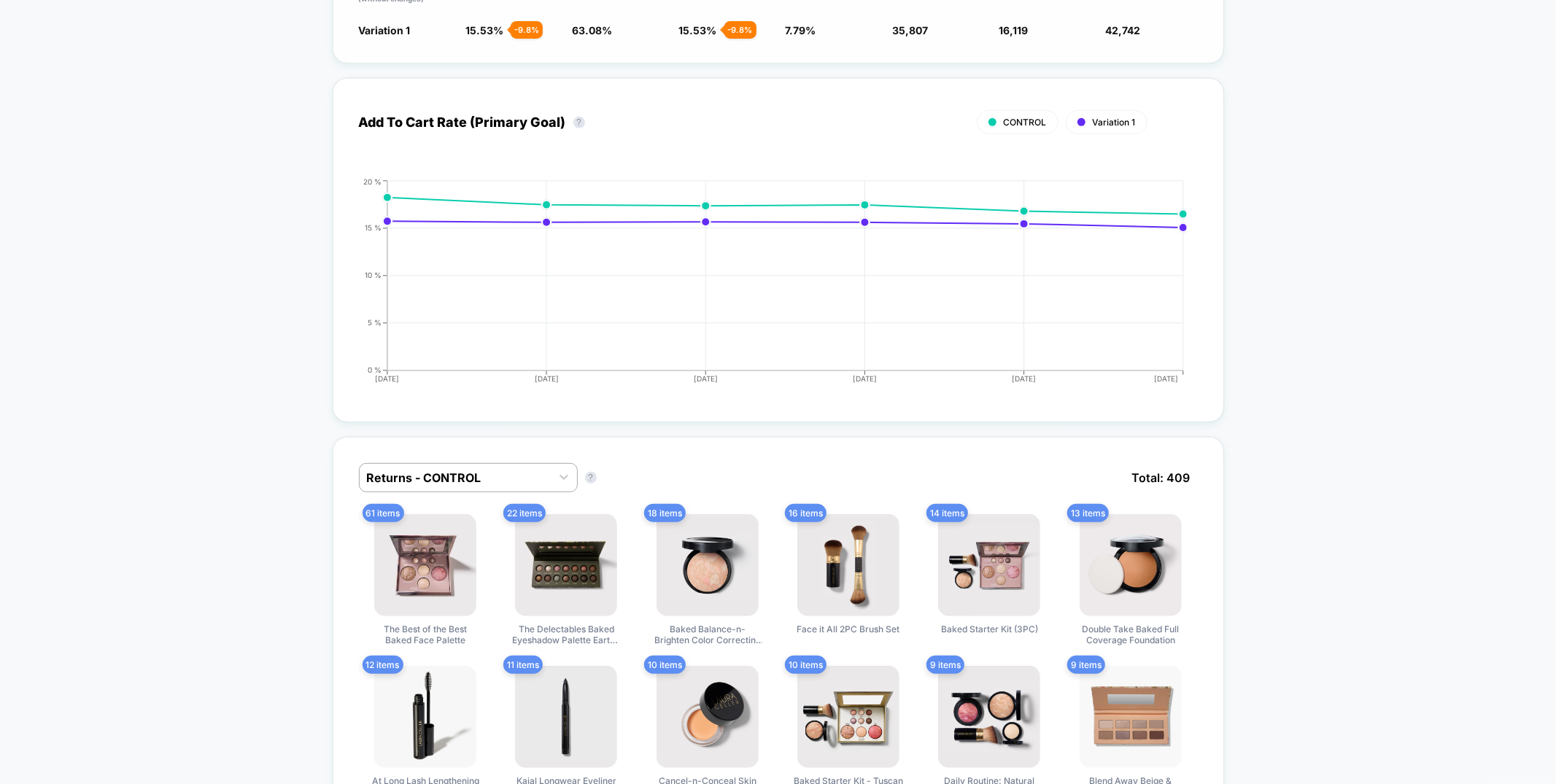
scroll to position [0, 0]
